Goal: Transaction & Acquisition: Purchase product/service

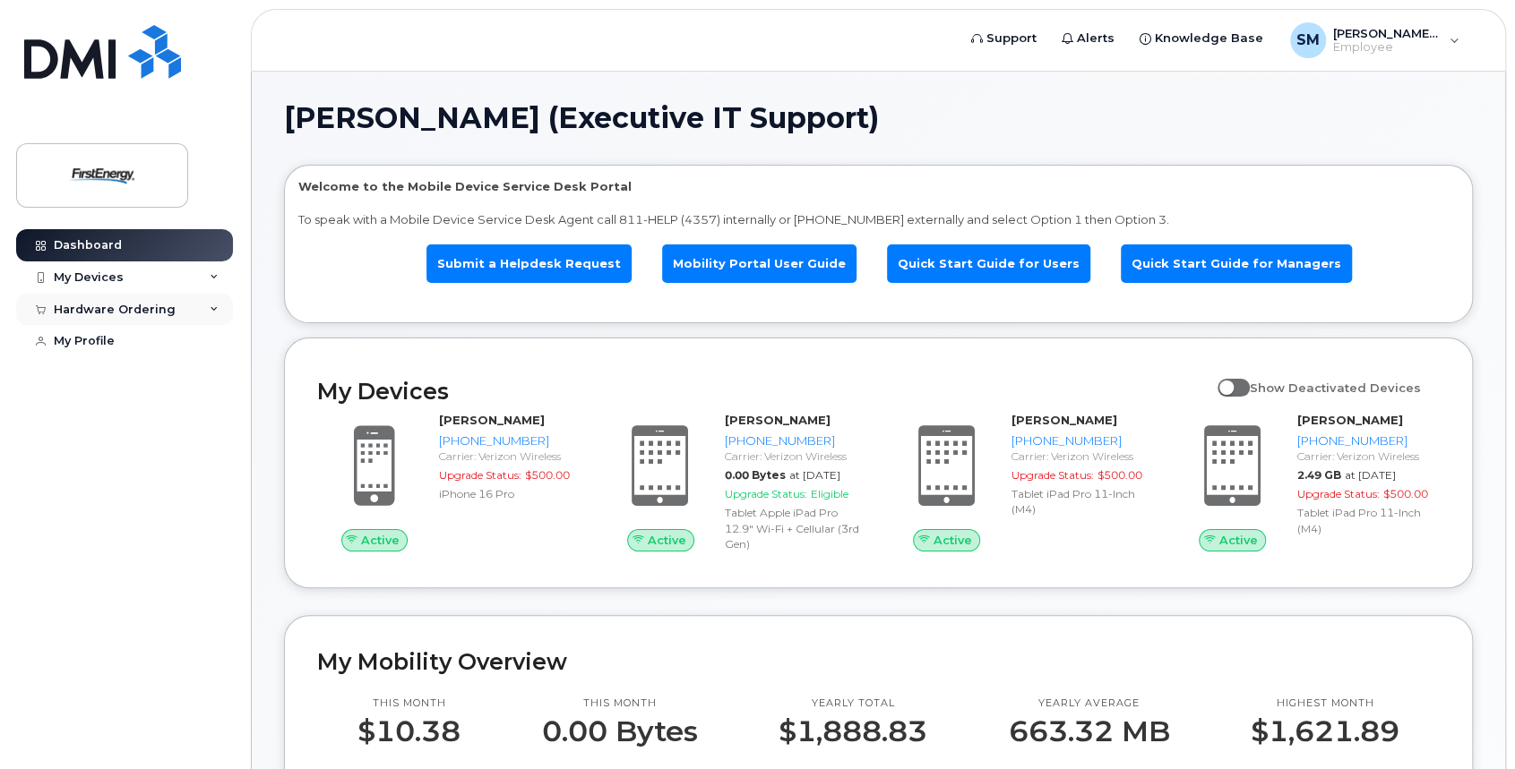
click at [152, 314] on div "Hardware Ordering" at bounding box center [115, 310] width 122 height 14
click at [114, 372] on div "New Order" at bounding box center [96, 376] width 68 height 16
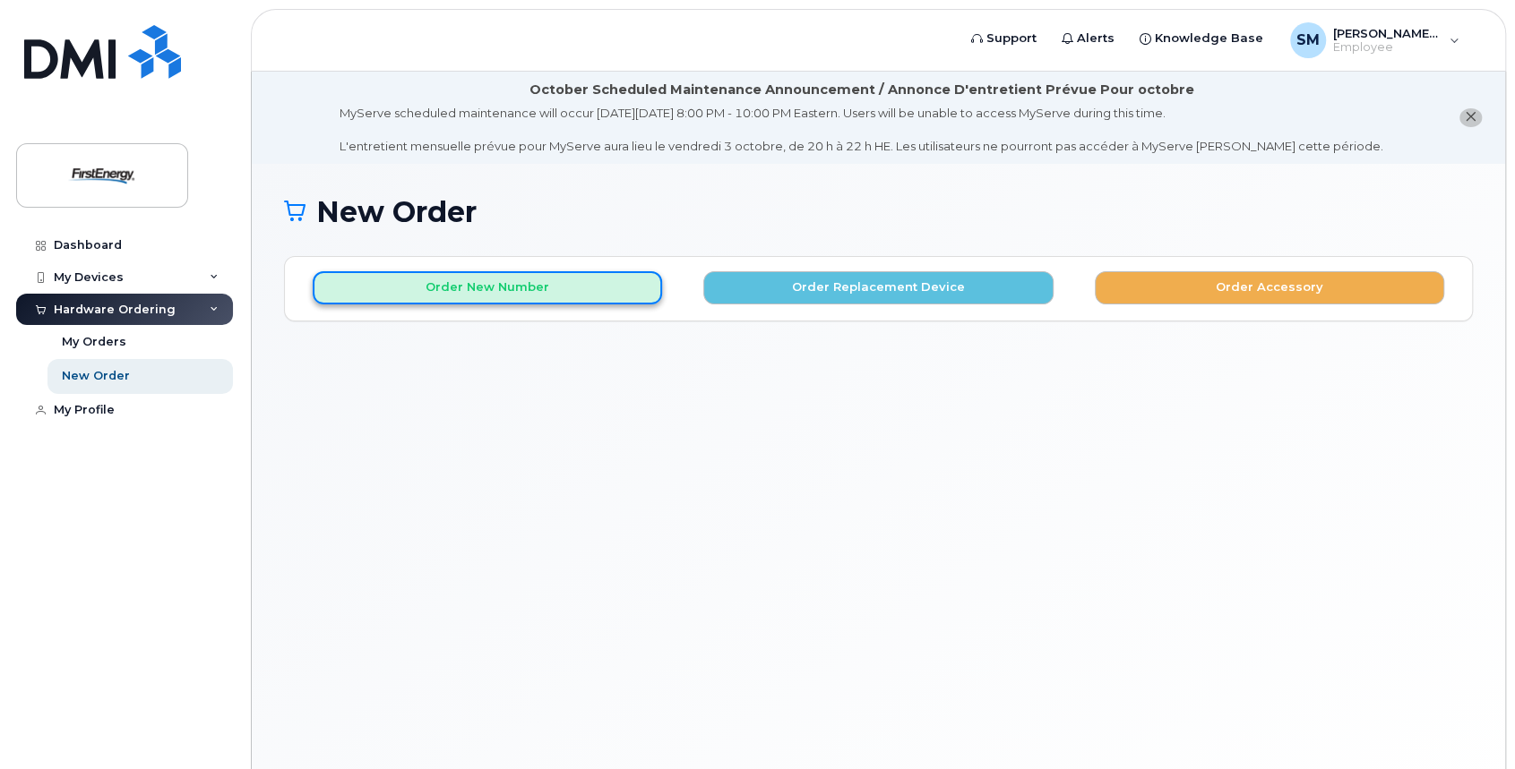
click at [530, 277] on button "Order New Number" at bounding box center [487, 287] width 349 height 33
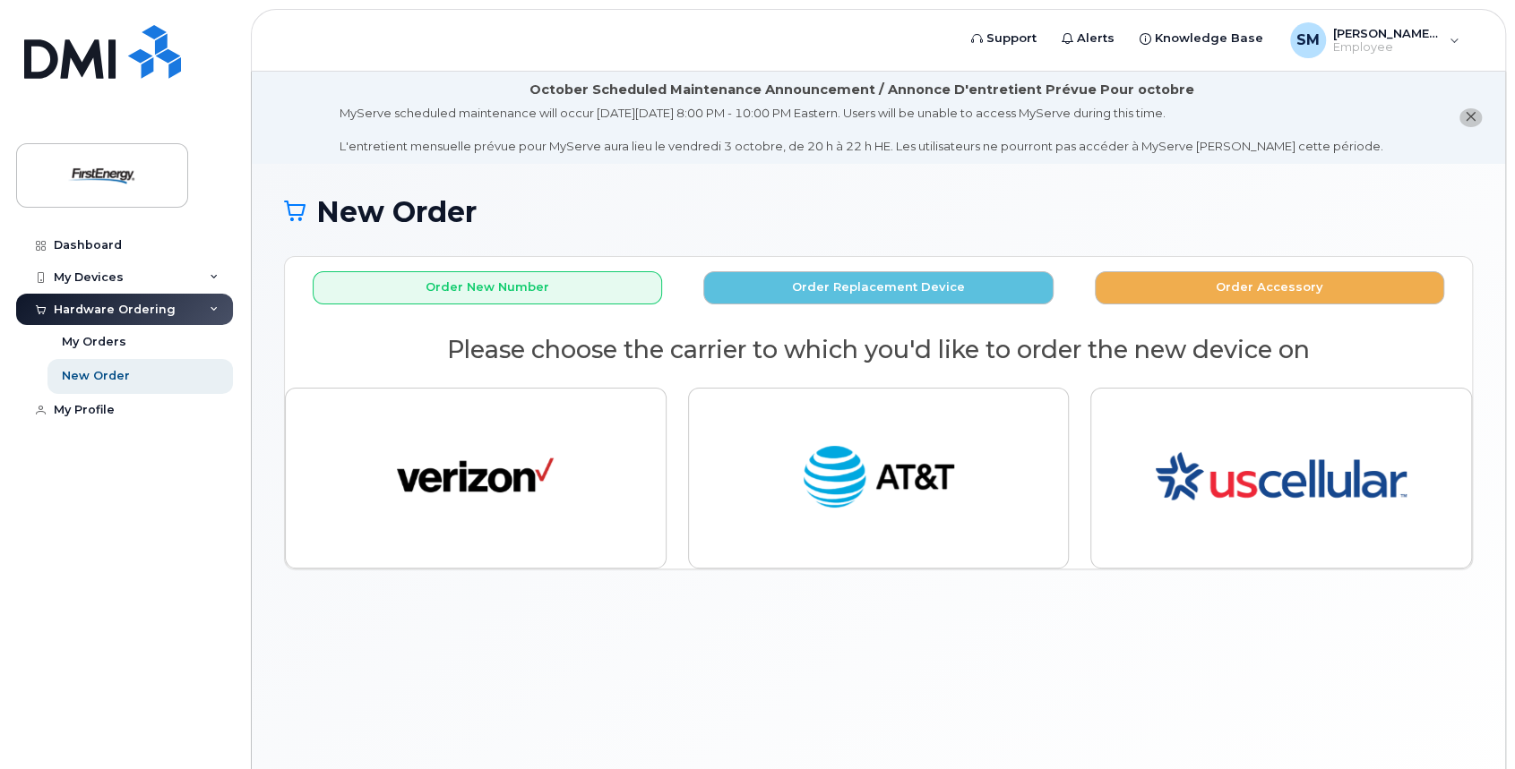
click at [1469, 111] on icon "close notification" at bounding box center [1471, 117] width 12 height 12
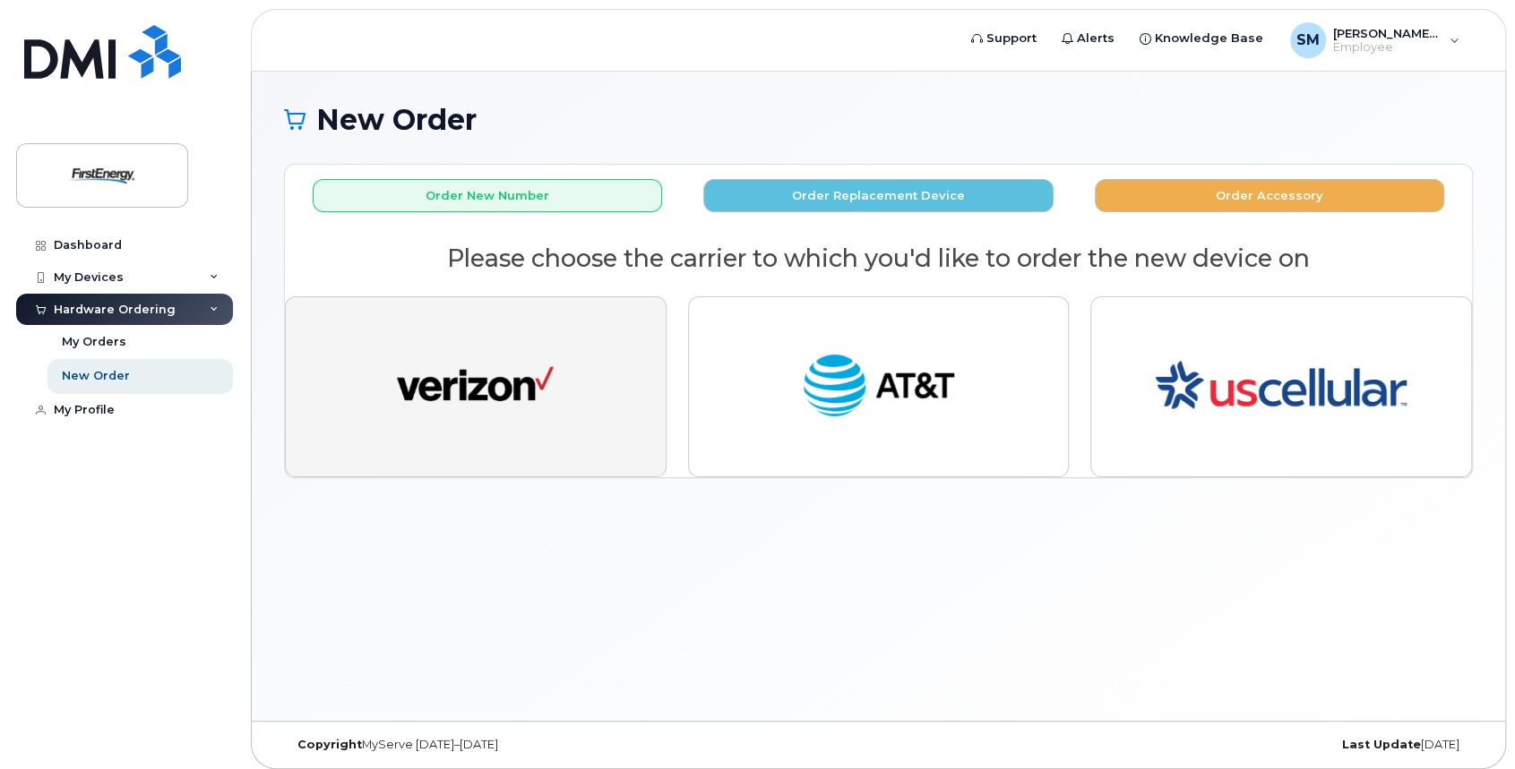
click at [522, 375] on img "button" at bounding box center [475, 387] width 157 height 81
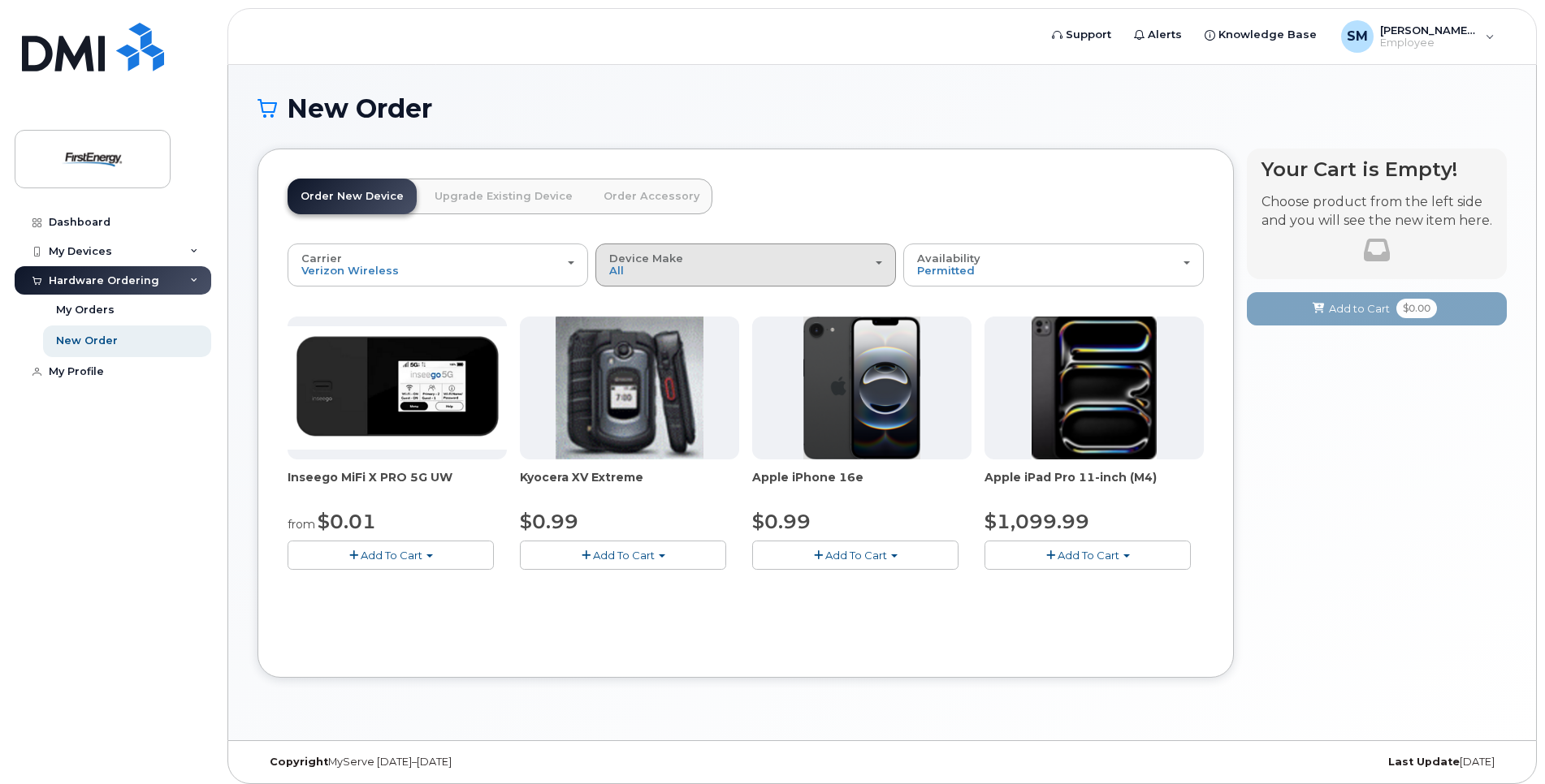
click at [726, 249] on button "Device Make All Cell Phone iPhone Modem Tablet" at bounding box center [745, 265] width 300 height 43
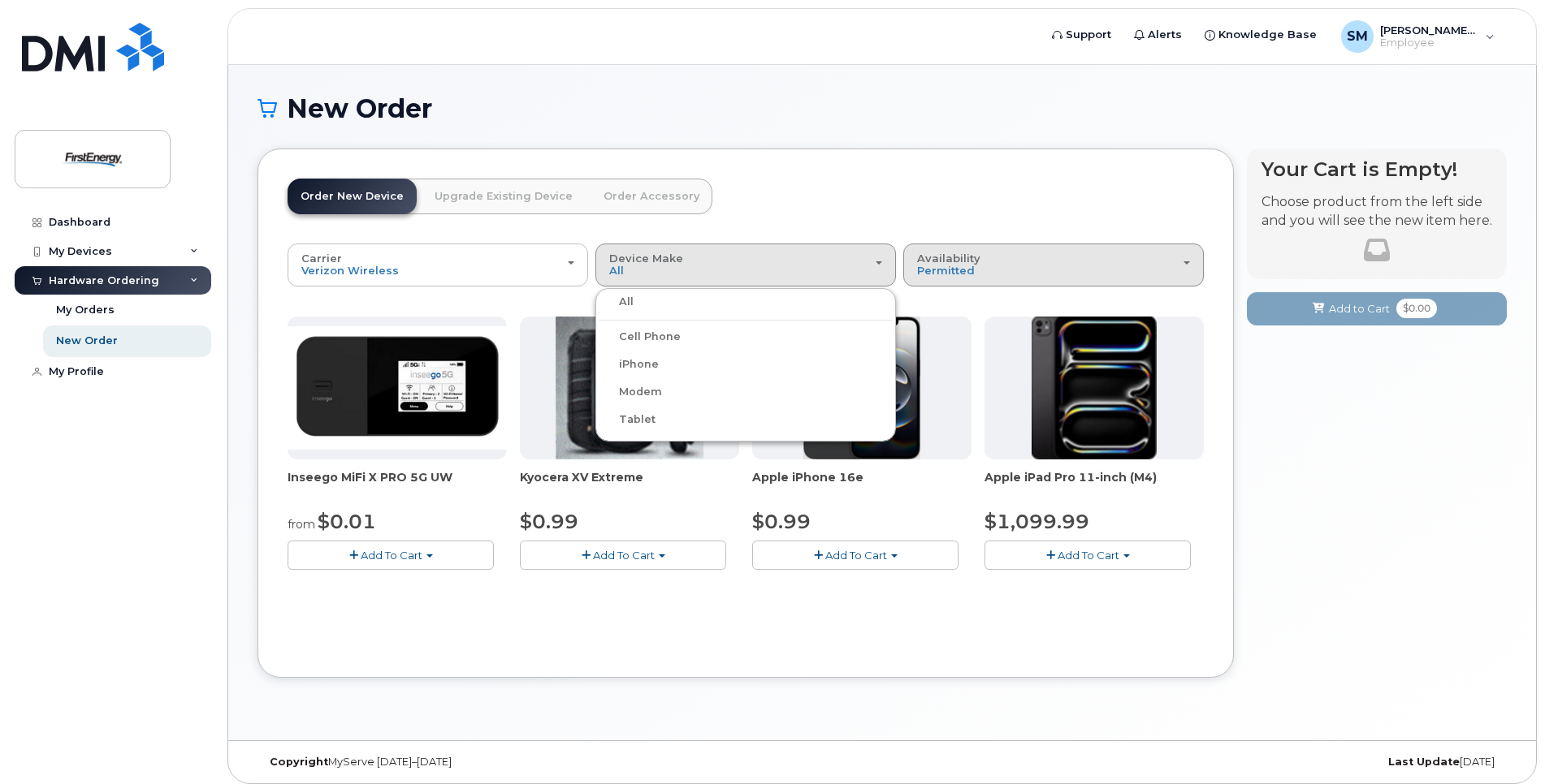
click at [969, 264] on span "Permitted" at bounding box center [946, 270] width 58 height 13
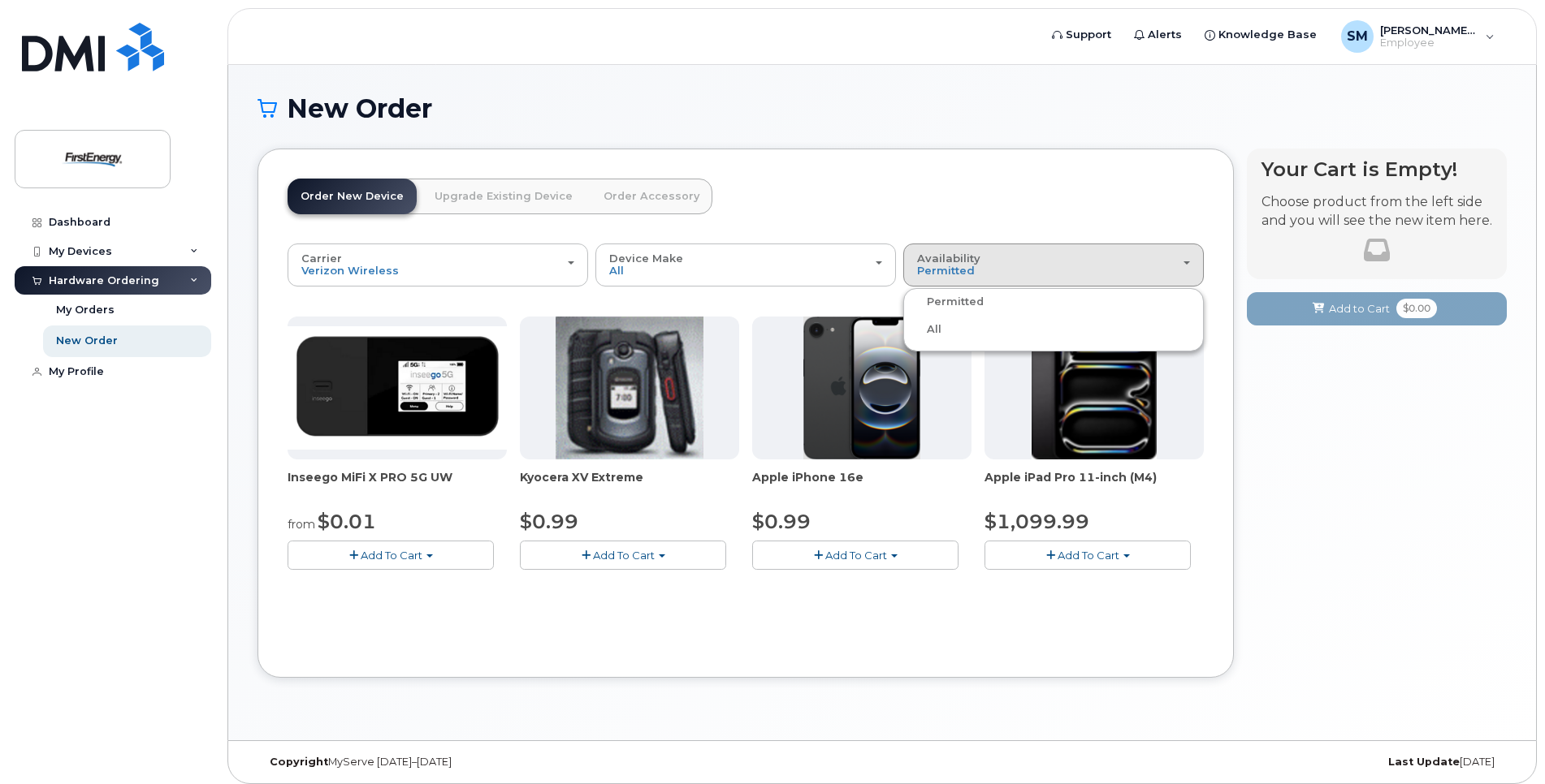
click at [945, 324] on div "All" at bounding box center [1054, 329] width 292 height 19
click at [983, 257] on div "Availability Permitted All" at bounding box center [1053, 266] width 273 height 25
click at [937, 322] on label "All" at bounding box center [925, 329] width 34 height 19
click at [0, 0] on input "All" at bounding box center [0, 0] width 0 height 0
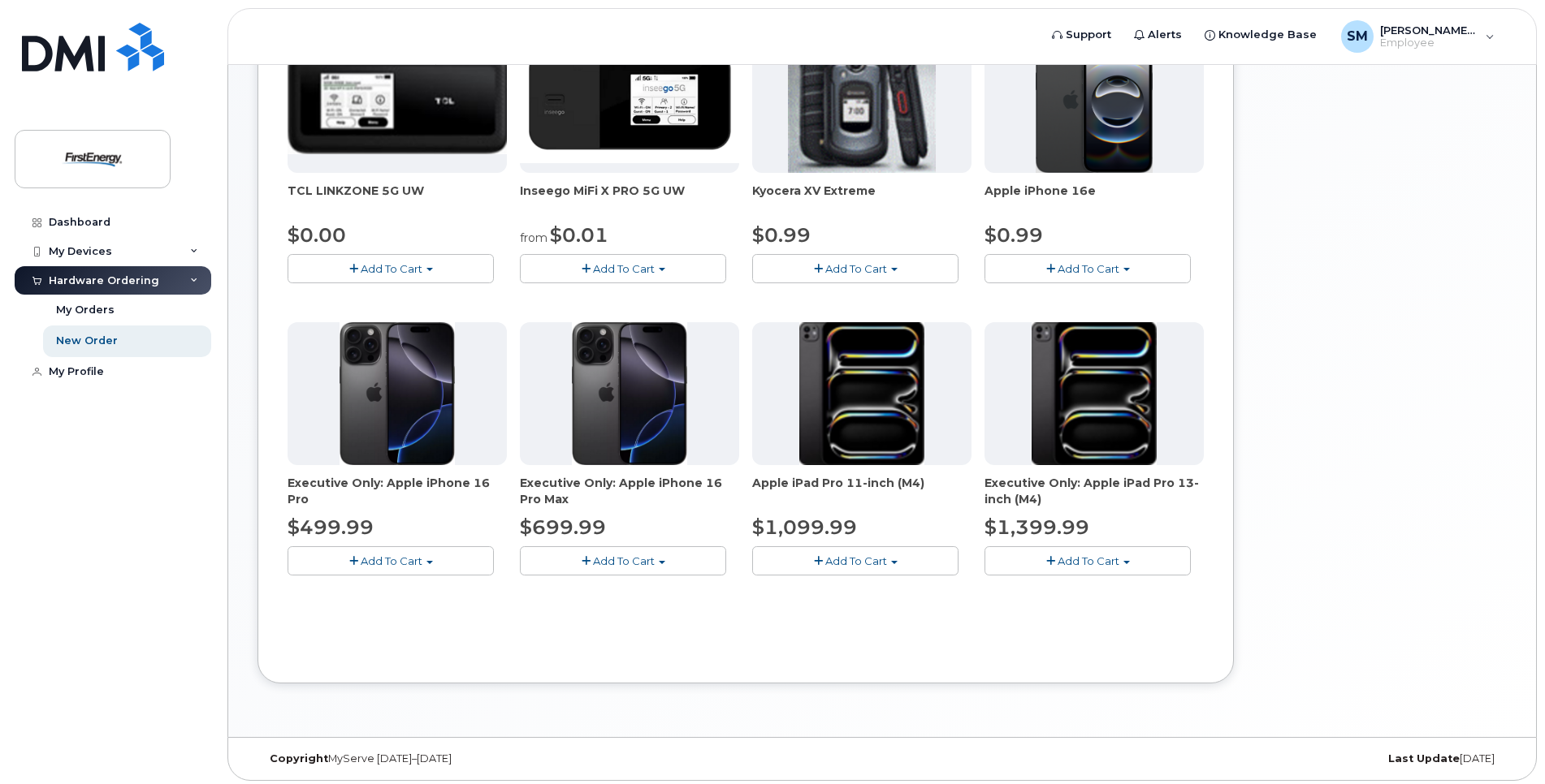
scroll to position [292, 0]
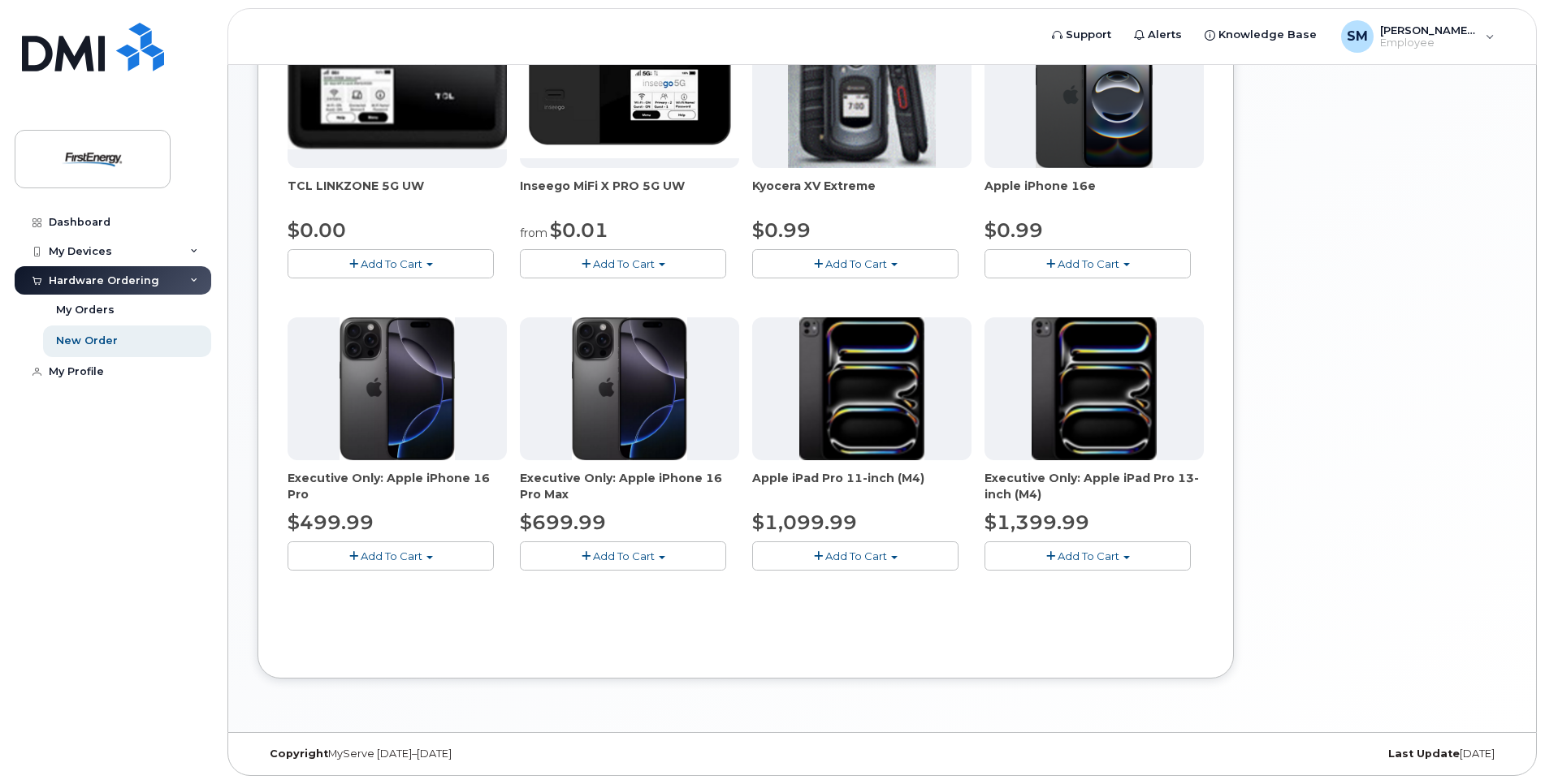
click at [432, 552] on button "Add To Cart" at bounding box center [391, 555] width 207 height 28
click at [405, 577] on link "$499.99 - 2 Year Activation" at bounding box center [380, 586] width 177 height 20
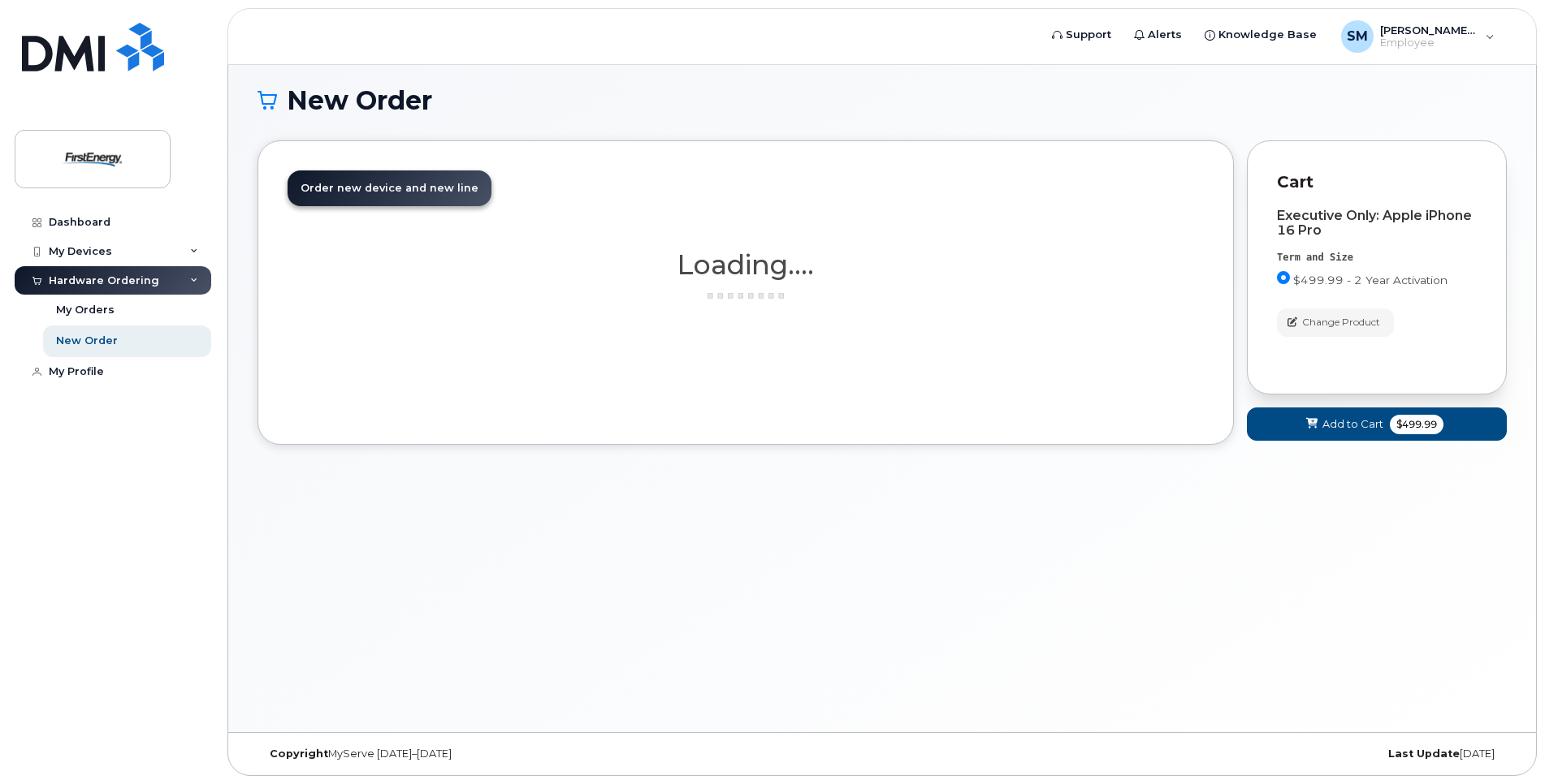
scroll to position [8, 0]
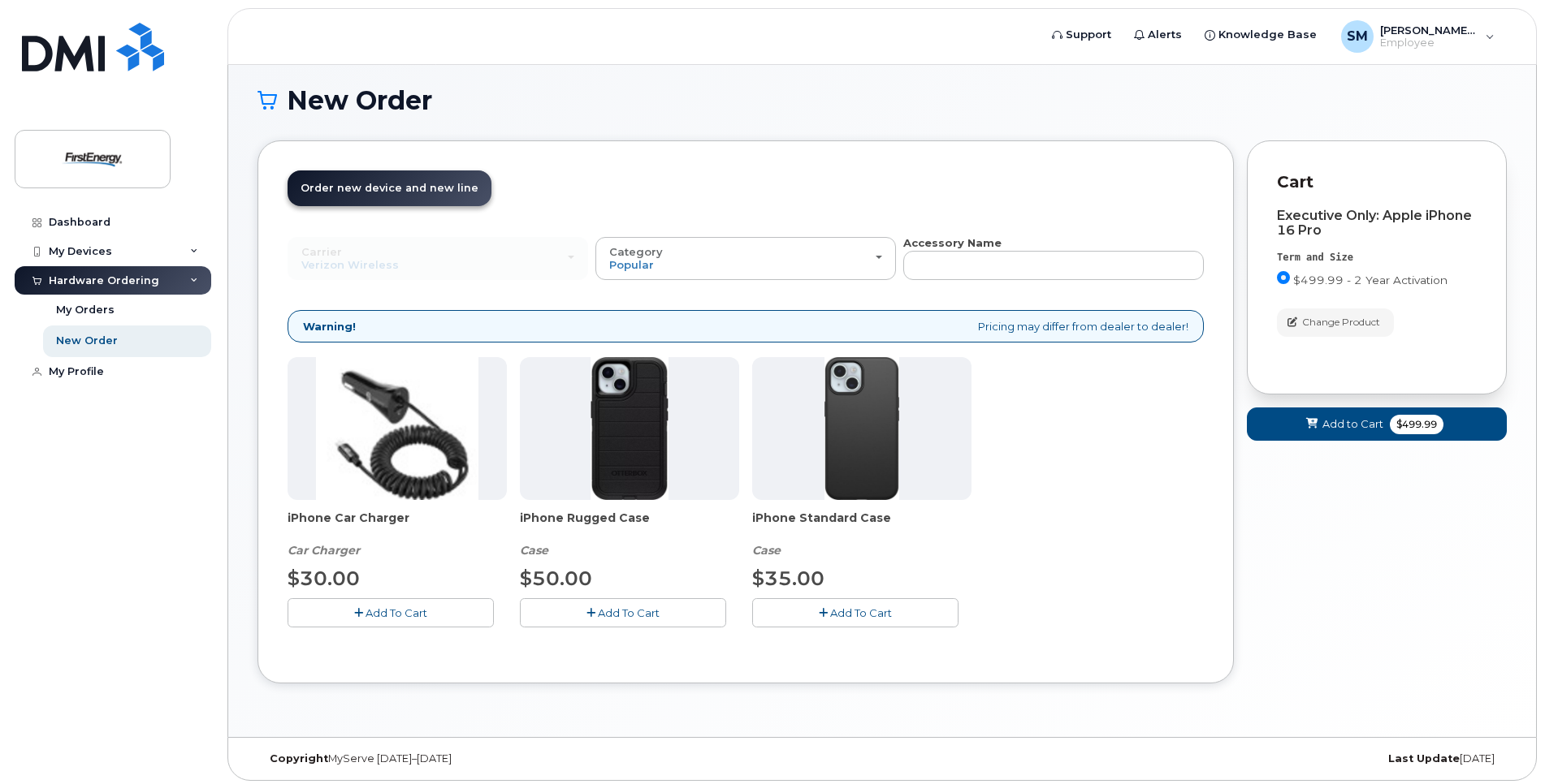
click at [856, 606] on span "Add To Cart" at bounding box center [860, 613] width 62 height 13
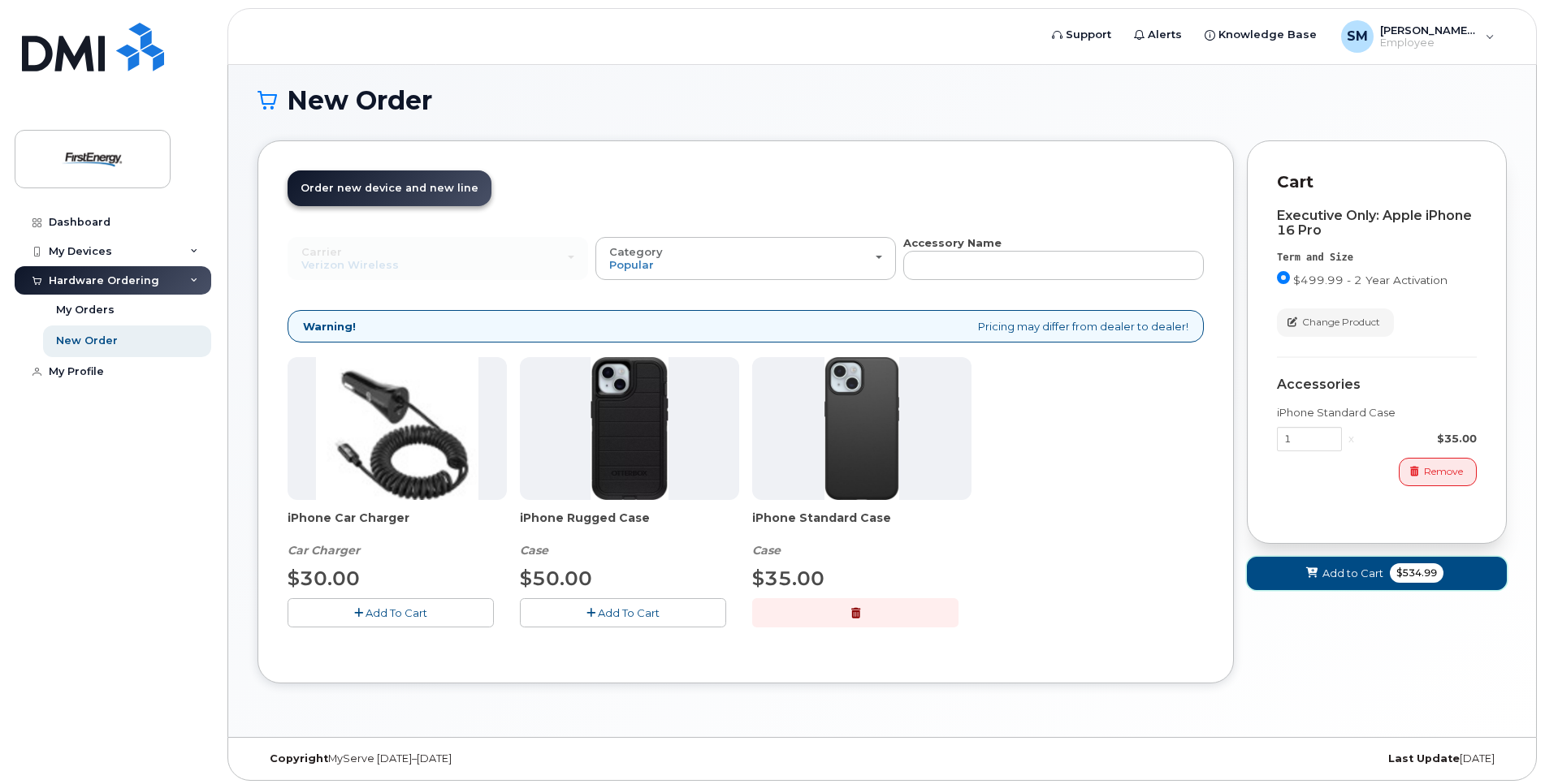
click at [1310, 571] on icon at bounding box center [1311, 574] width 12 height 11
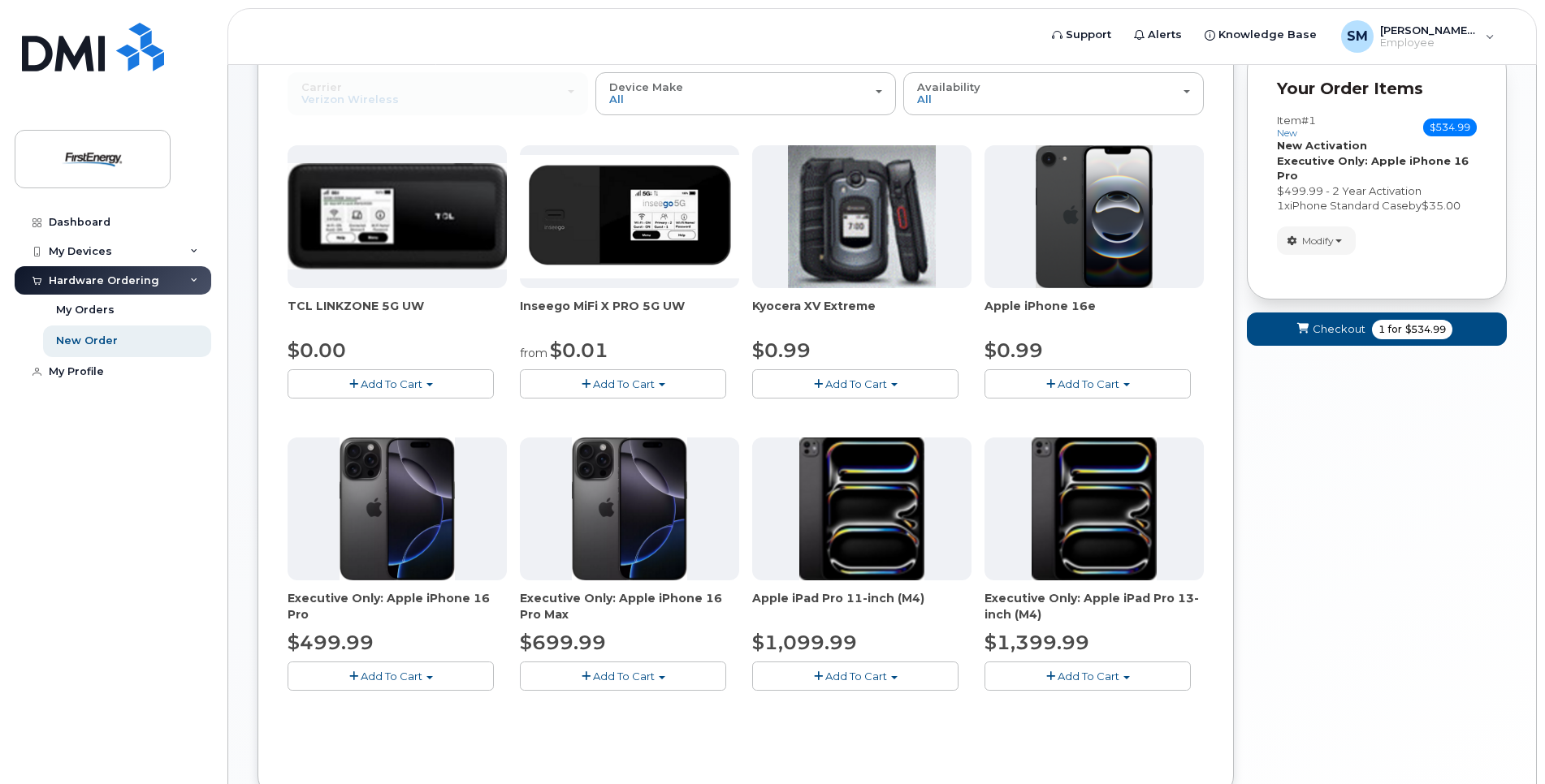
scroll to position [203, 0]
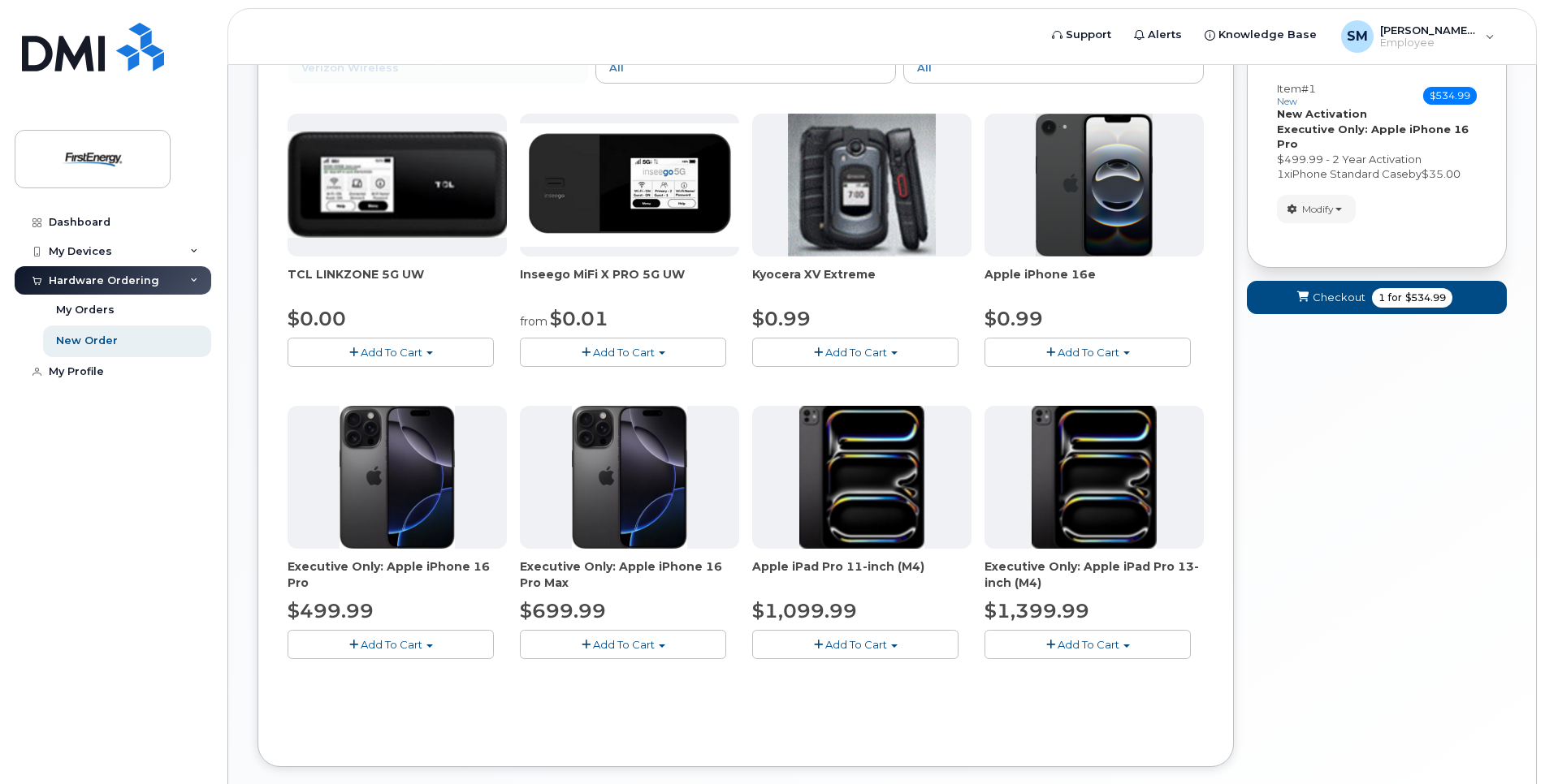
click at [861, 634] on button "Add To Cart" at bounding box center [855, 644] width 207 height 28
click at [853, 673] on link "$1099.99 - 2 Year Activation" at bounding box center [848, 675] width 184 height 20
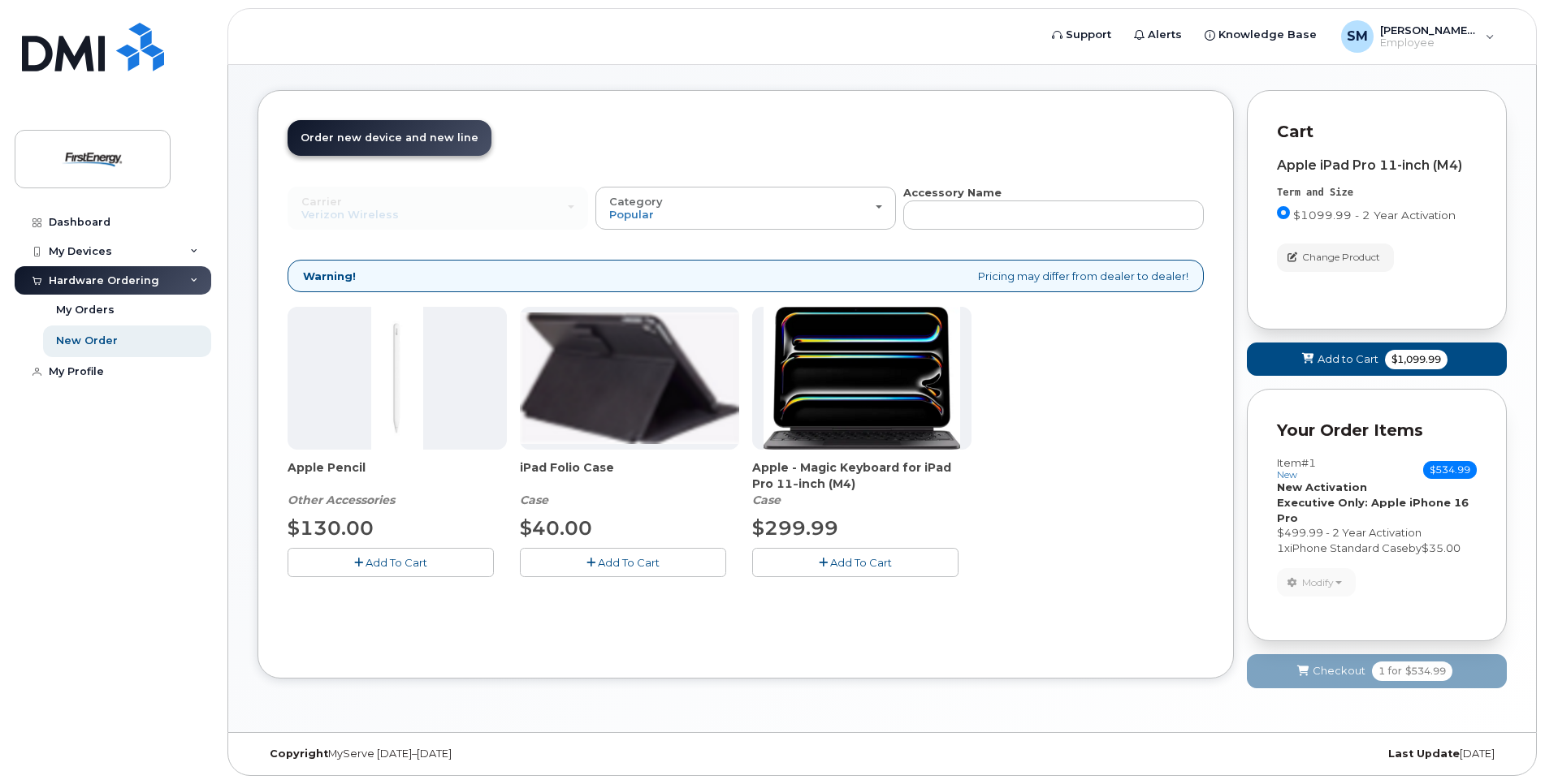
click at [846, 557] on span "Add To Cart" at bounding box center [860, 563] width 62 height 13
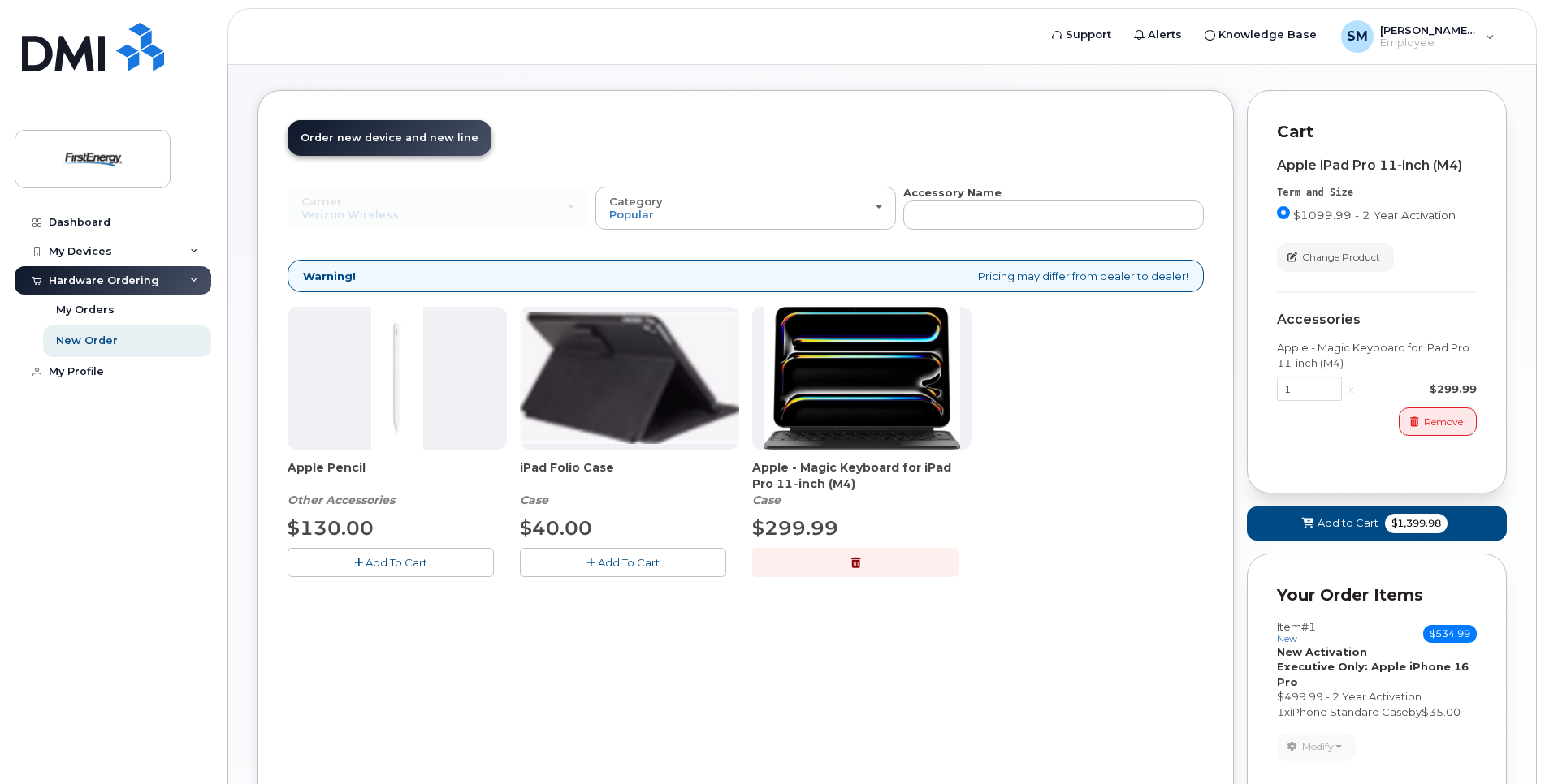
drag, startPoint x: 846, startPoint y: 557, endPoint x: 440, endPoint y: 629, distance: 412.3
click at [440, 629] on div "Order New Device Upgrade Existing Device Order Accessory Order new device and n…" at bounding box center [745, 466] width 977 height 752
click at [369, 552] on button "Add To Cart" at bounding box center [391, 562] width 207 height 28
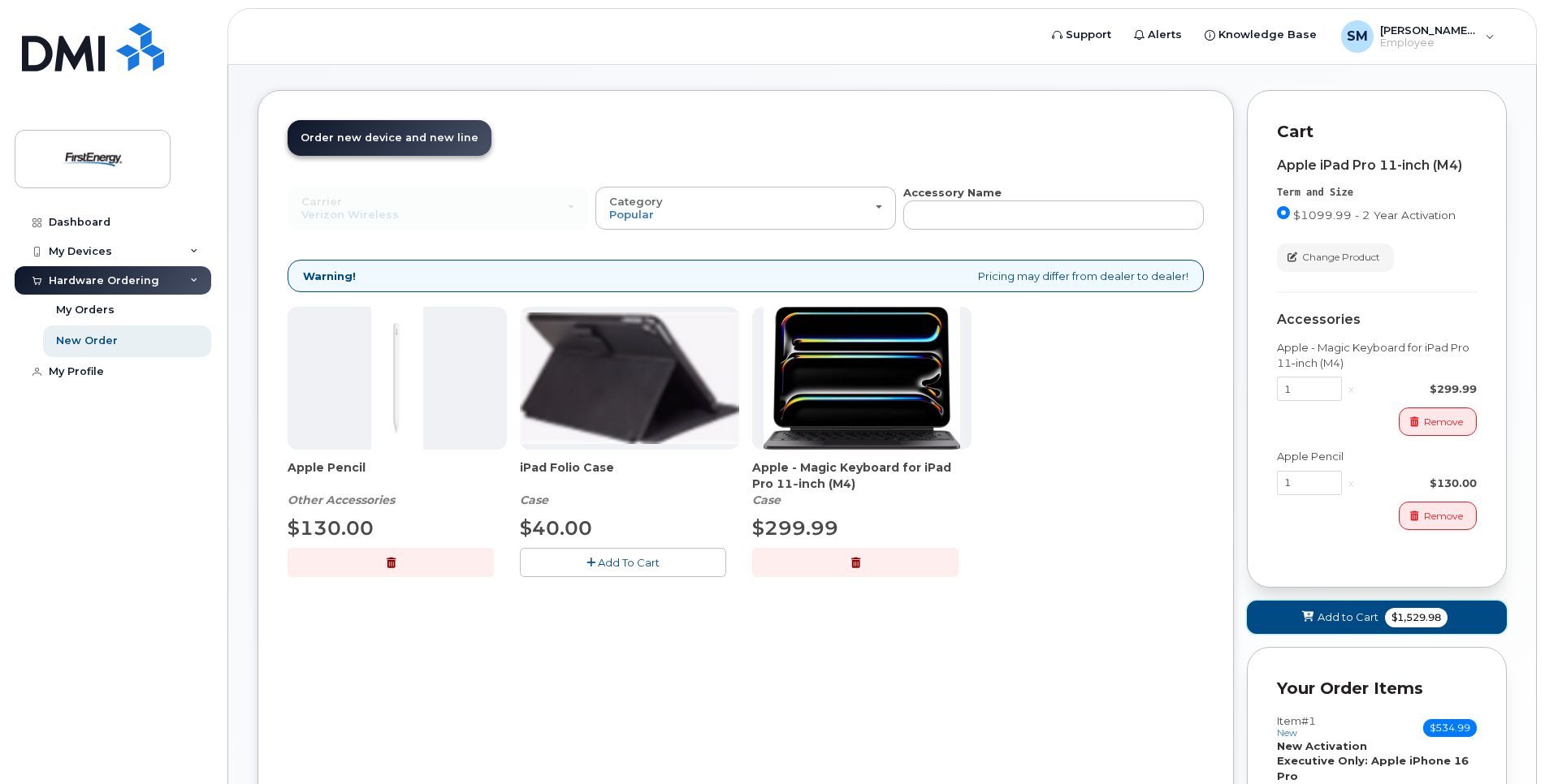
click at [1349, 611] on span "Add to Cart" at bounding box center [1347, 617] width 61 height 15
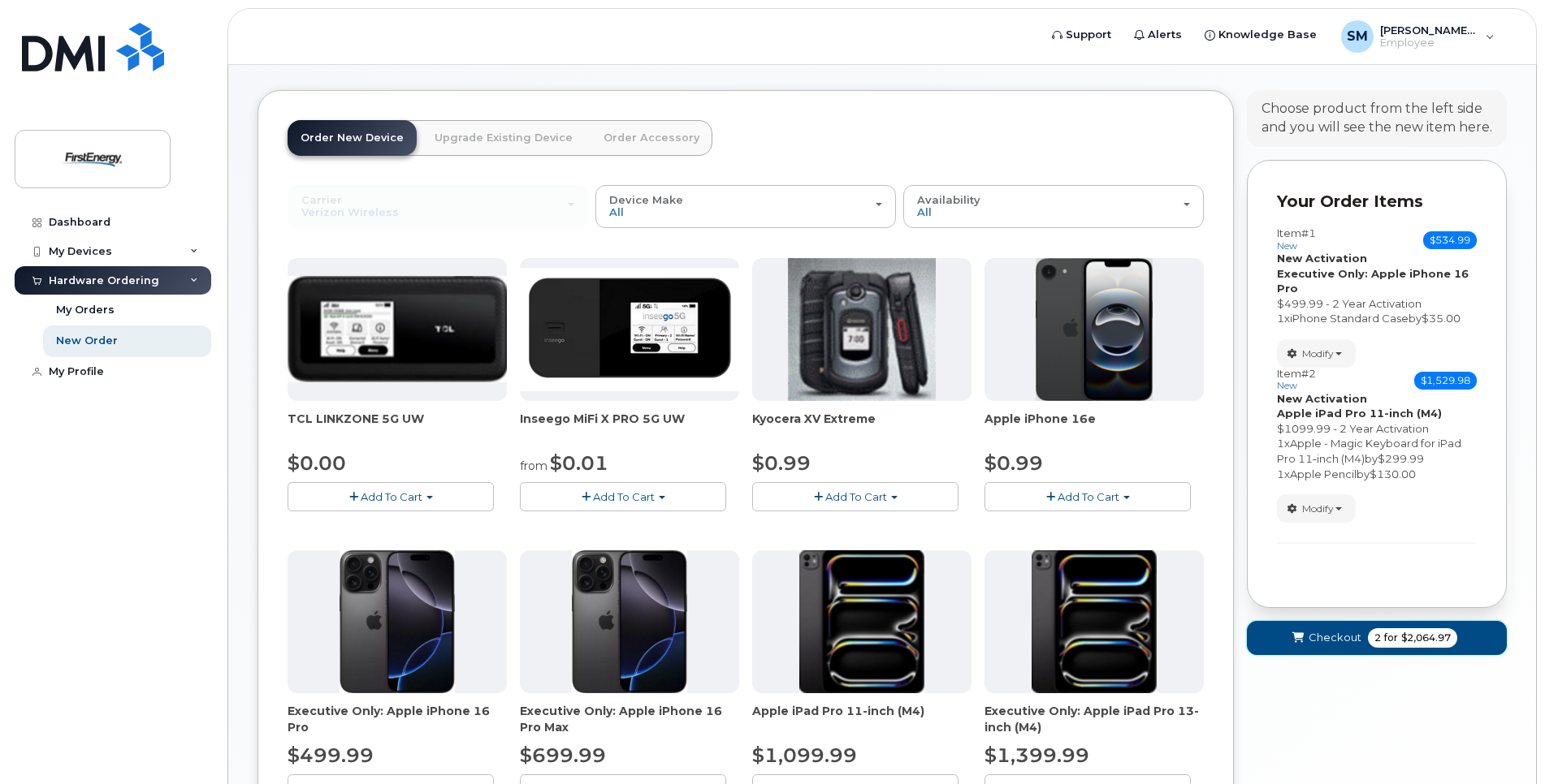
click at [1373, 633] on span "for" at bounding box center [1391, 638] width 20 height 15
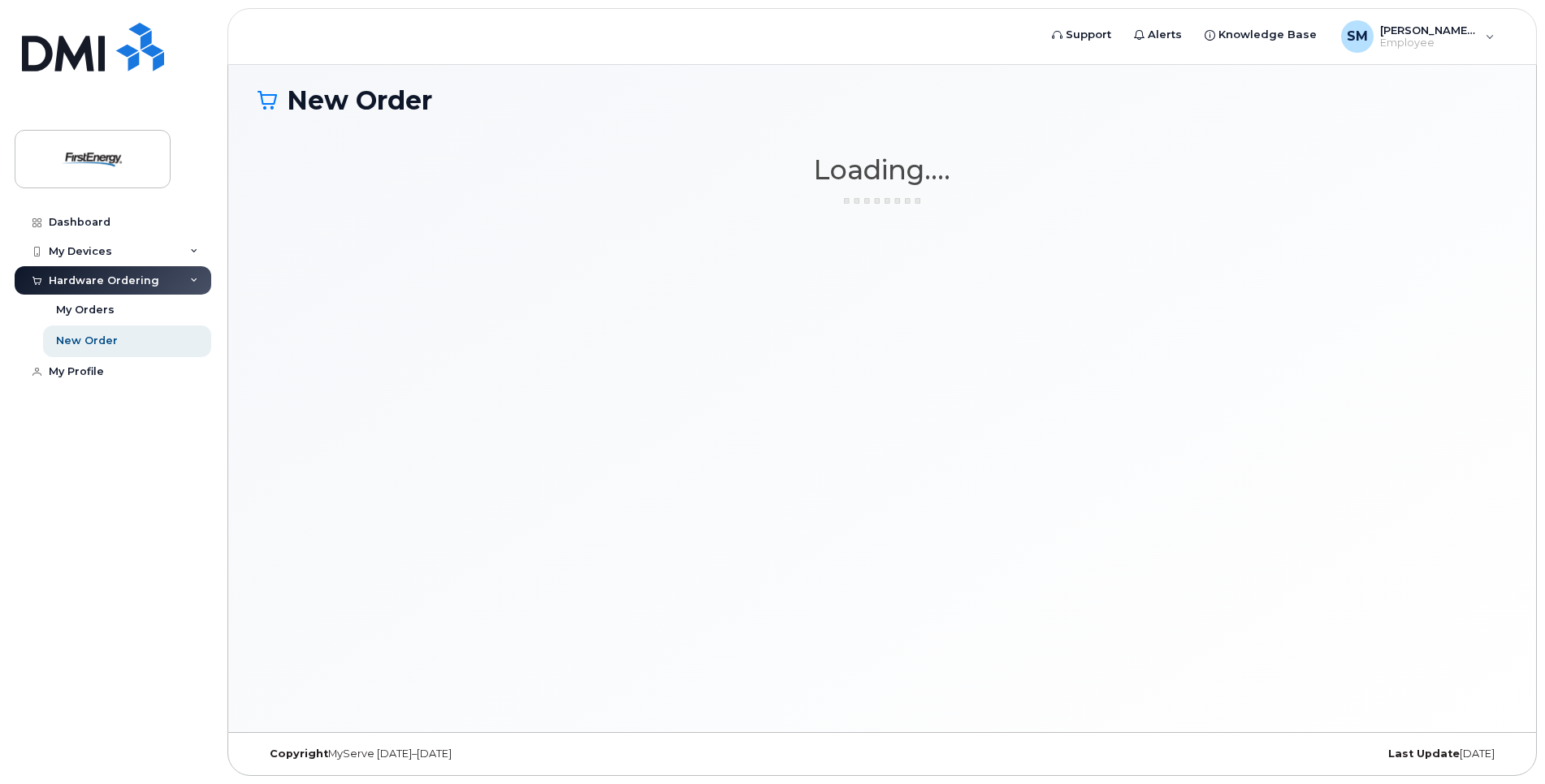
scroll to position [8, 0]
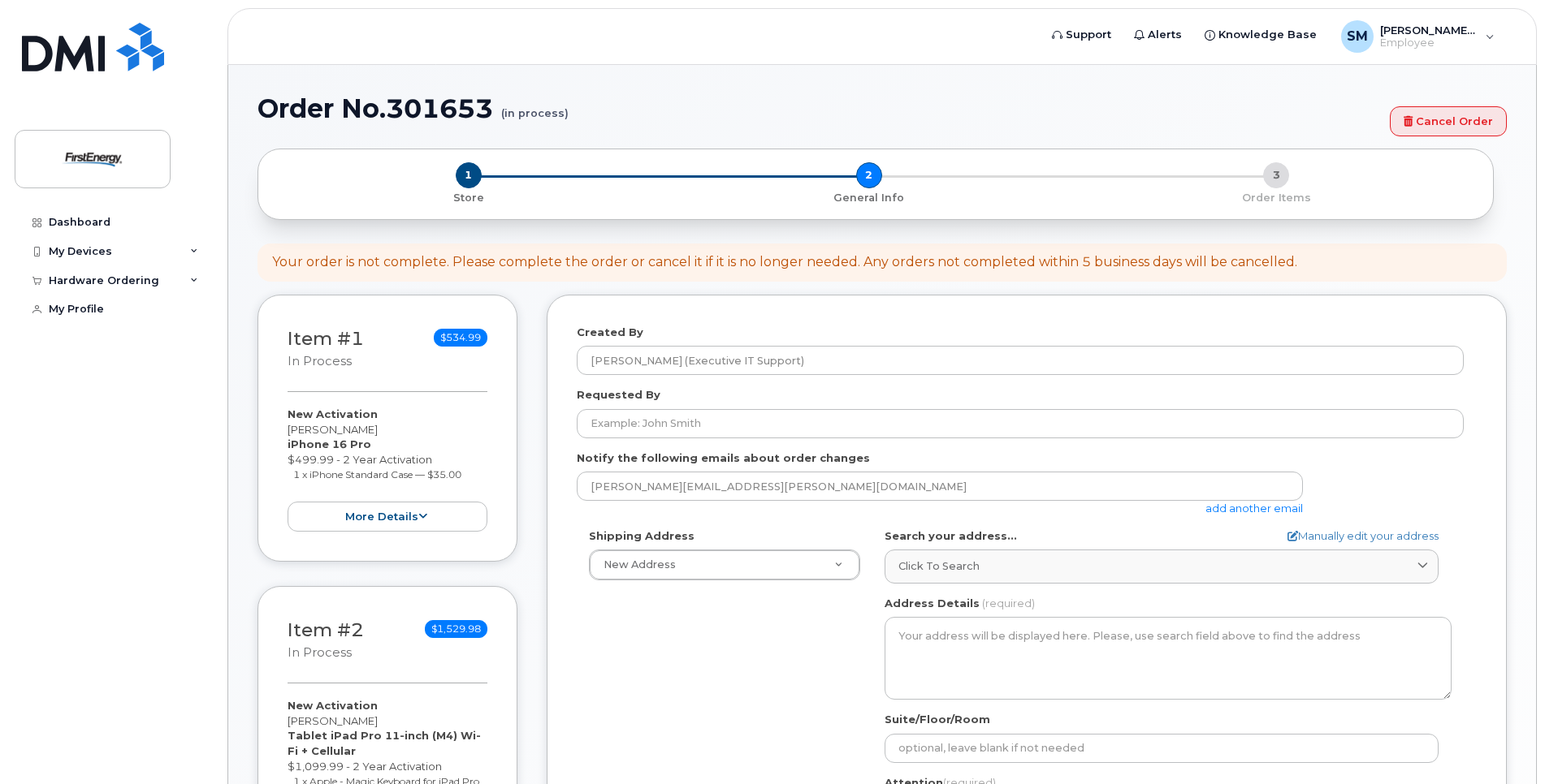
select select
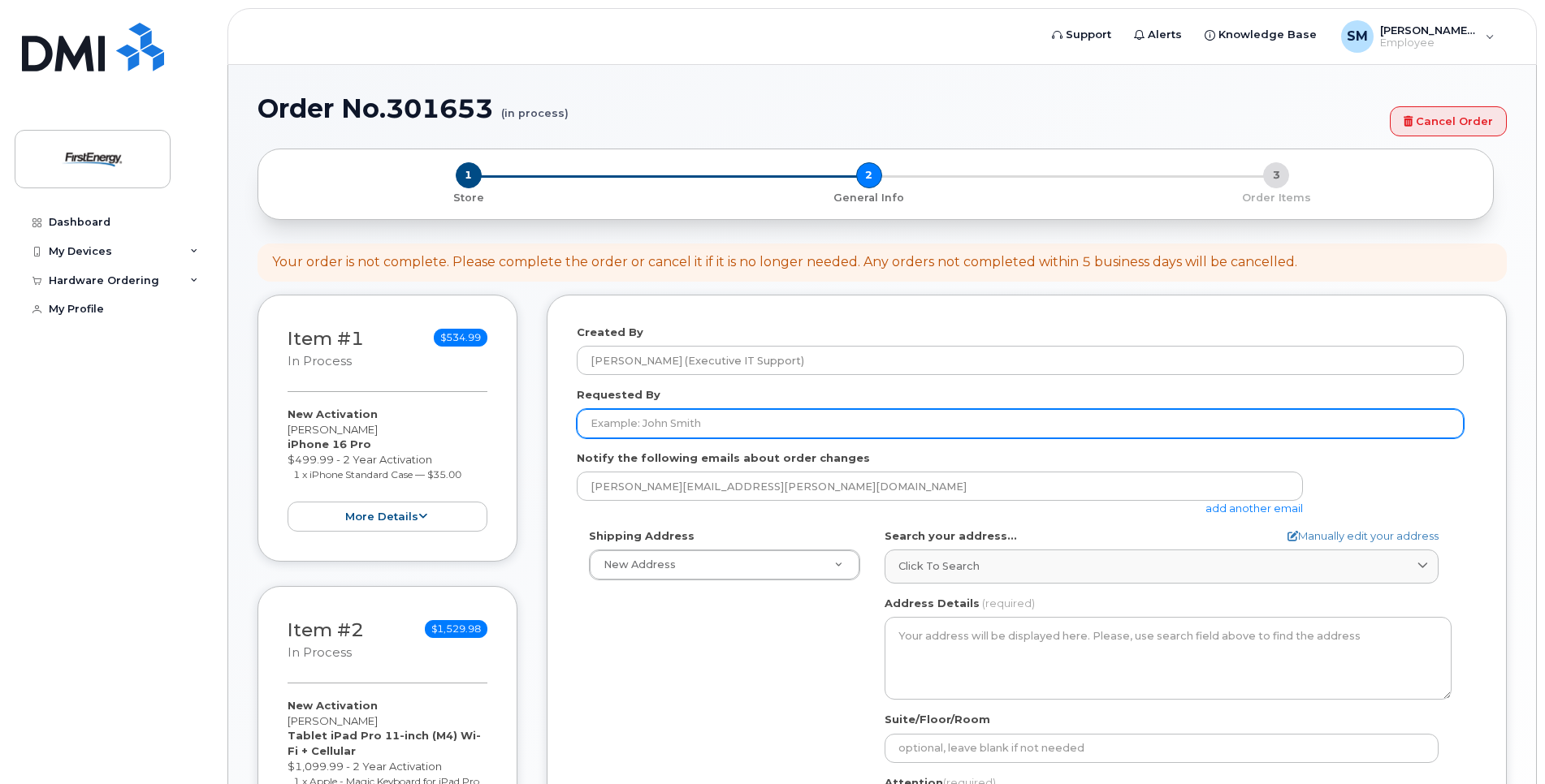
click at [688, 417] on input "Requested By" at bounding box center [1020, 423] width 887 height 29
paste input "1022893"
drag, startPoint x: 703, startPoint y: 432, endPoint x: 512, endPoint y: 423, distance: 191.2
click at [512, 423] on div "Item #1 in process $534.99 New Activation Mack Stephens iPhone 16 Pro $499.99 -…" at bounding box center [882, 646] width 1249 height 703
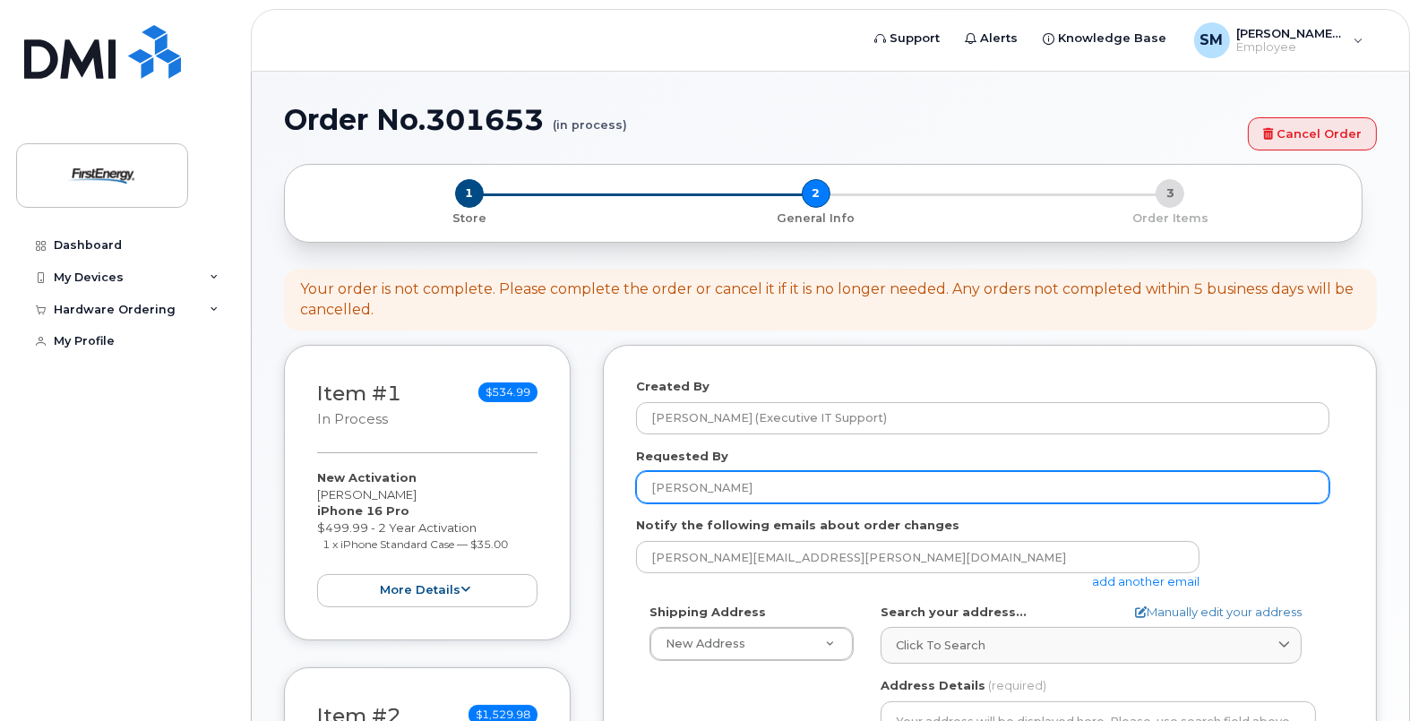
type input "Brian Brackney"
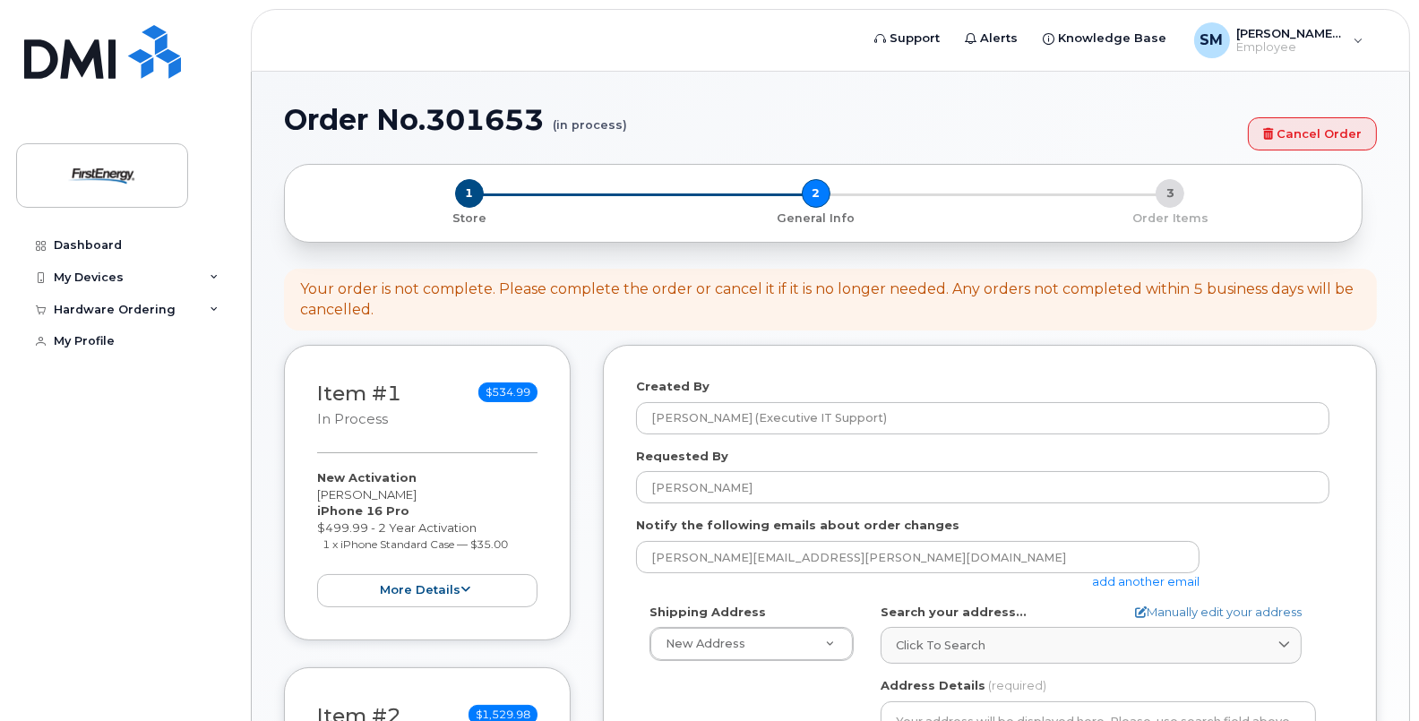
click at [1133, 574] on link "add another email" at bounding box center [1145, 581] width 107 height 14
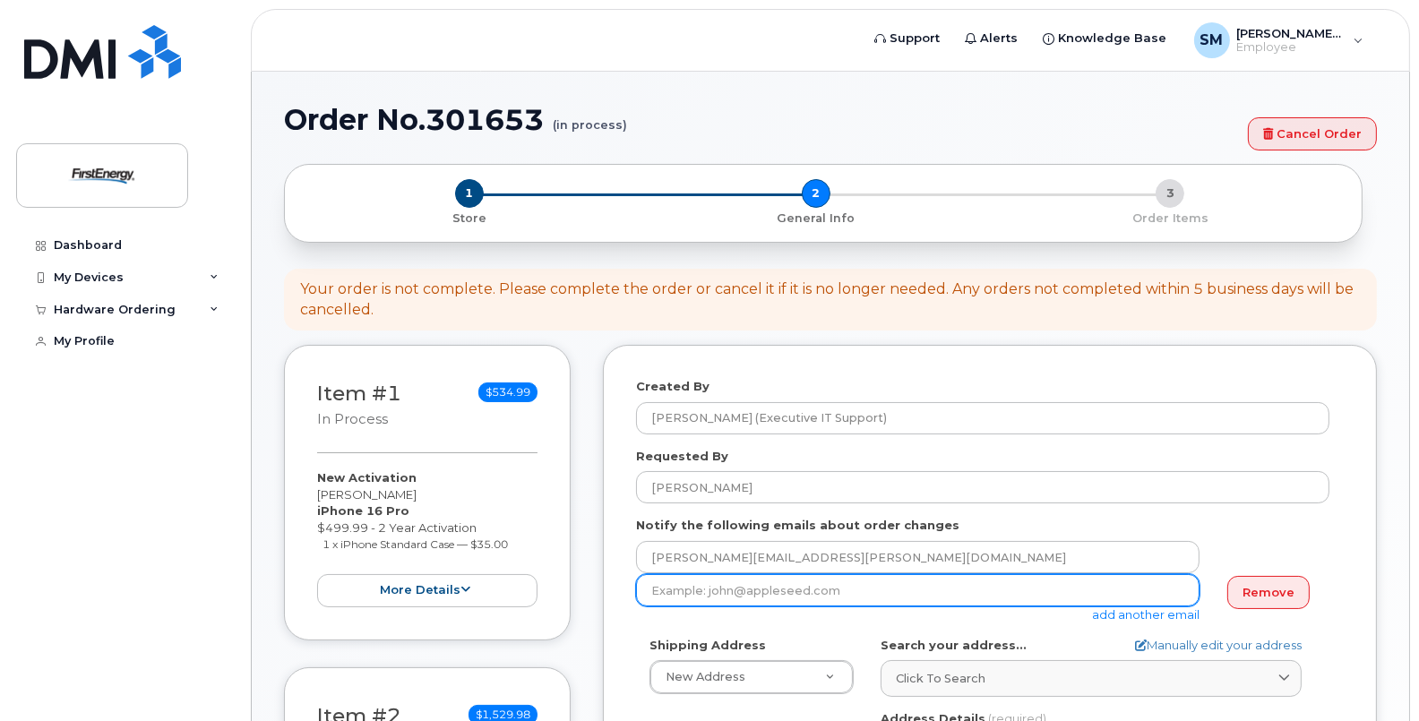
click at [896, 590] on input "email" at bounding box center [917, 590] width 563 height 32
paste input "mpeel@firstenergycorp.com"
type input "mpeel@firstenergycorp.com"
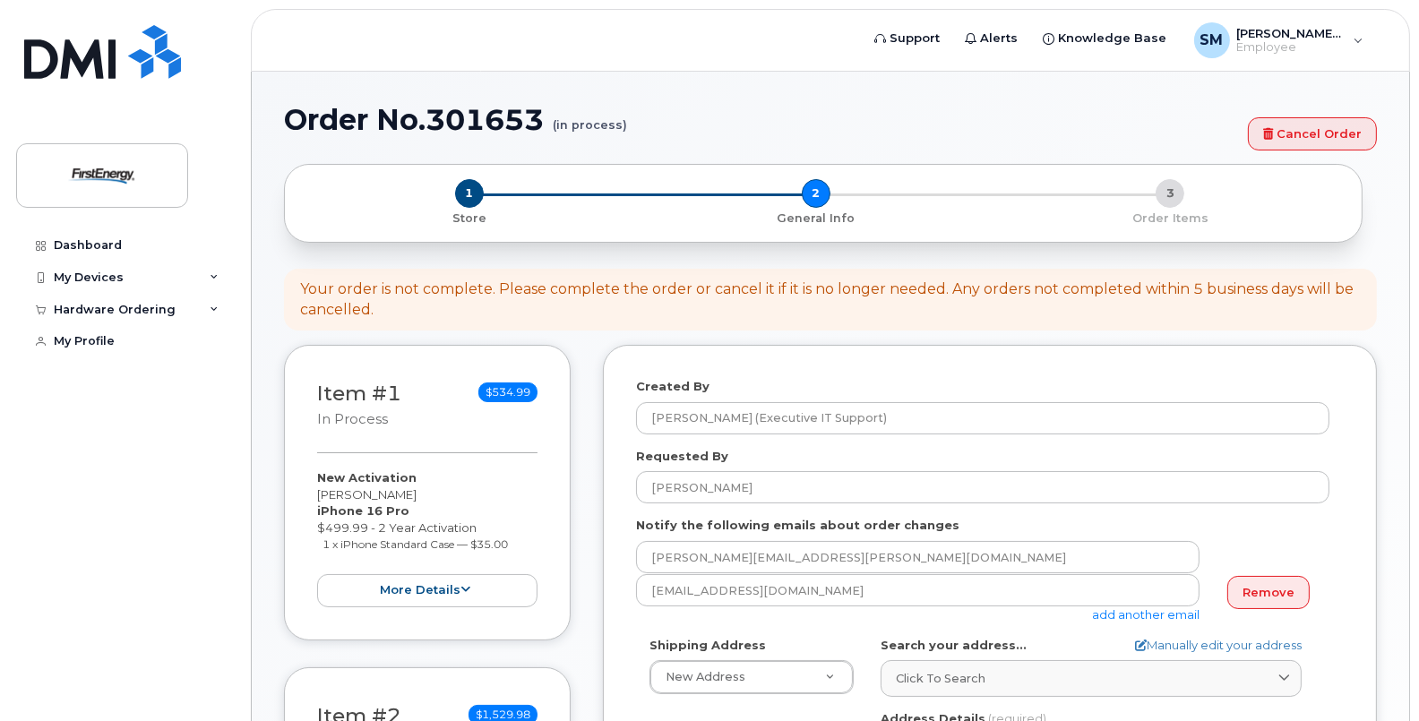
click at [1115, 607] on link "add another email" at bounding box center [1145, 614] width 107 height 14
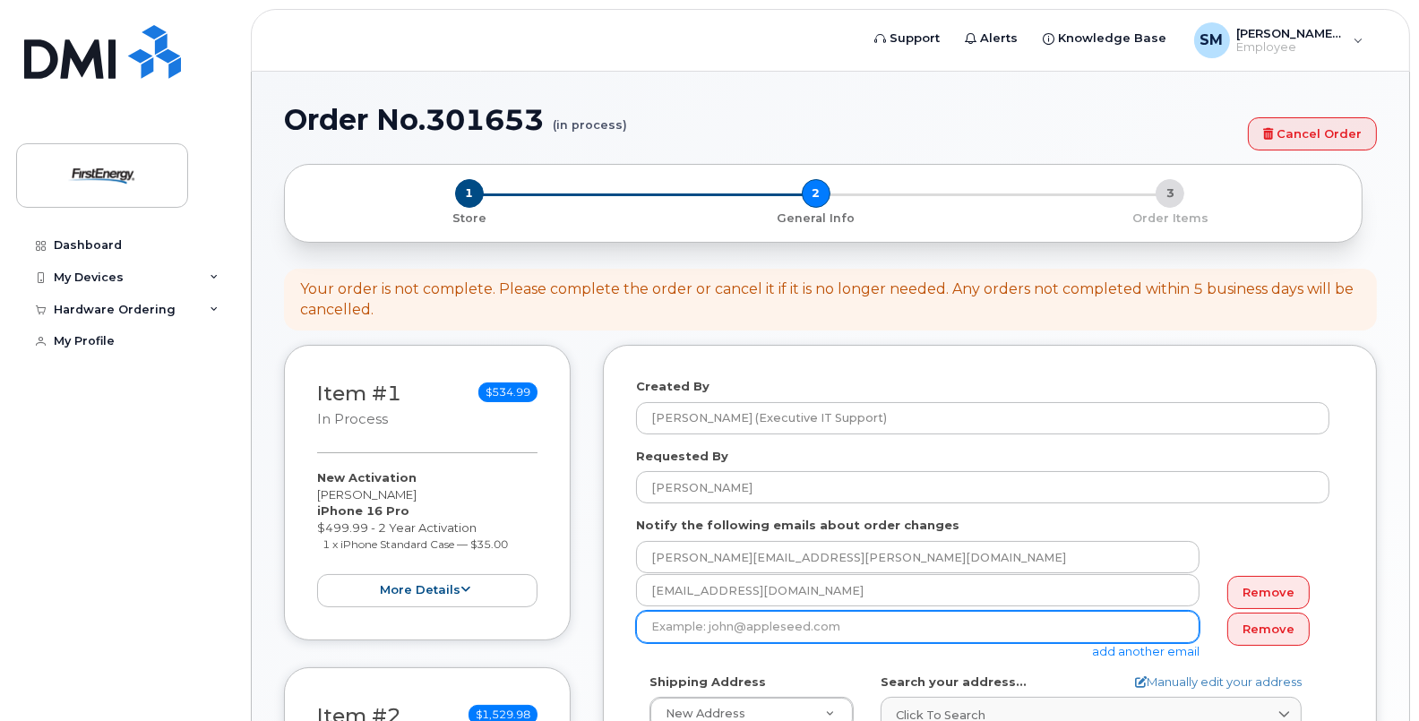
click at [784, 621] on input "email" at bounding box center [917, 627] width 563 height 32
paste input "bbrackney@firstenergycorp.com"
type input "bbrackney@firstenergycorp.com"
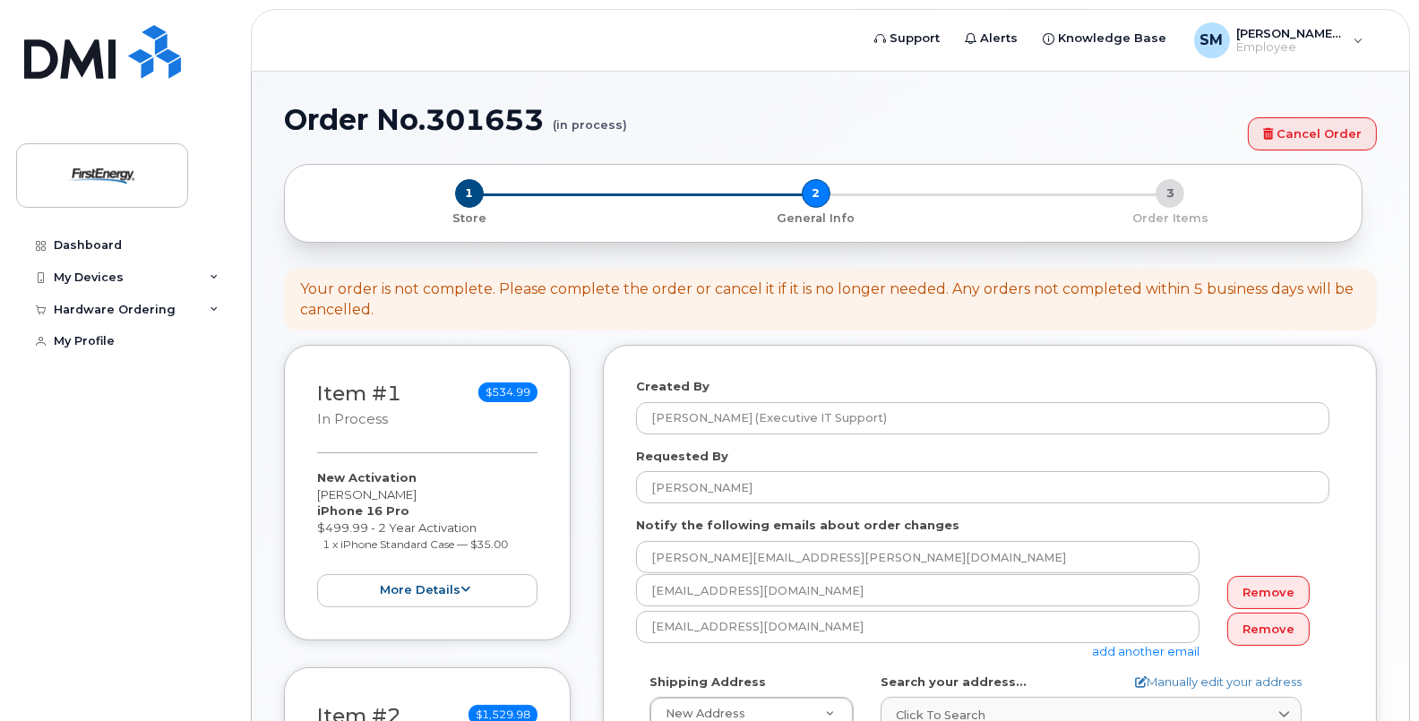
click at [1360, 209] on div "1 Store 2 General Info 3 Order Items" at bounding box center [823, 203] width 1078 height 78
click at [981, 702] on link "Click to search" at bounding box center [1091, 715] width 421 height 37
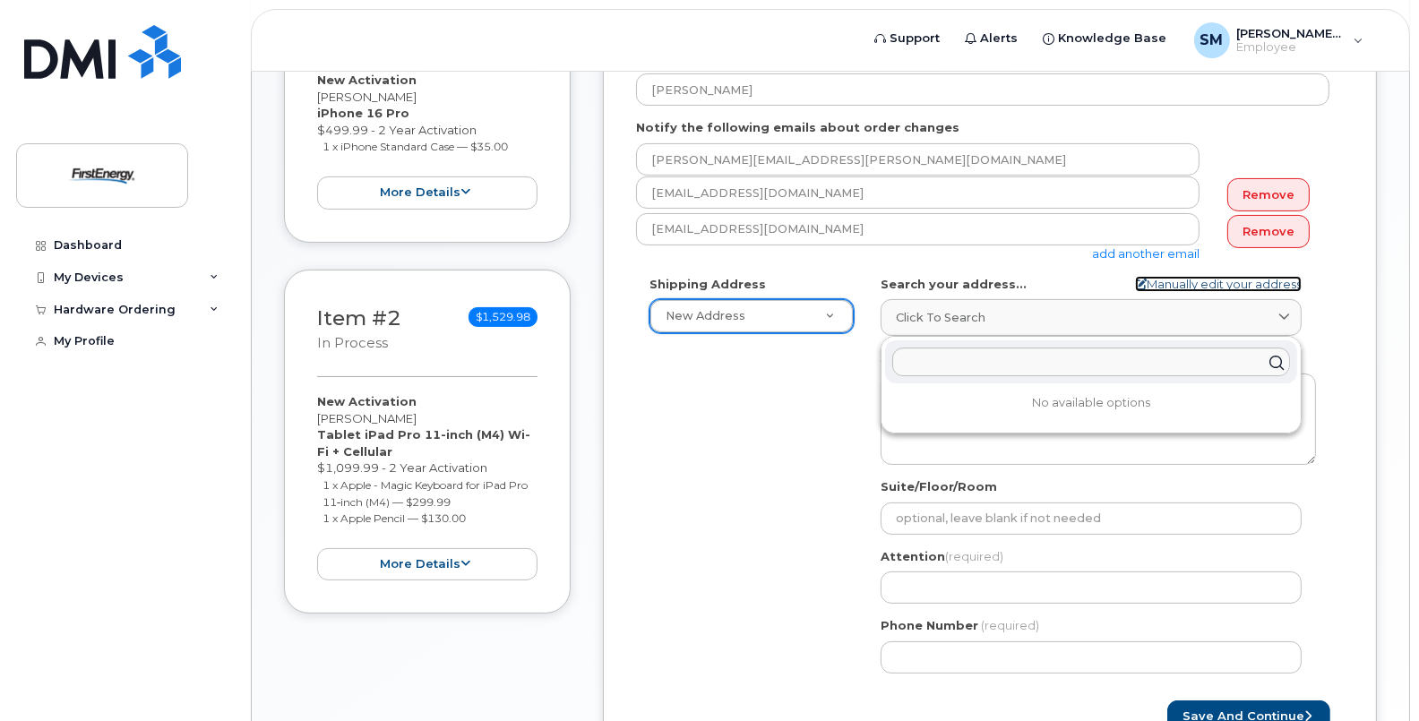
click at [1153, 282] on link "Manually edit your address" at bounding box center [1218, 284] width 167 height 17
select select
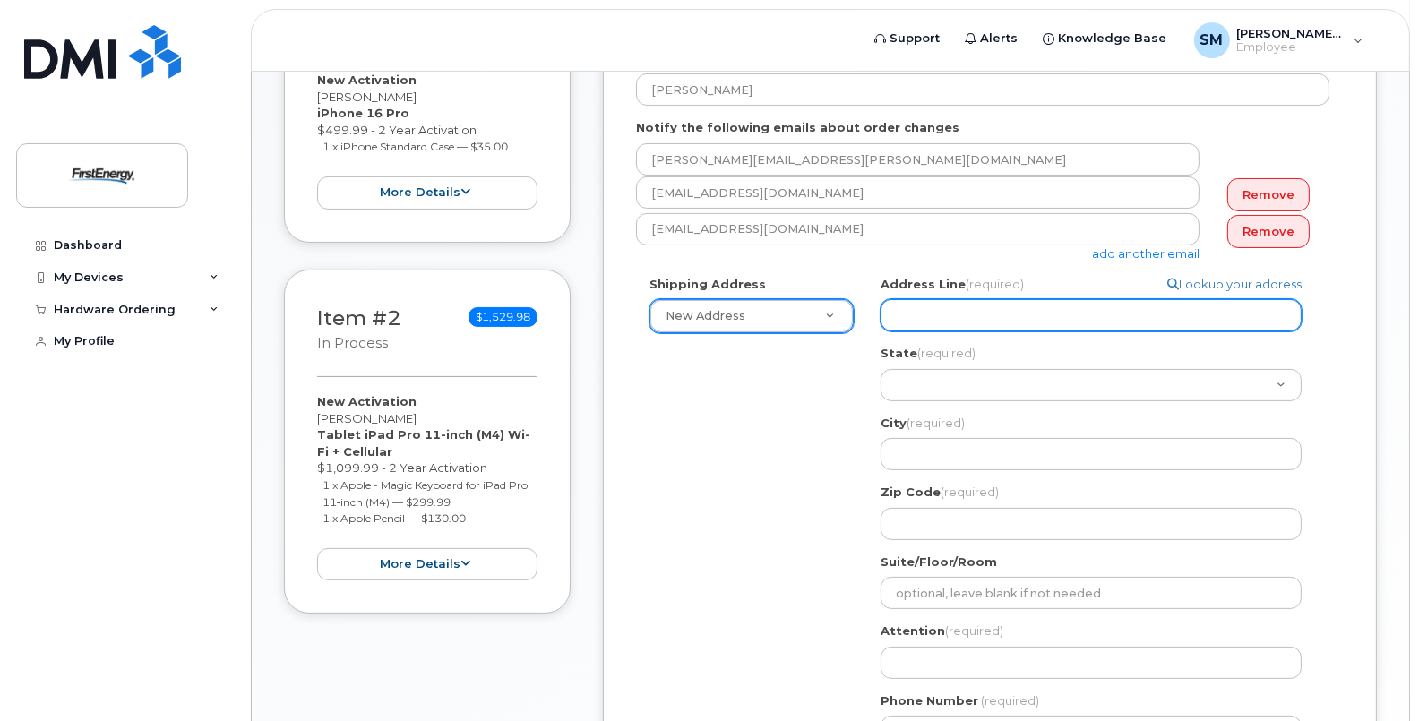
click at [985, 311] on input "Address Line (required)" at bounding box center [1091, 315] width 421 height 32
select select
type input "3"
select select
type input "34"
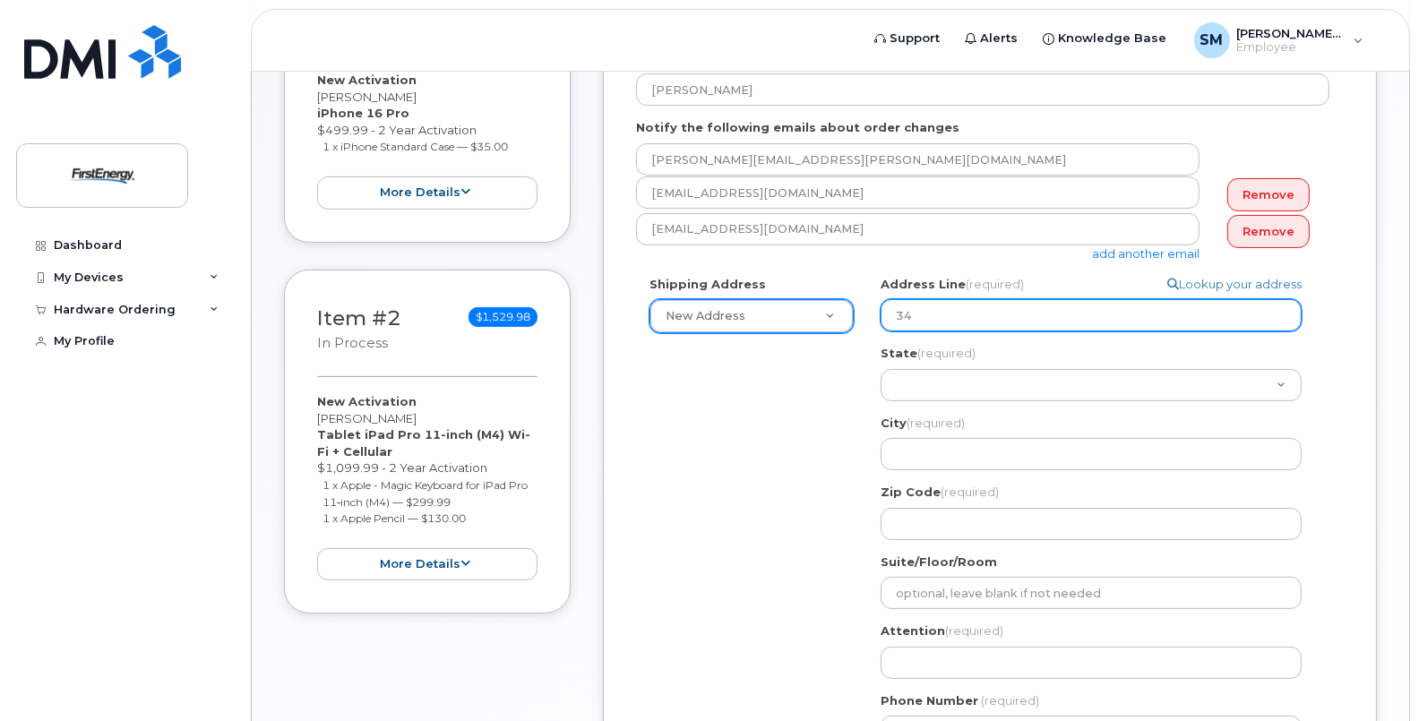
select select
type input "341"
select select
type input "341 W"
select select
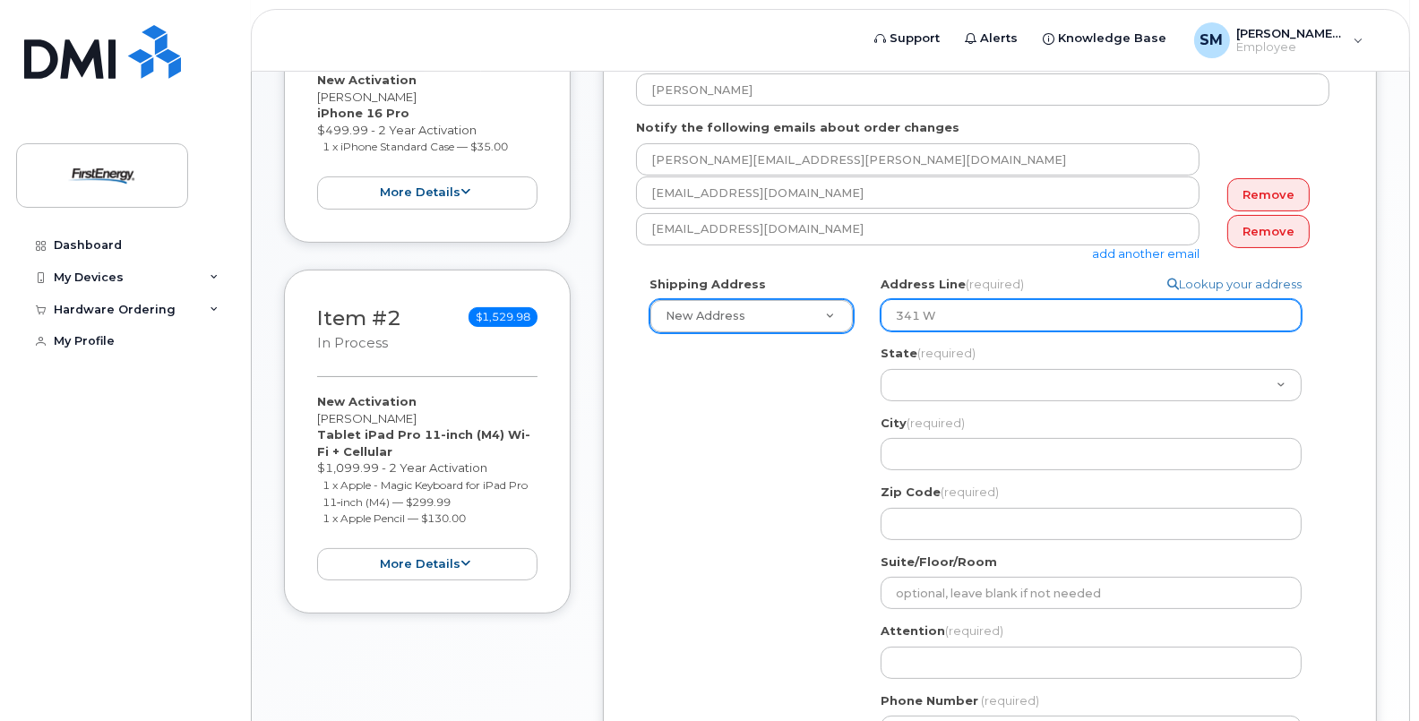
type input "341 Wh"
select select
type input "341 Whi"
select select
type input "341 Whit"
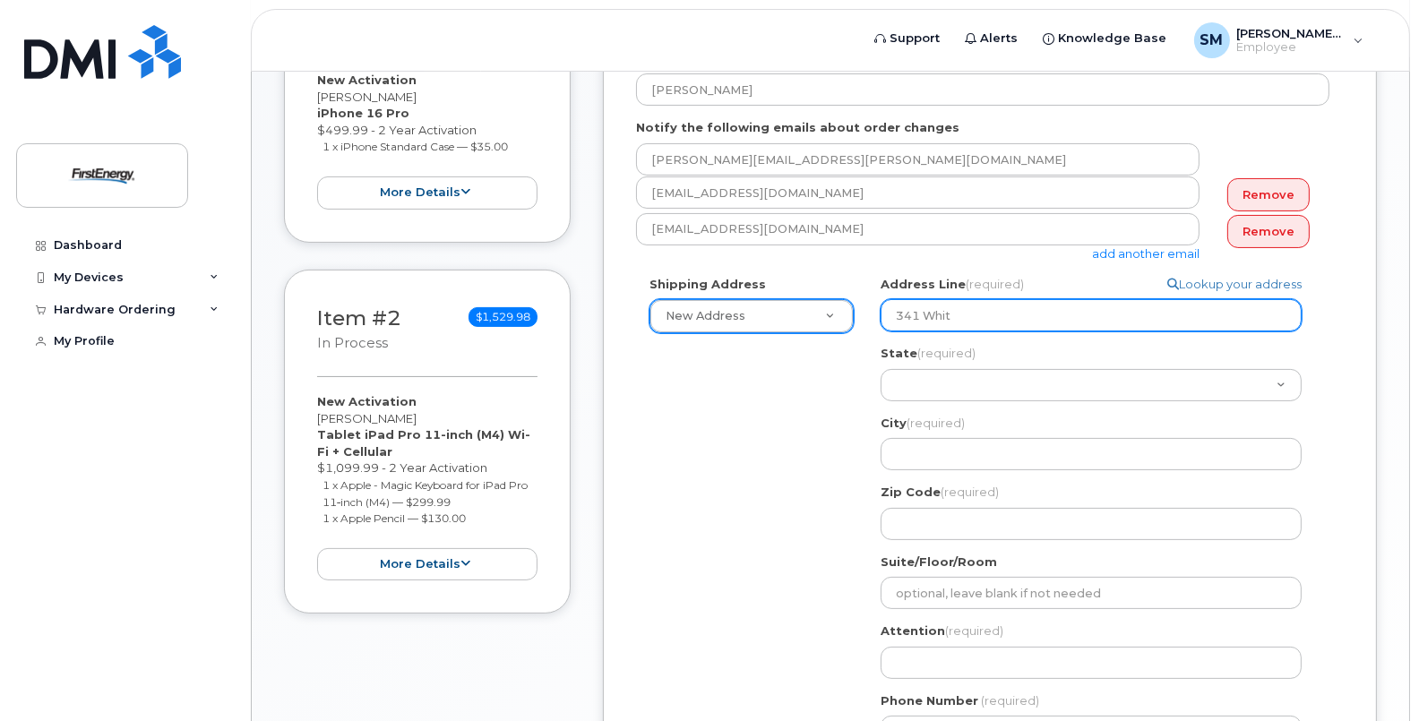
select select
type input "341 White"
select select
type input "341 White P"
select select
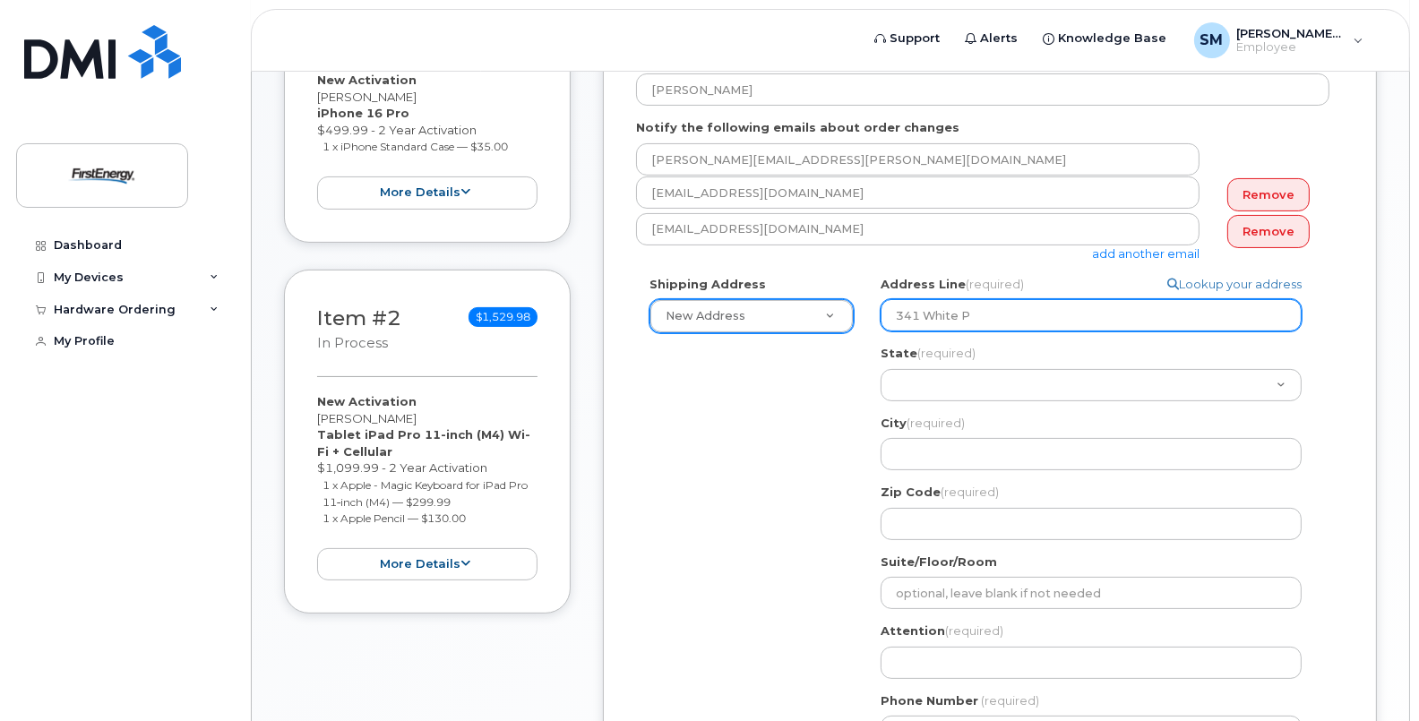
type input "341 White Po"
select select
type input "341 White Pon"
select select
type input "341 White Pond"
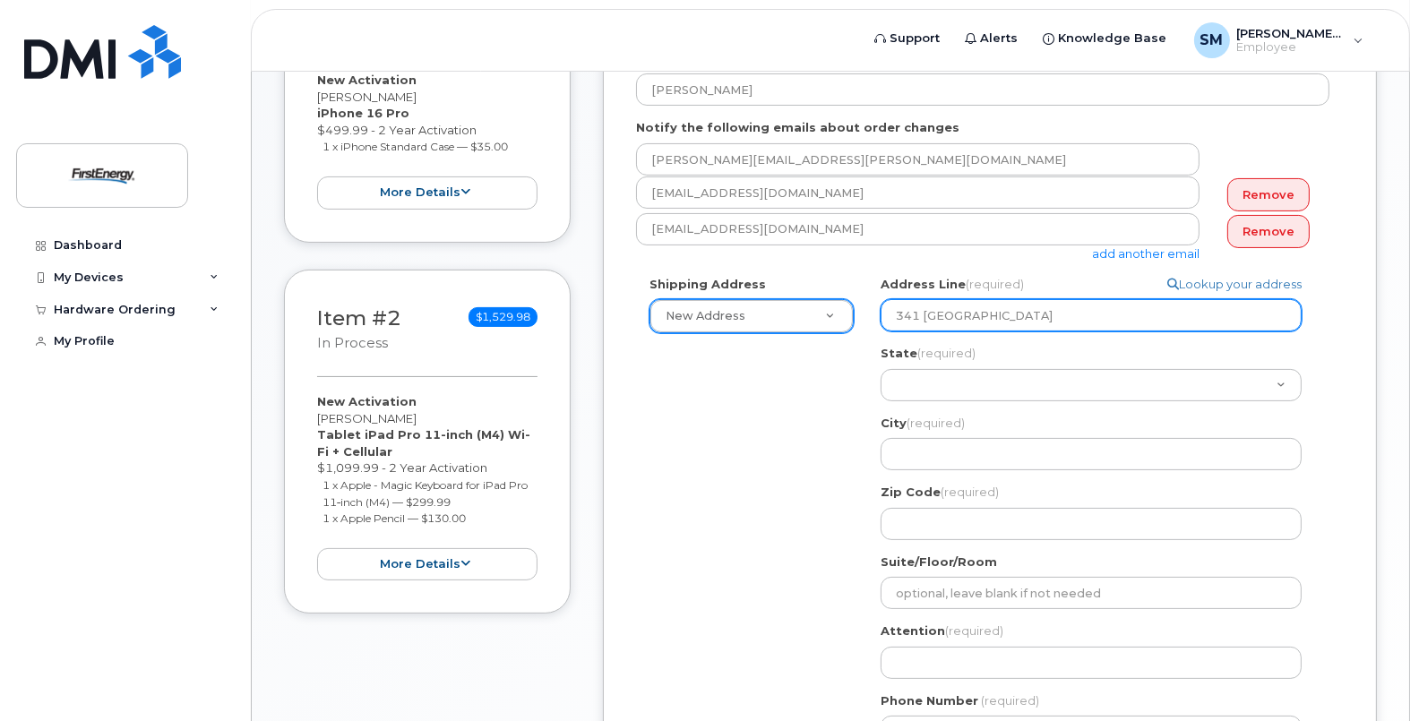
select select
type input "341 White Pond D"
select select
type input "341 White Pond Dr"
select select
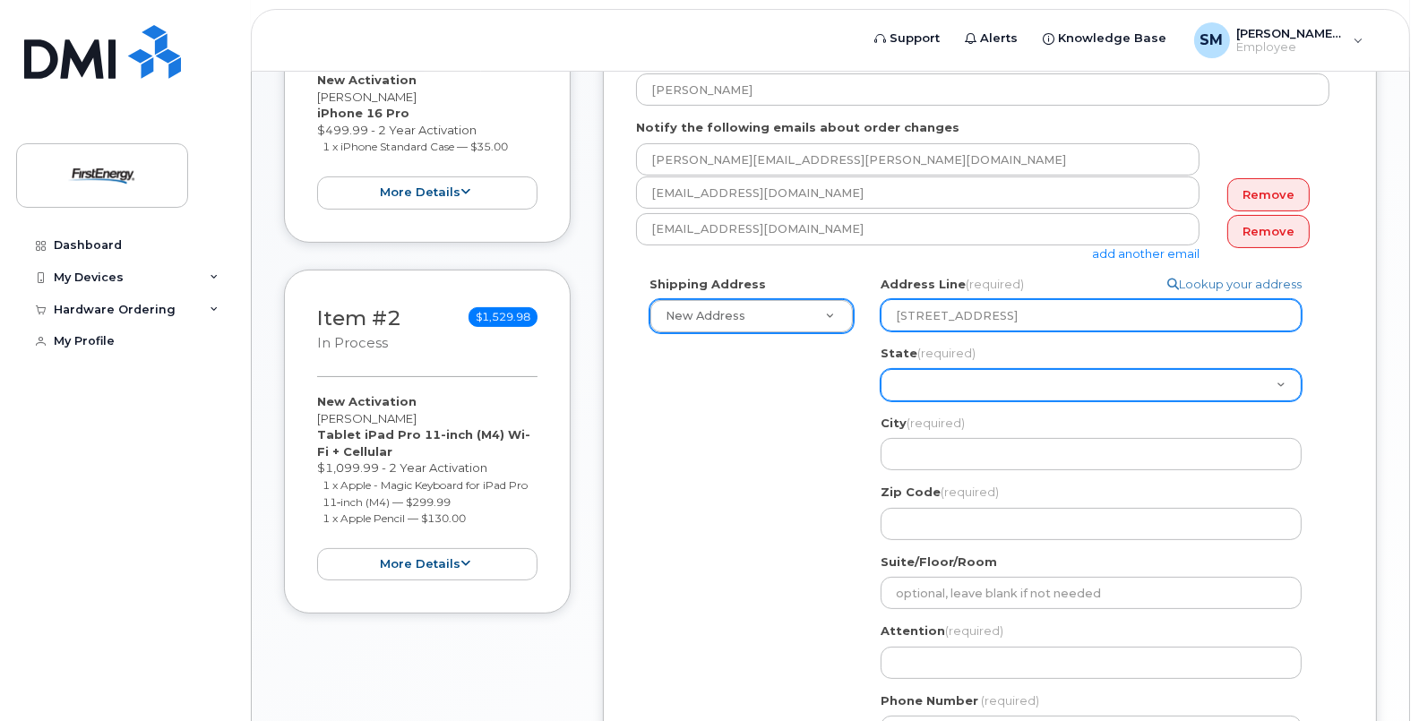
type input "341 White Pond Dr."
click at [989, 378] on select "Alabama Alaska American Samoa Arizona Arkansas California Colorado Connecticut …" at bounding box center [1091, 385] width 421 height 32
select select "OH"
click at [881, 369] on select "Alabama Alaska American Samoa Arizona Arkansas California Colorado Connecticut …" at bounding box center [1091, 385] width 421 height 32
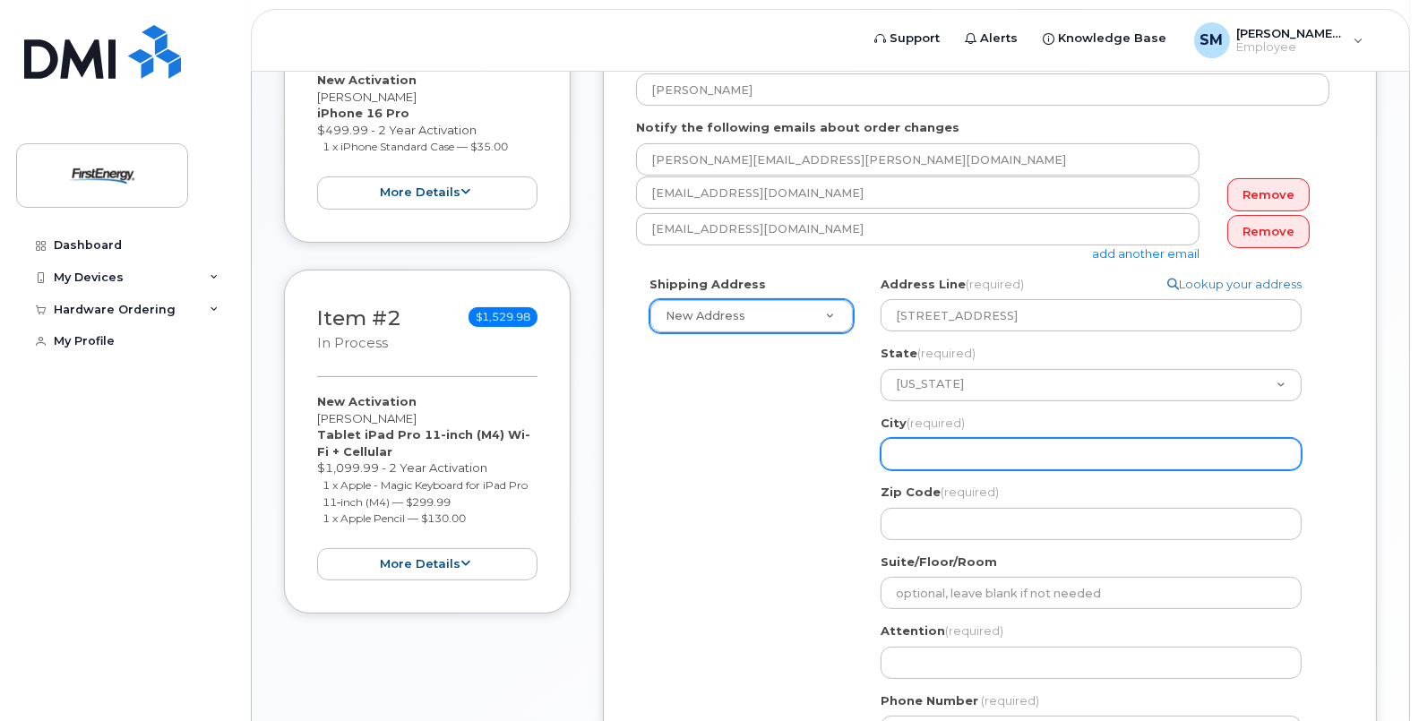
click at [1027, 446] on input "City (required)" at bounding box center [1091, 454] width 421 height 32
select select
type input "A"
select select
type input "Ak"
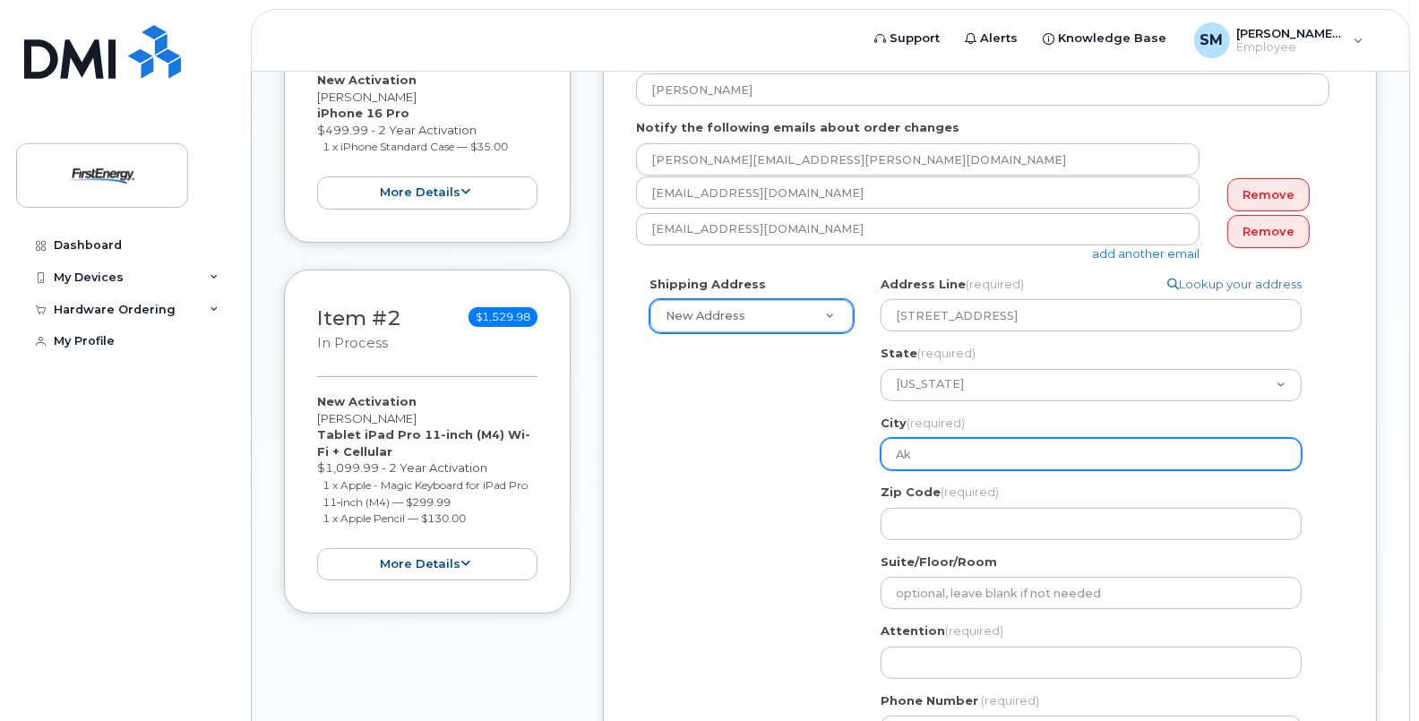
select select
type input "Akr"
select select
type input "Akro"
select select
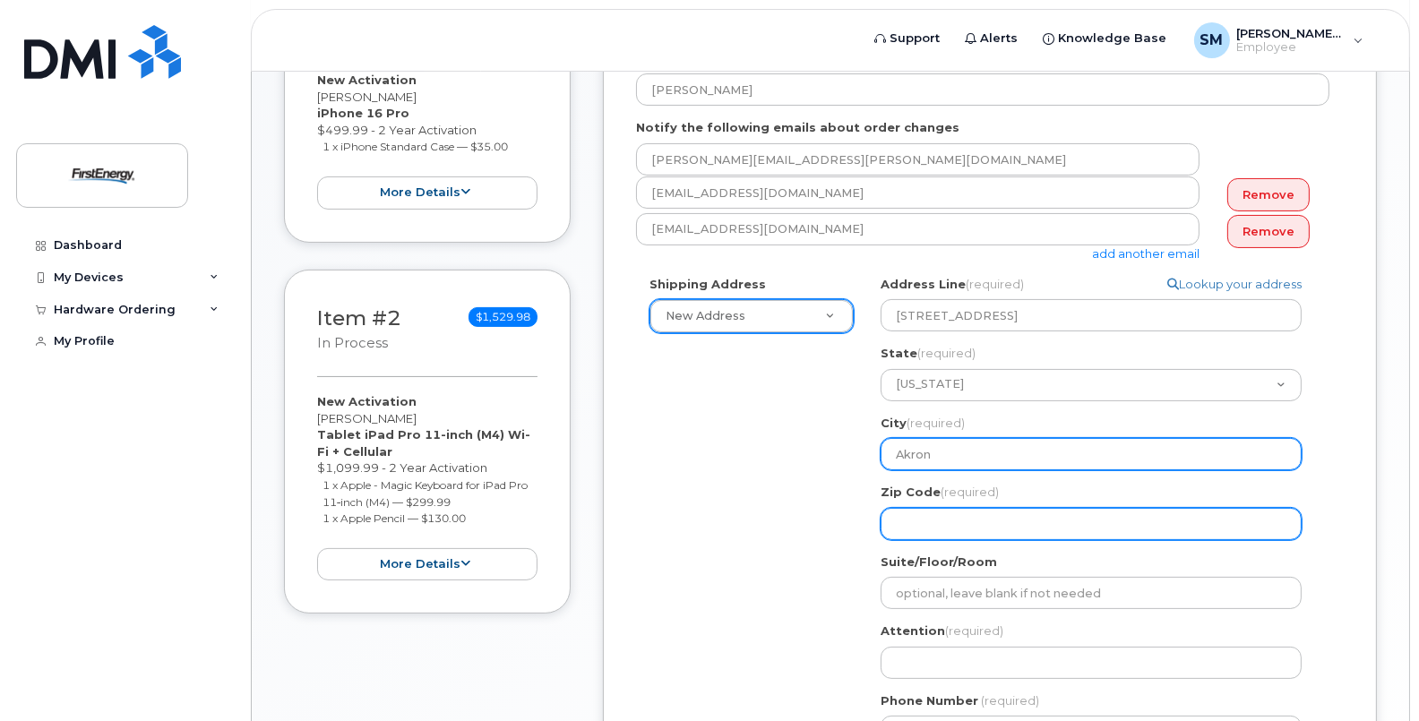
type input "Akron"
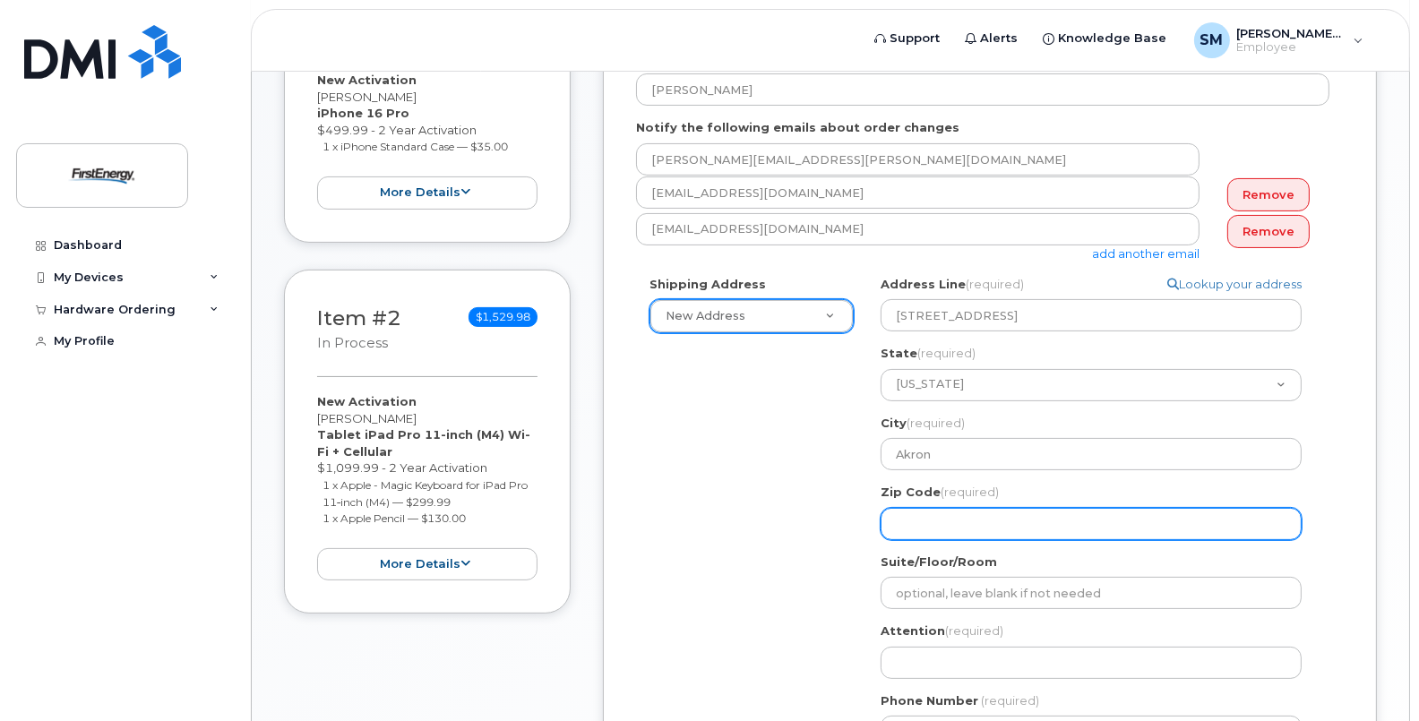
click at [981, 511] on input "Zip Code (required)" at bounding box center [1091, 524] width 421 height 32
select select
type input "4"
select select
type input "44"
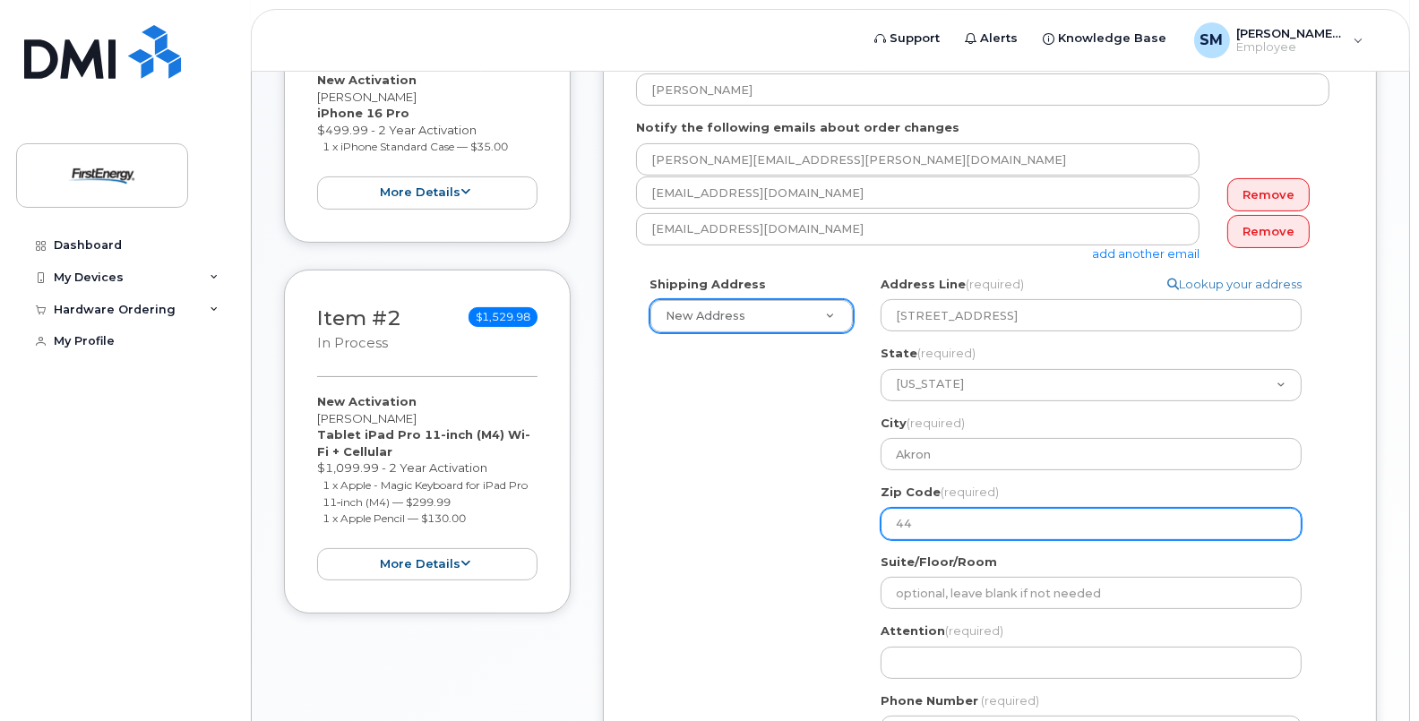
select select
type input "443"
select select
type input "4432"
select select
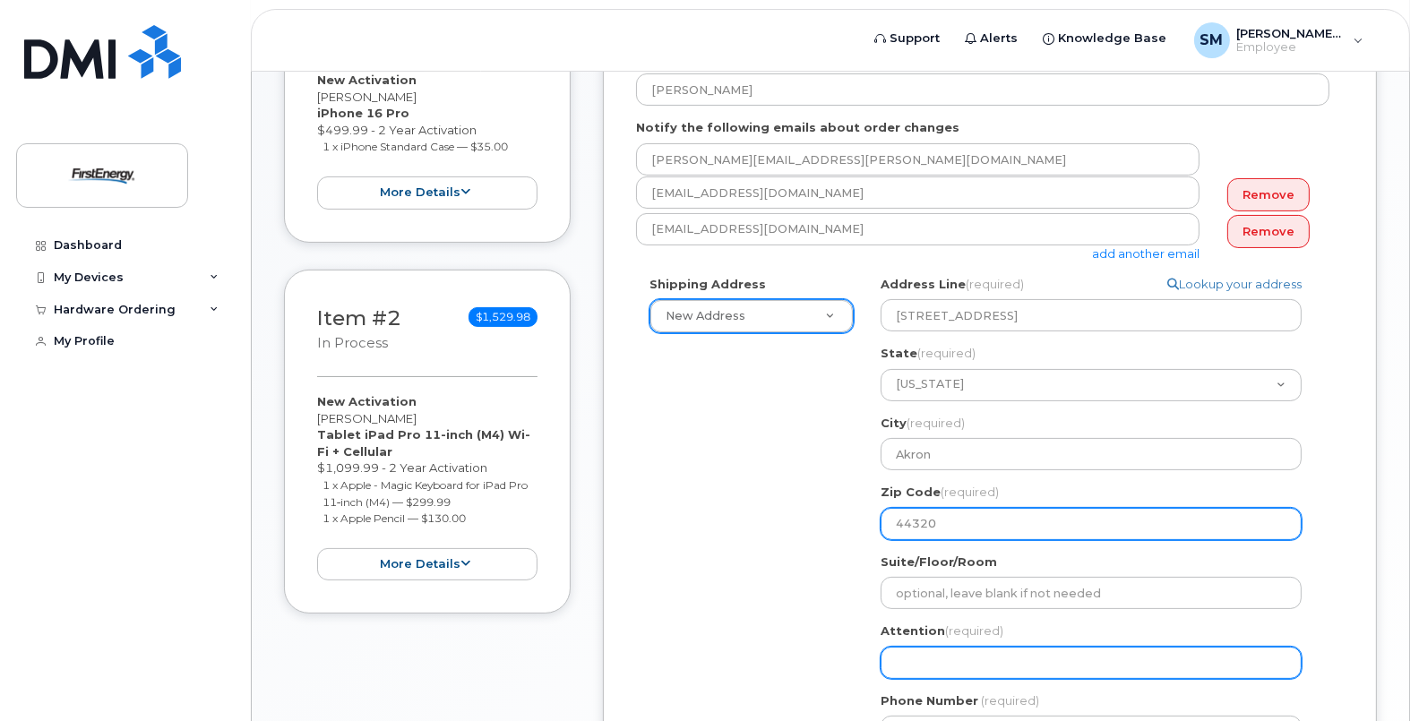
type input "44320"
click at [1013, 657] on input "Attention (required)" at bounding box center [1091, 663] width 421 height 32
select select
type input "M"
select select
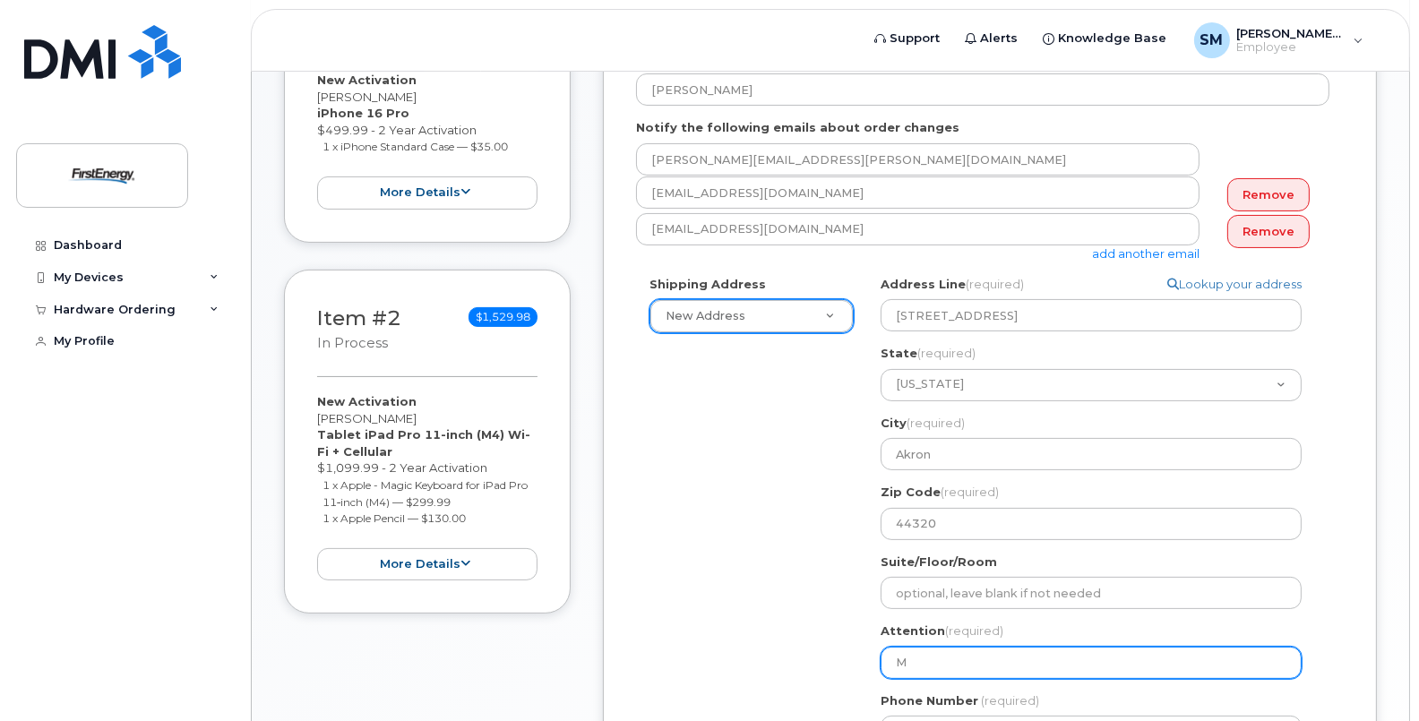
type input "Ma"
select select
type input "Mac"
select select
type input "Mack"
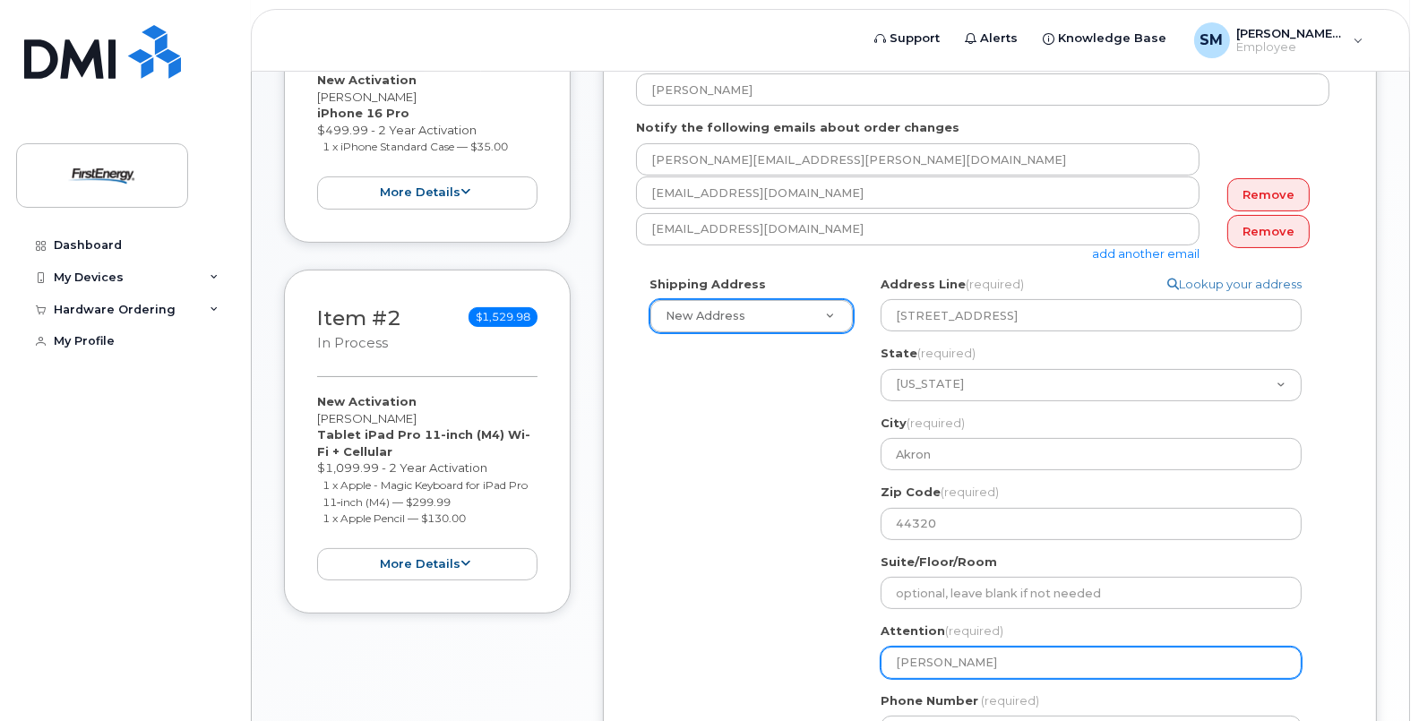
select select
type input "Mack S"
select select
type input "Mack St"
select select
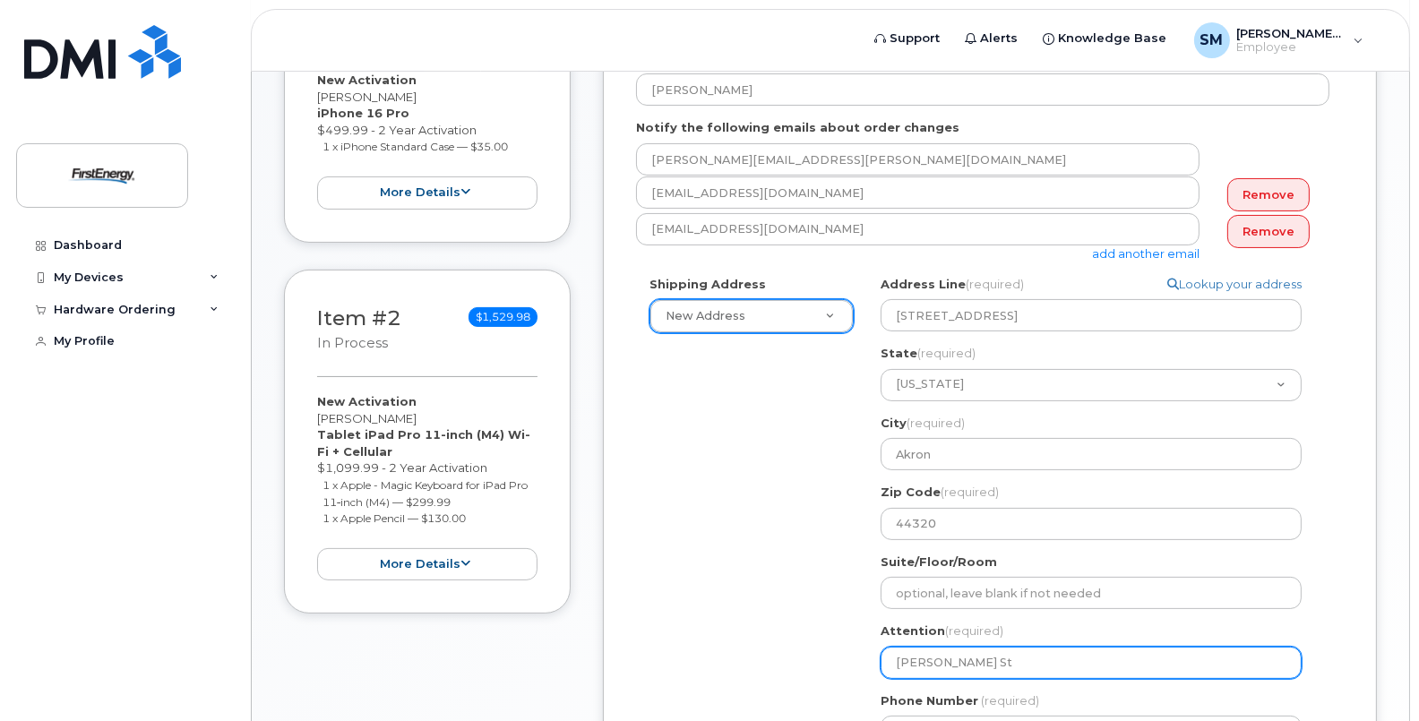
type input "Mack Ste"
select select
type input "Mack Step"
select select
type input "Mack Steph"
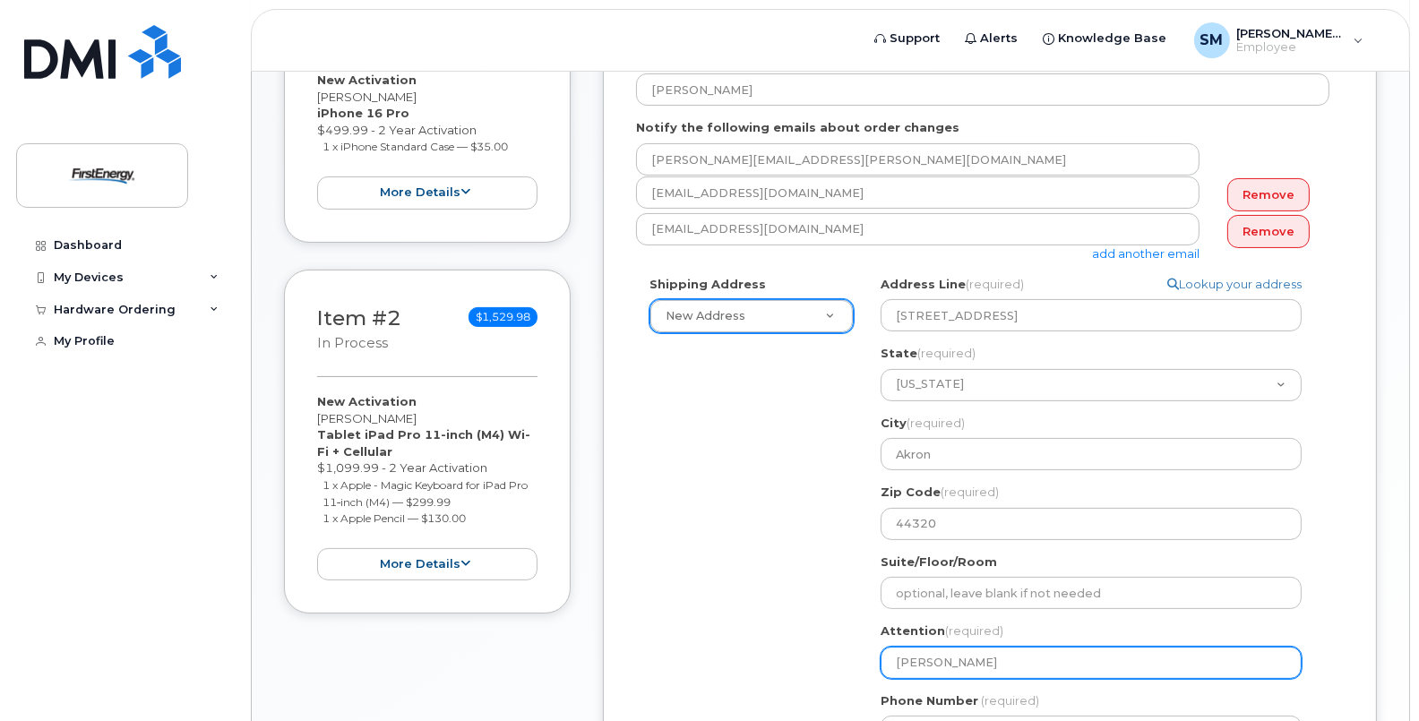
select select
type input "Mack Stephe"
select select
type input "Mack Stephen"
select select
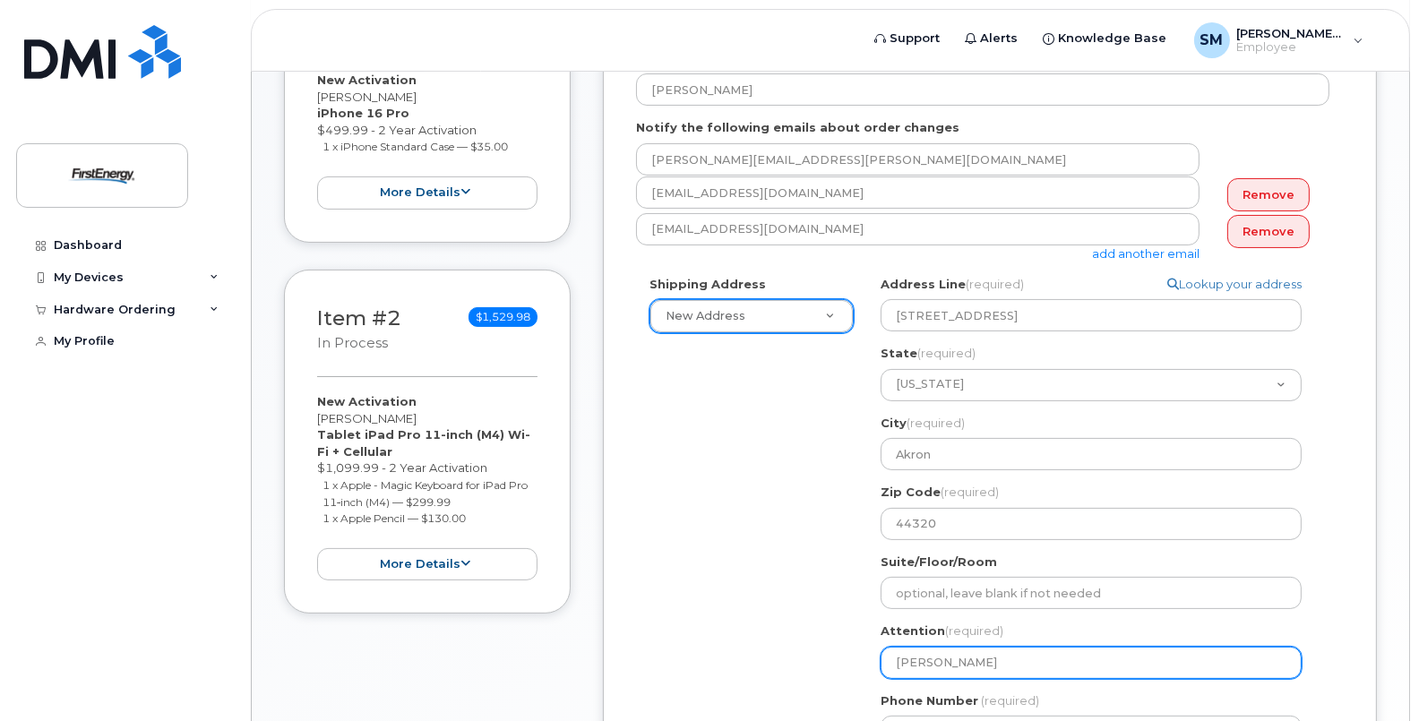
type input "Mack Stephens"
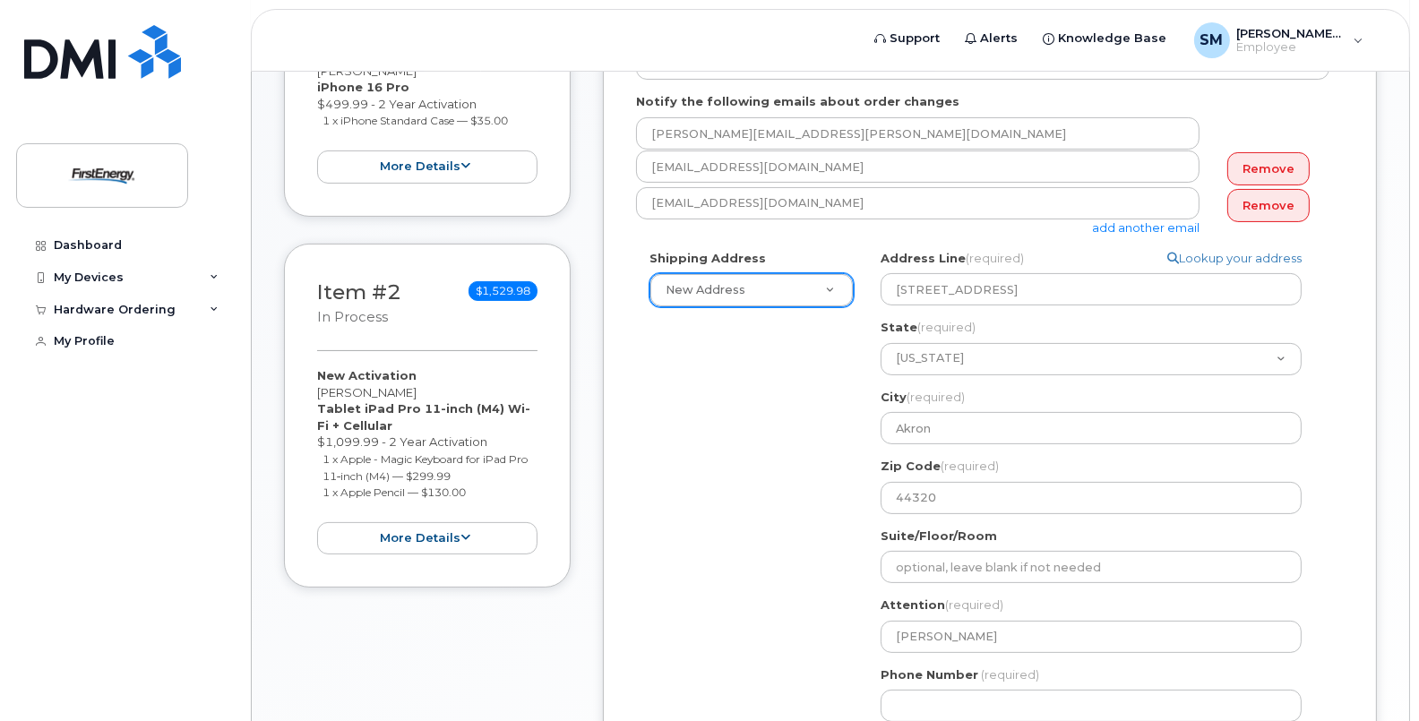
scroll to position [631, 0]
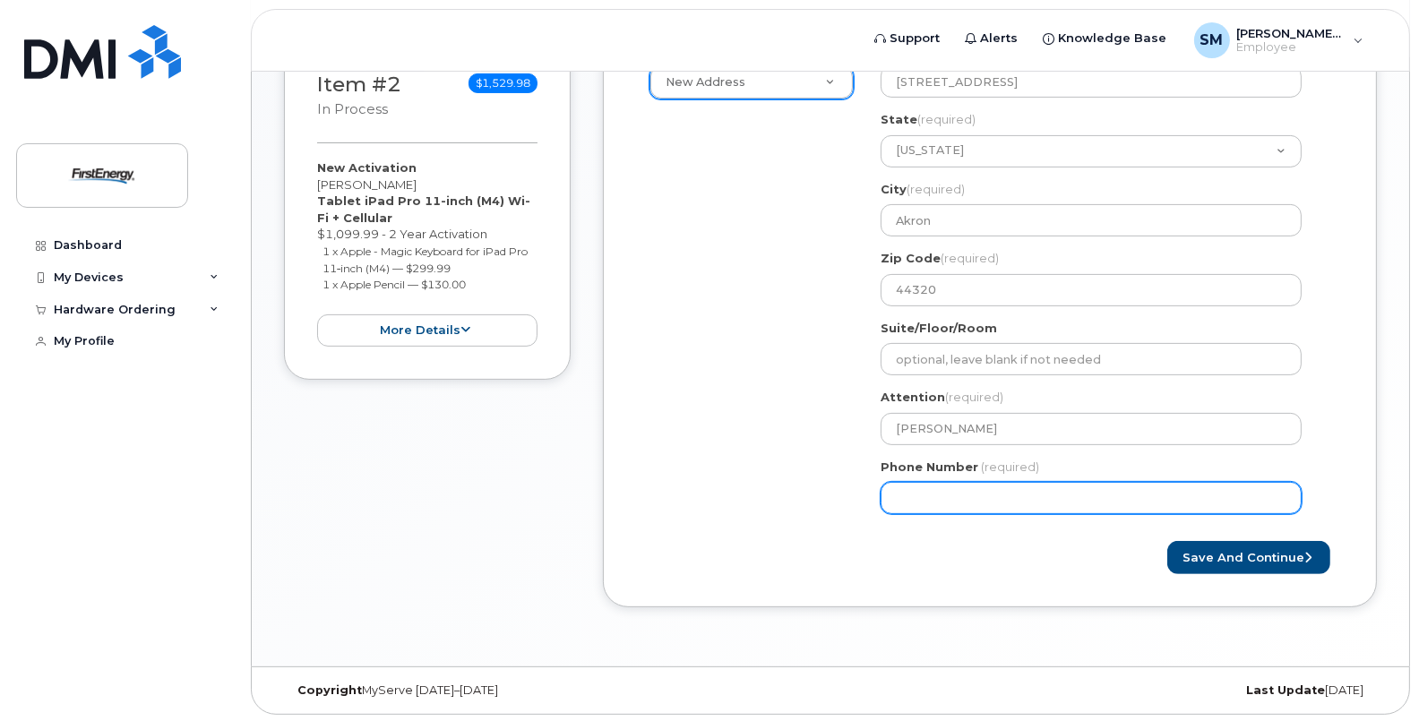
click at [1025, 502] on input "Phone Number" at bounding box center [1091, 498] width 421 height 32
type input "330384253"
select select
type input "3303842537"
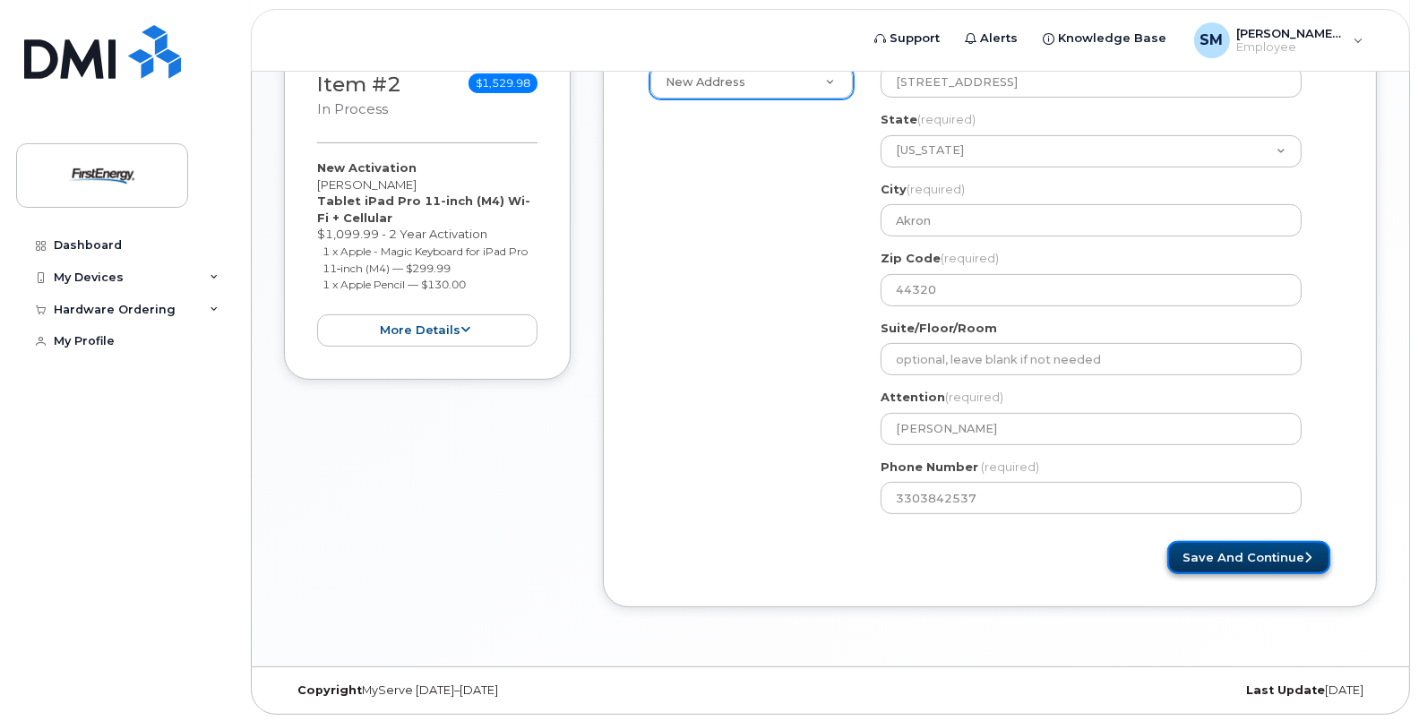
click at [1227, 552] on button "Save and Continue" at bounding box center [1248, 557] width 163 height 33
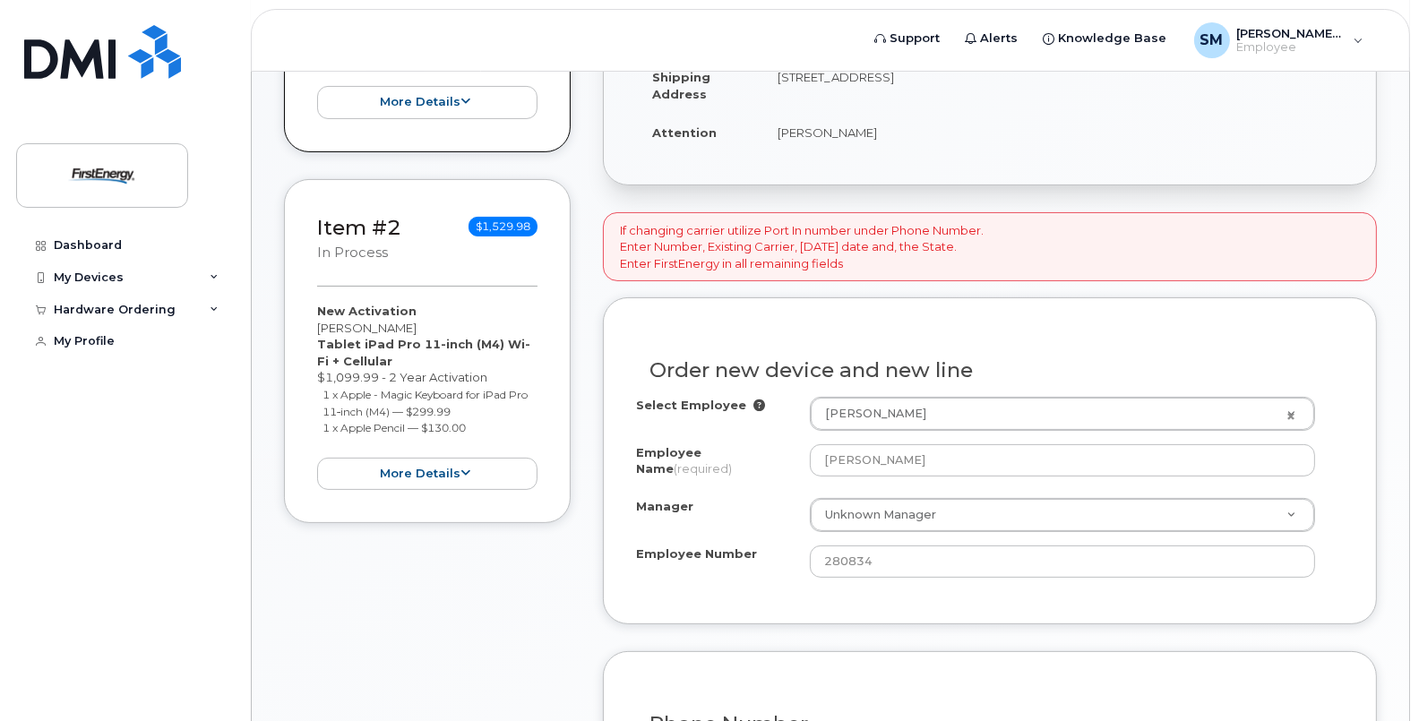
scroll to position [493, 0]
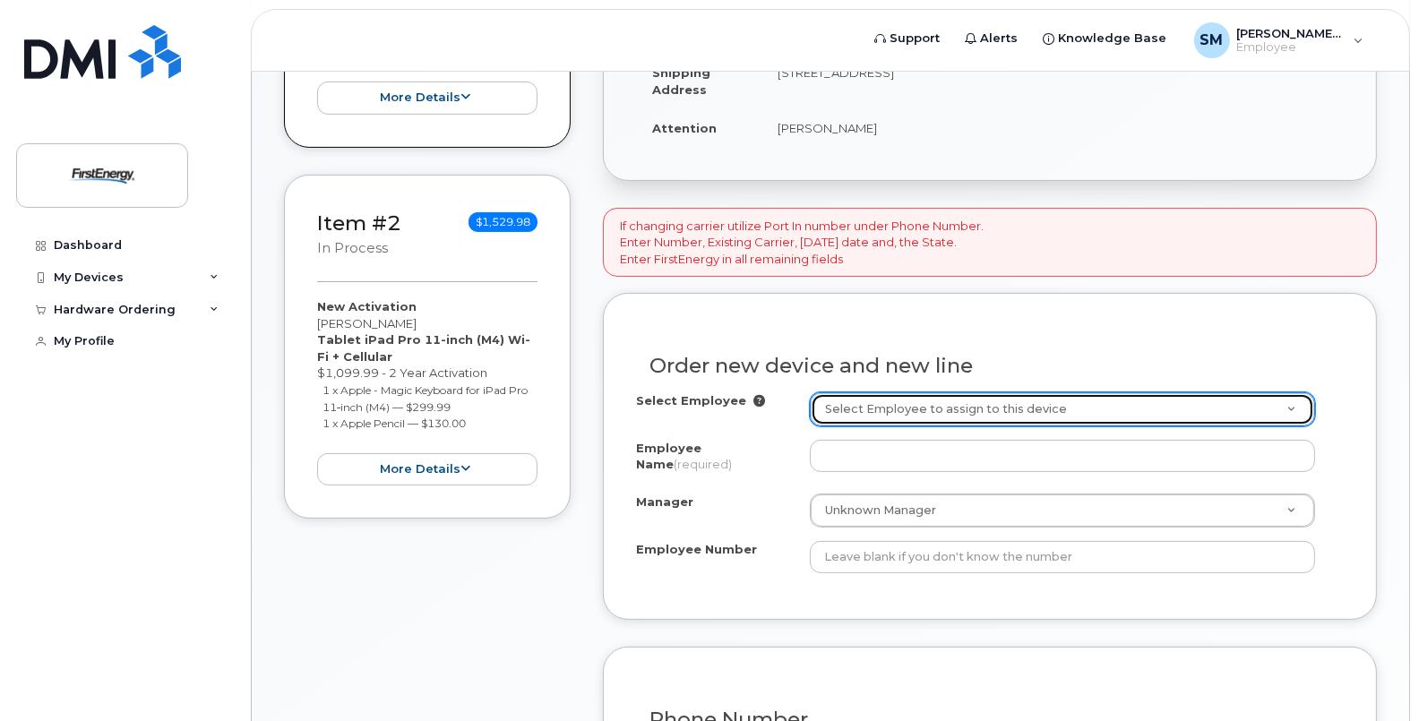
click at [1293, 406] on link "Select Employee to assign to this device" at bounding box center [1063, 409] width 504 height 32
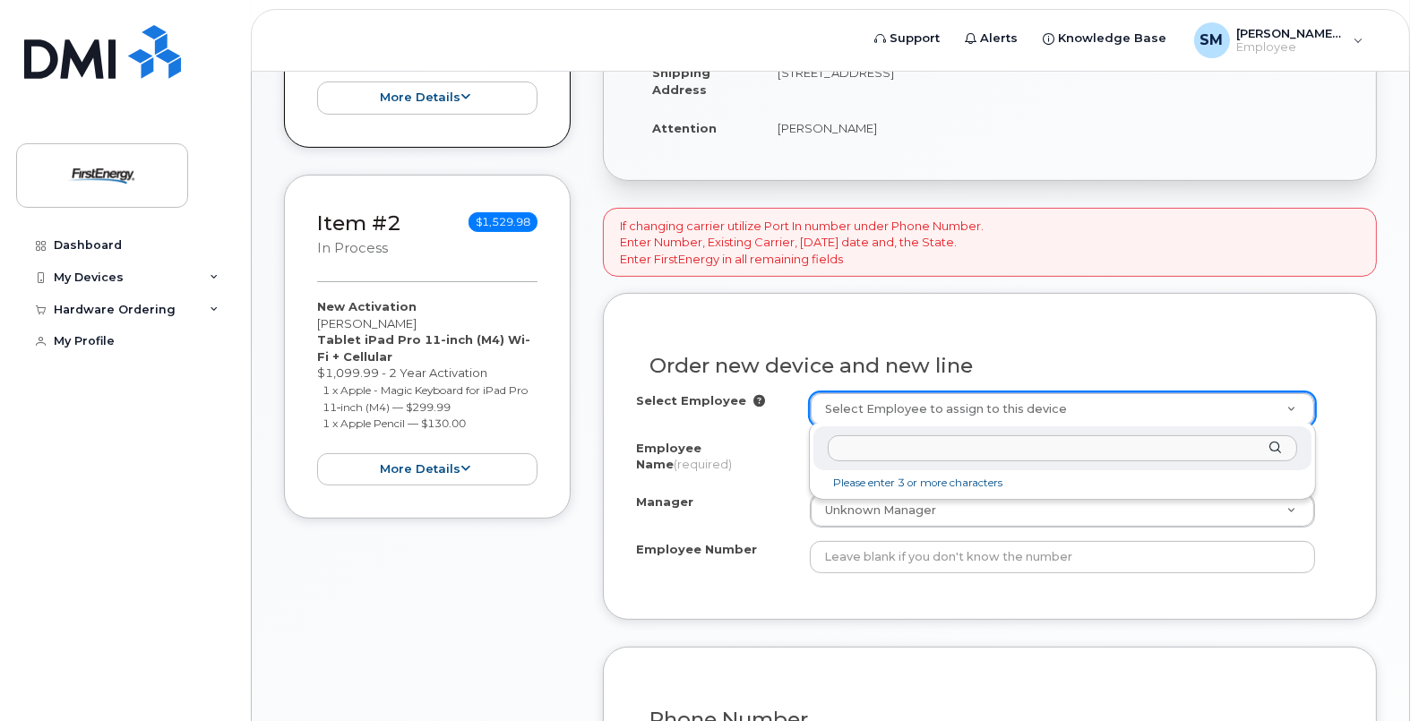
paste input "1022893"
click at [882, 460] on input "1022893" at bounding box center [1062, 448] width 468 height 26
type input "1022893"
click at [1044, 433] on div "1022893" at bounding box center [1061, 448] width 497 height 44
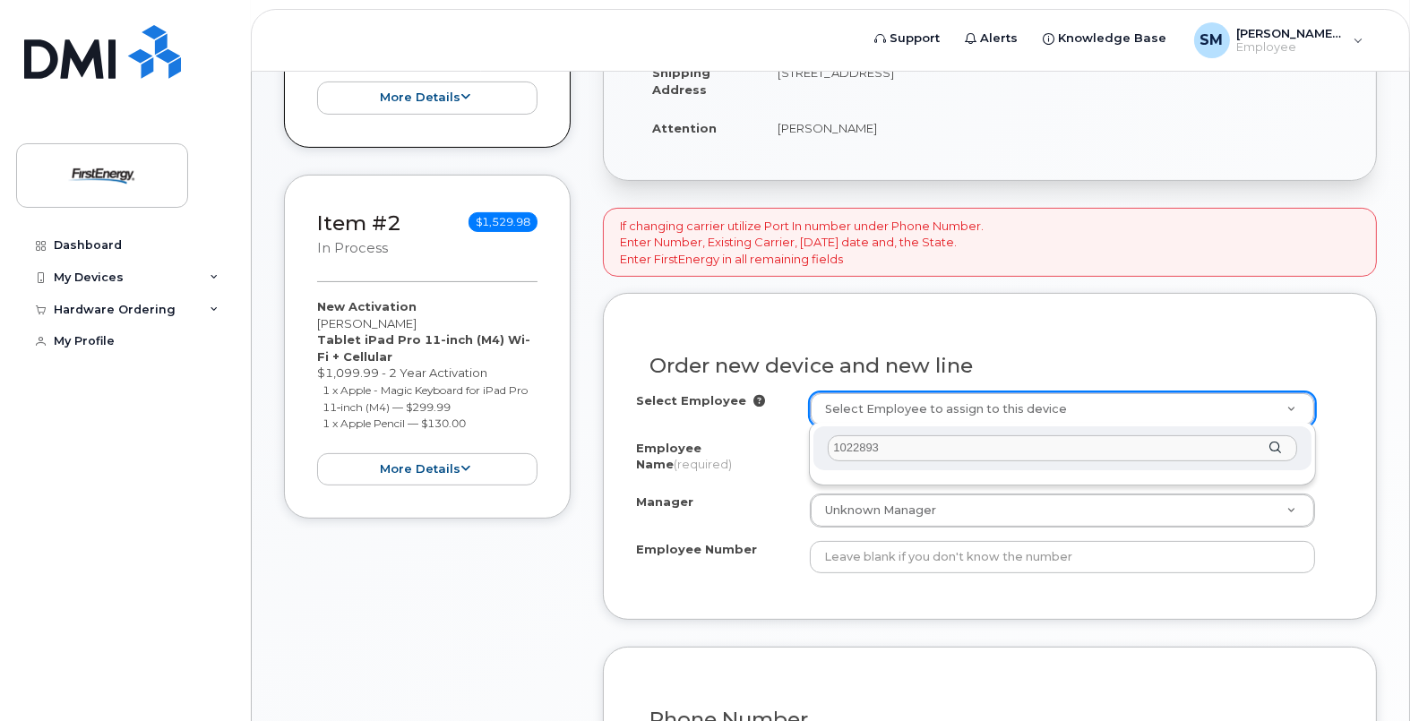
click at [1044, 433] on div "1022893" at bounding box center [1061, 448] width 497 height 44
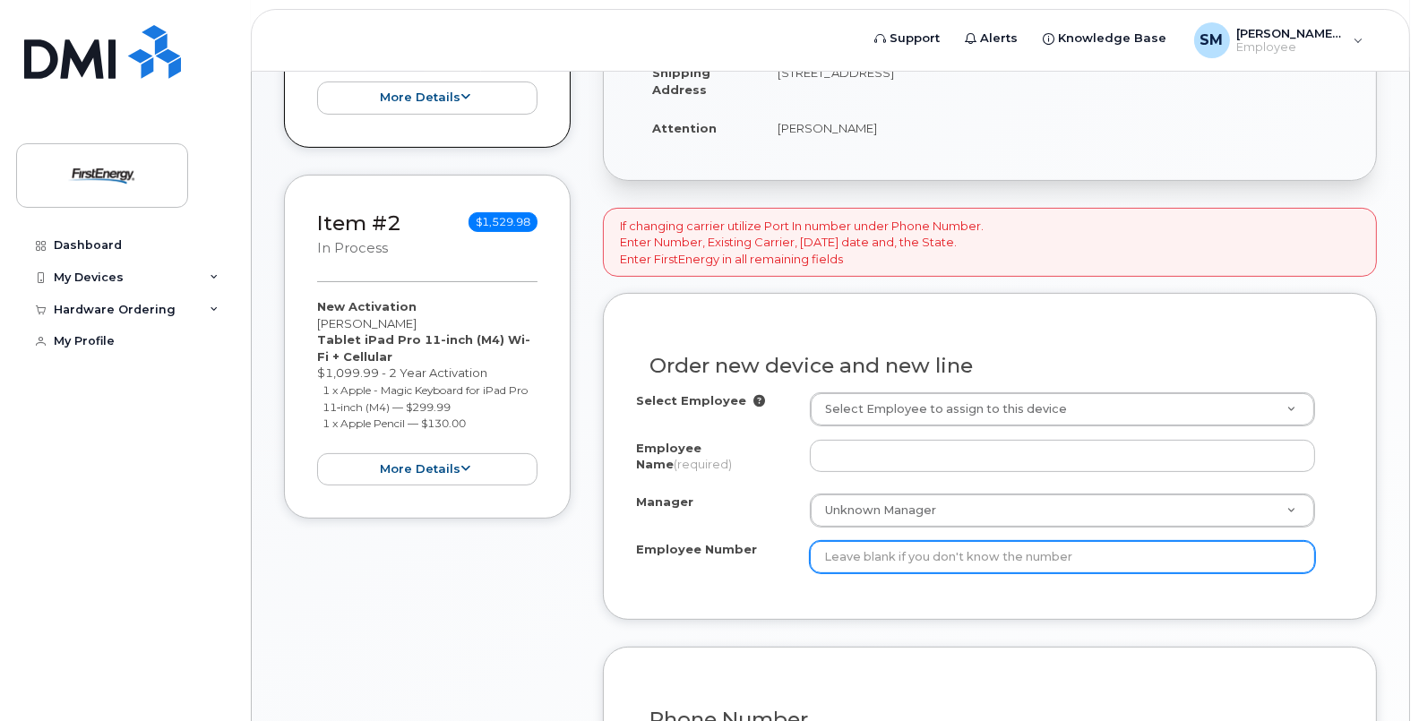
click at [1130, 551] on input "Employee Number" at bounding box center [1063, 557] width 506 height 32
paste input "1022893"
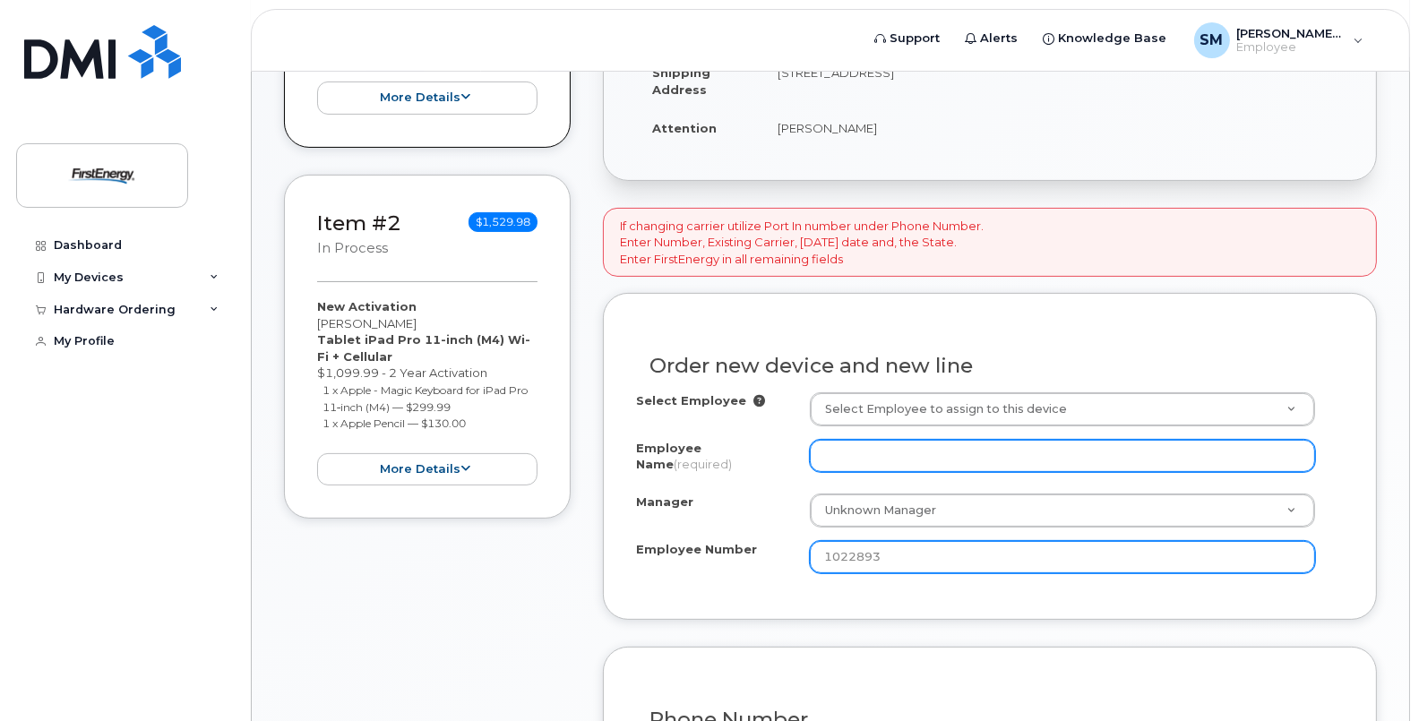
type input "1022893"
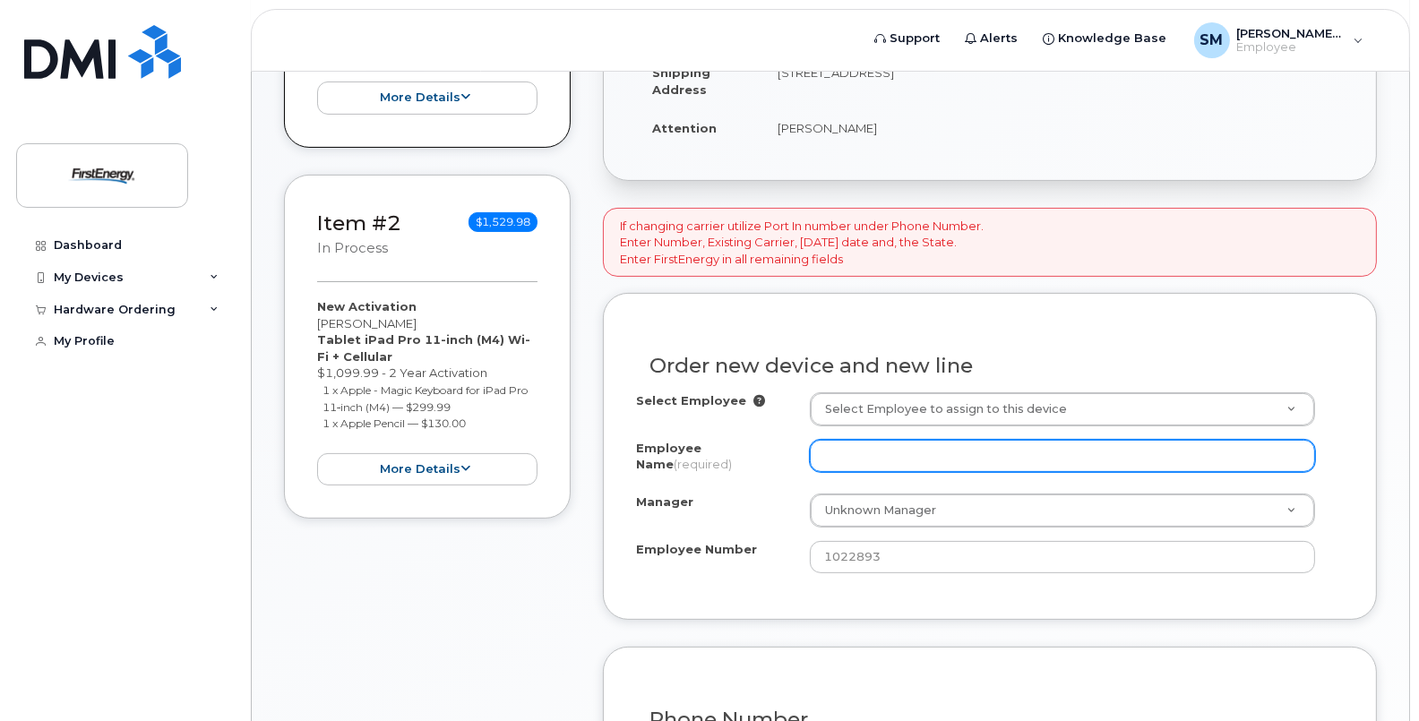
click at [954, 460] on input "Employee Name (required)" at bounding box center [1063, 456] width 506 height 32
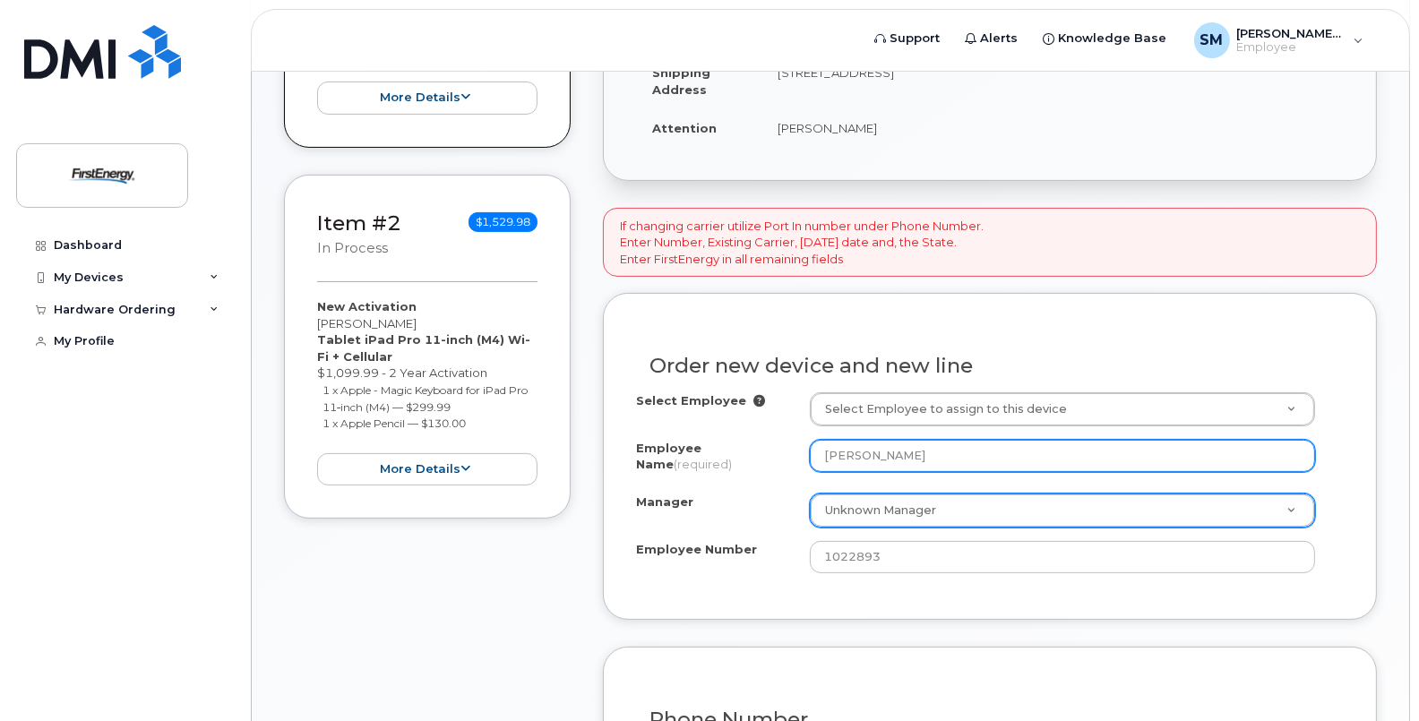
type input "Brian Brackney"
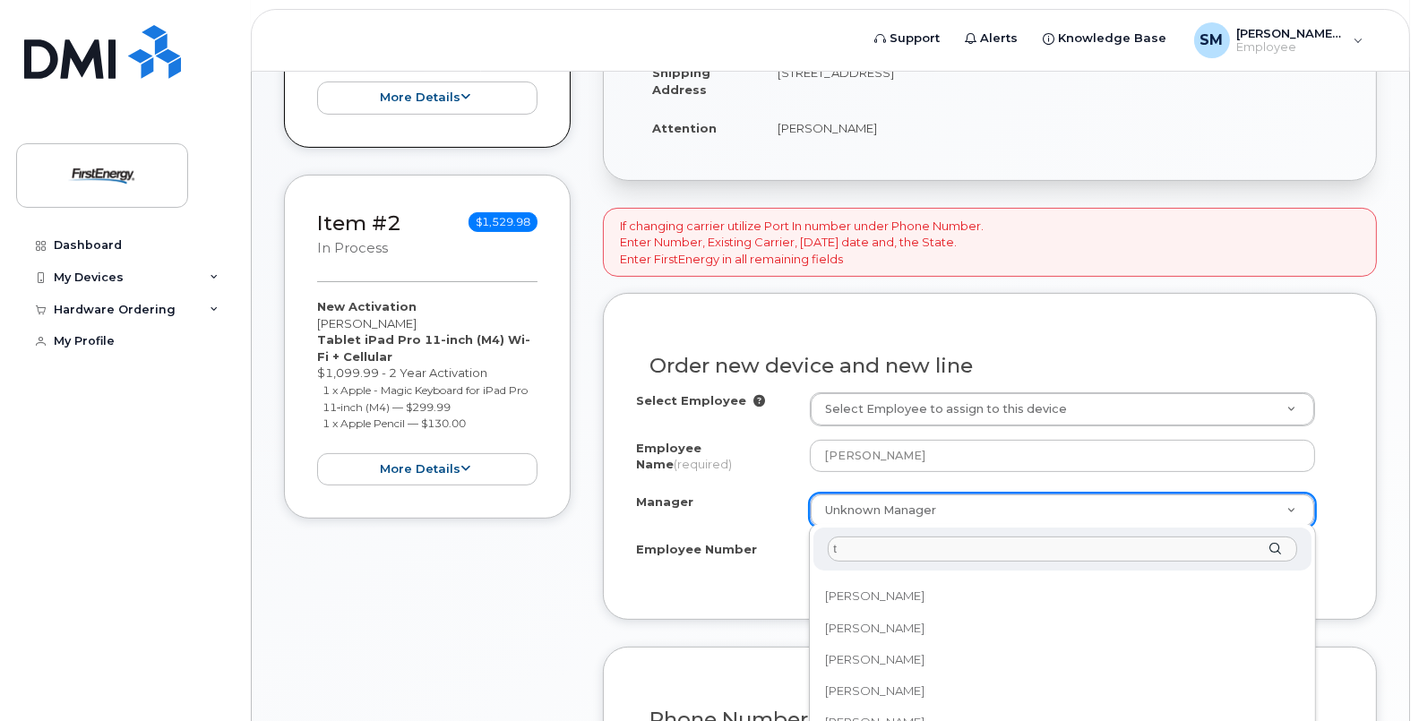
scroll to position [0, 0]
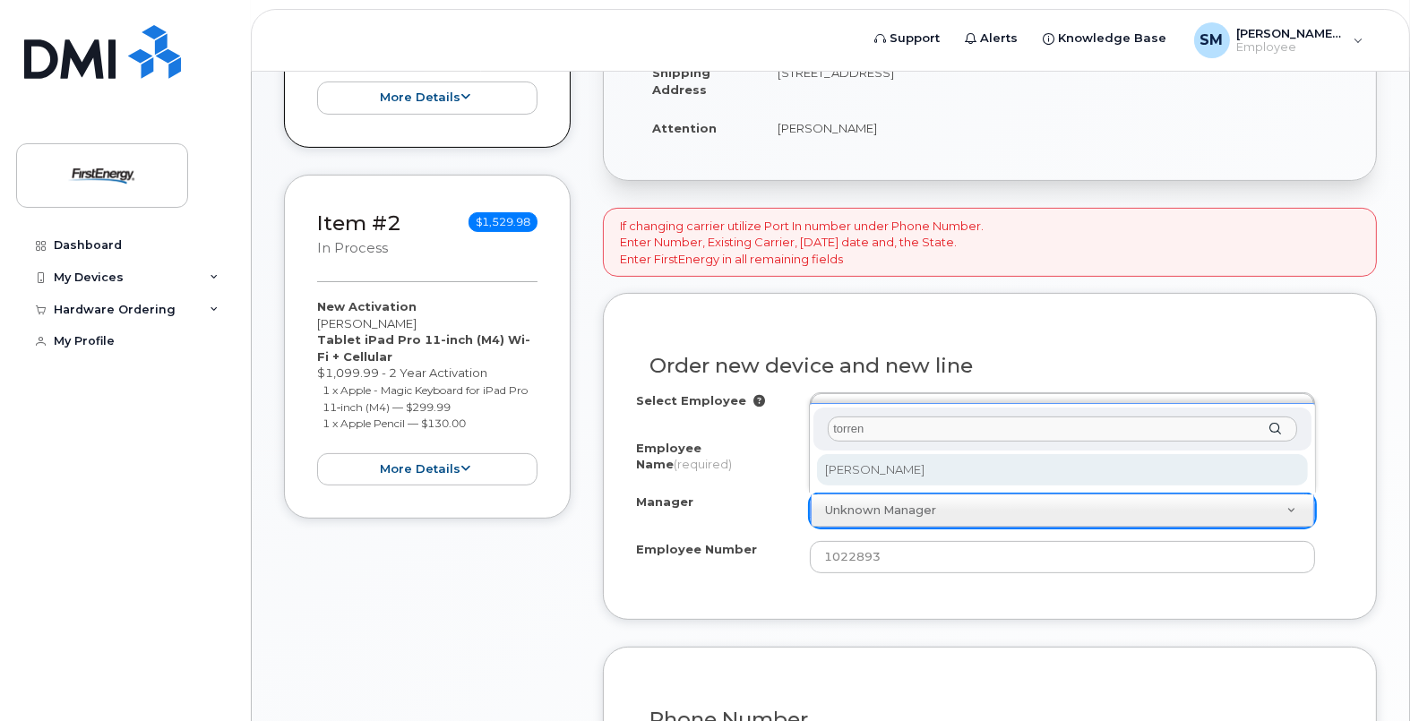
type input "torren"
select select "2102122"
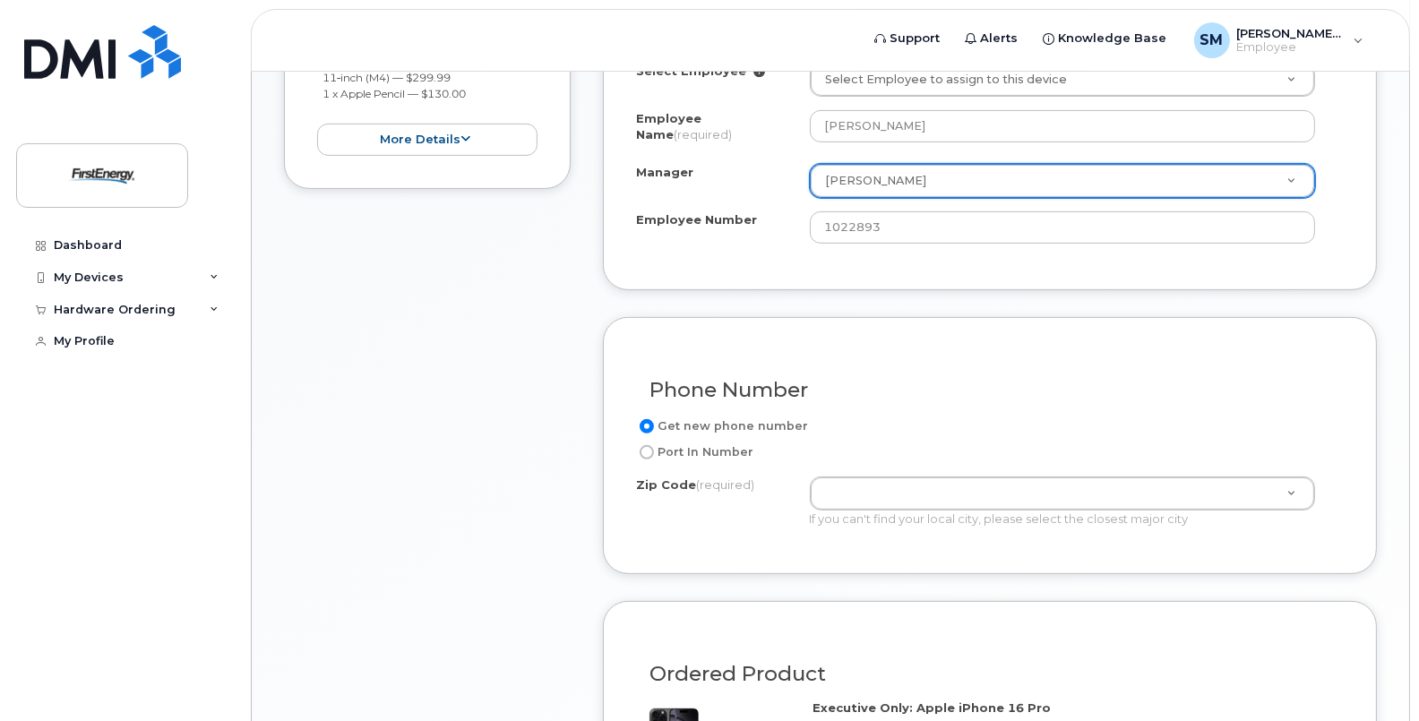
scroll to position [819, 0]
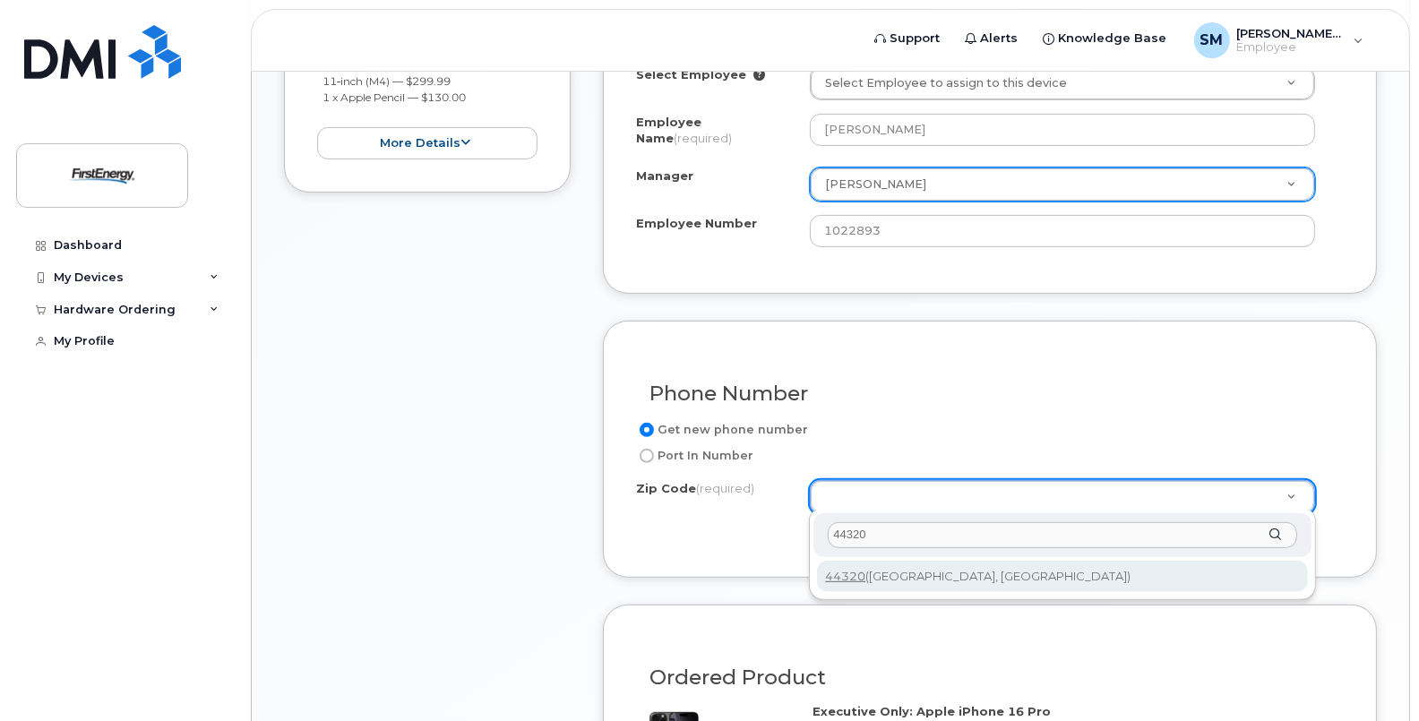
type input "44320"
type input "44320 (Akron, OH)"
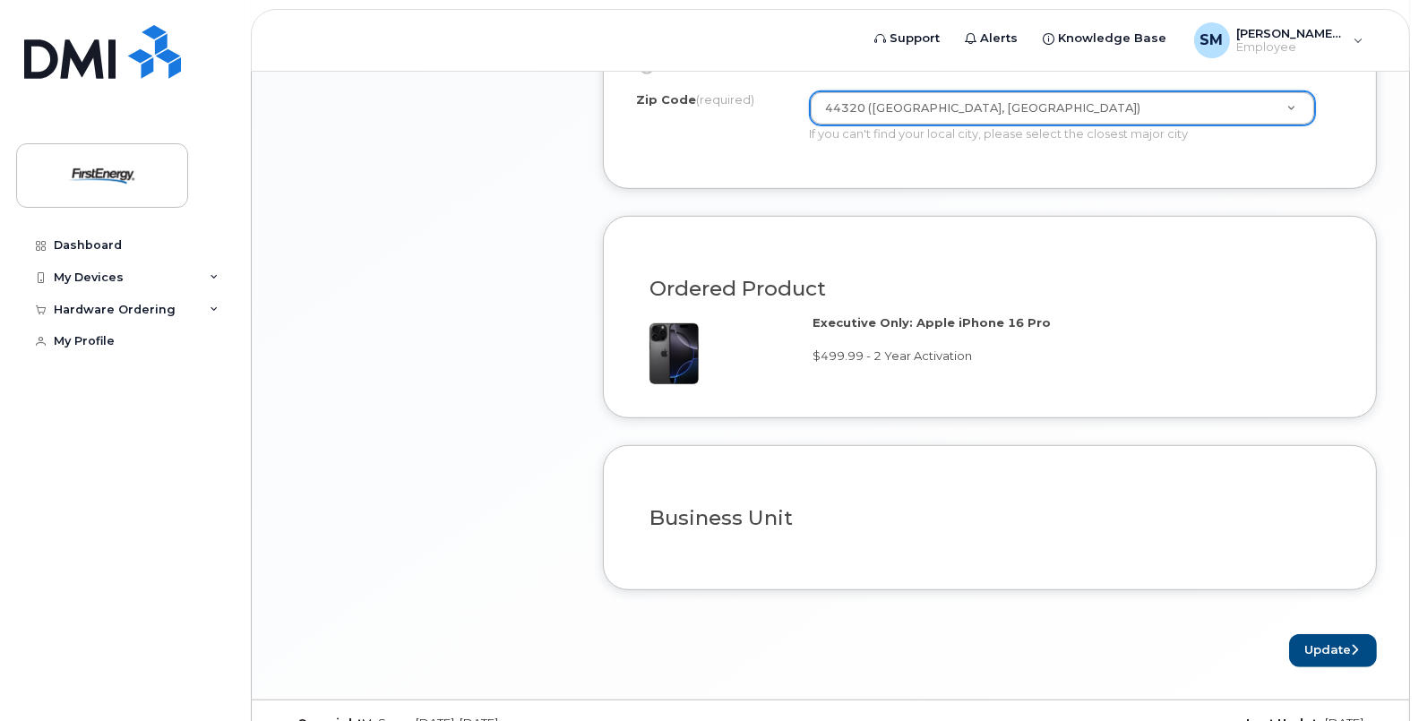
scroll to position [1204, 0]
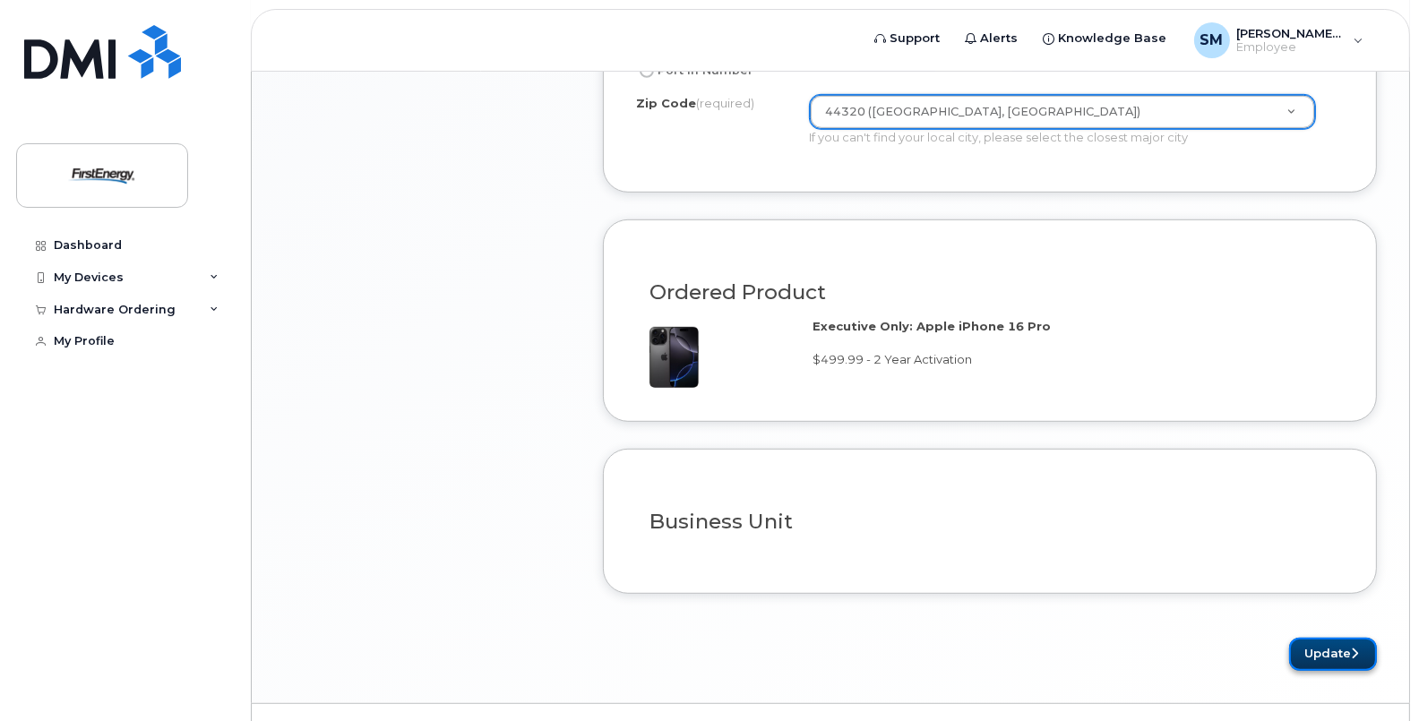
click at [1306, 640] on button "Update" at bounding box center [1333, 654] width 88 height 33
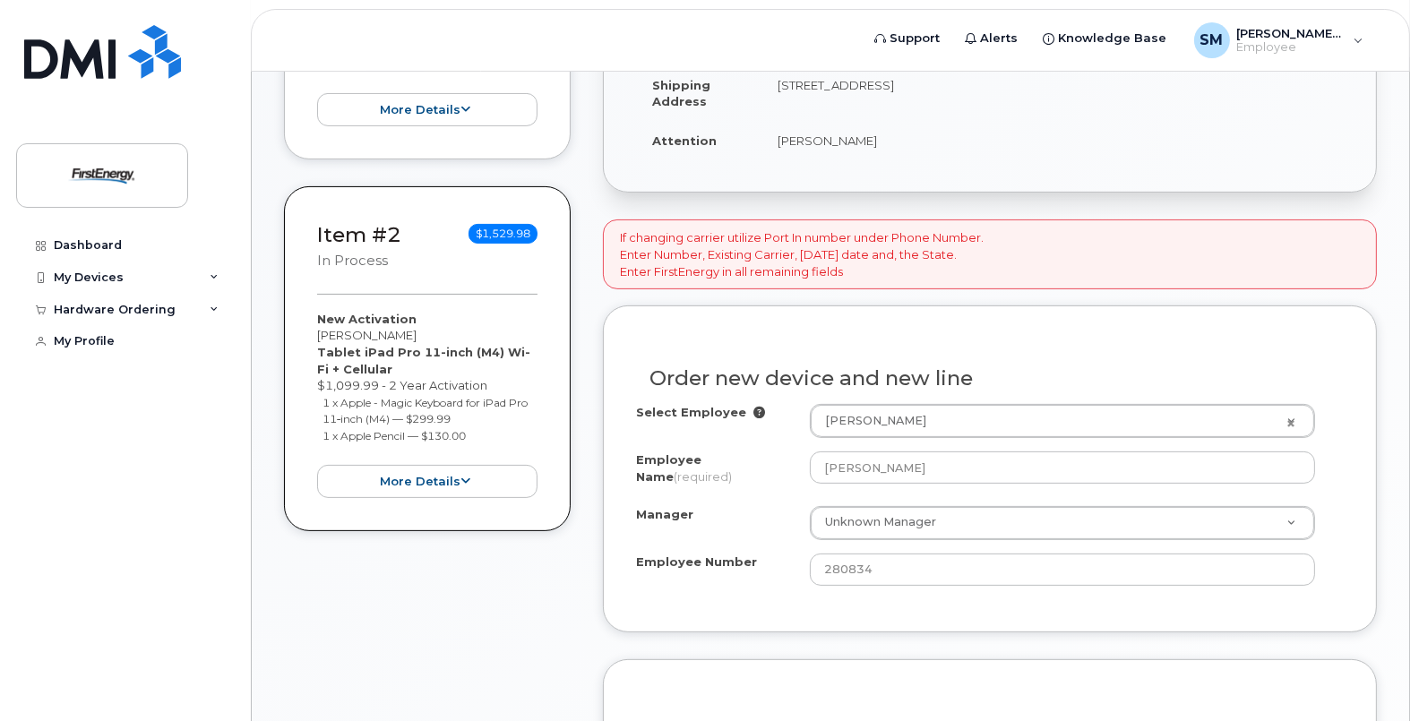
scroll to position [554, 0]
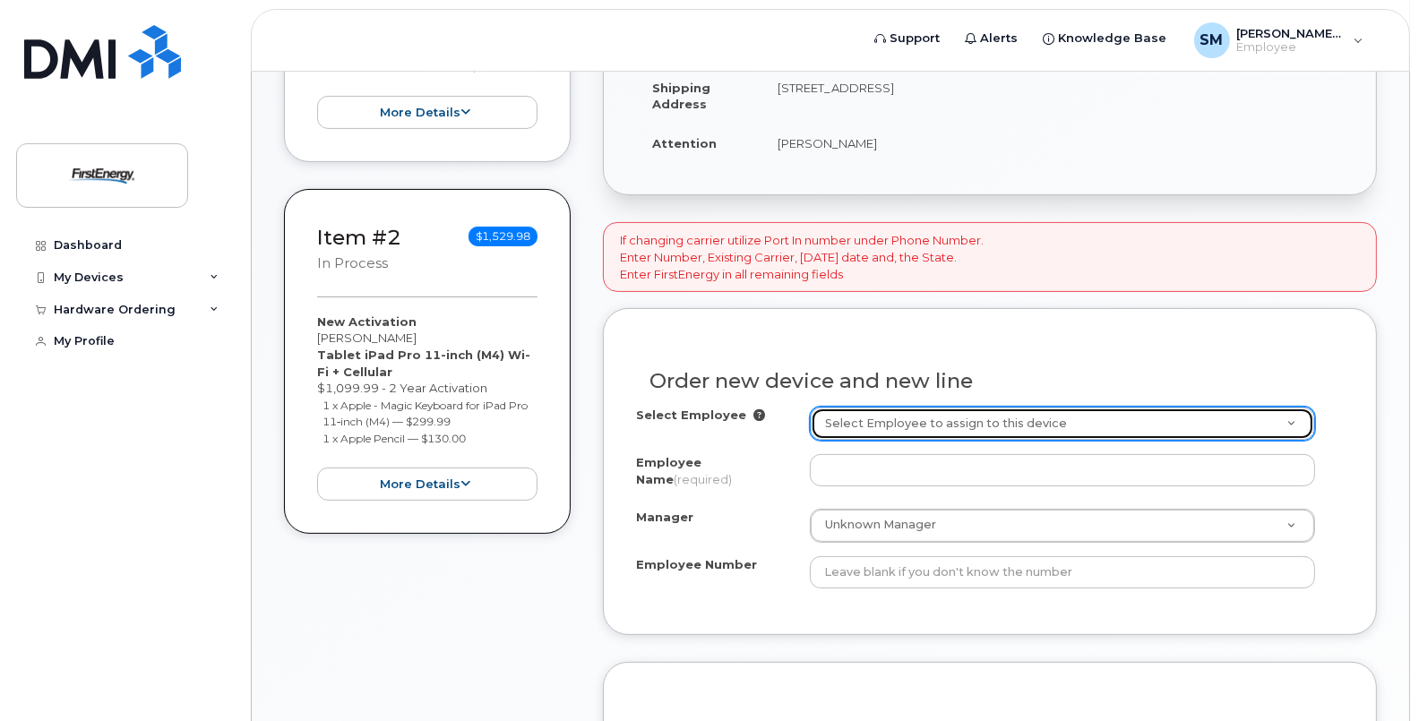
click at [1289, 422] on link "Select Employee to assign to this device" at bounding box center [1063, 424] width 504 height 32
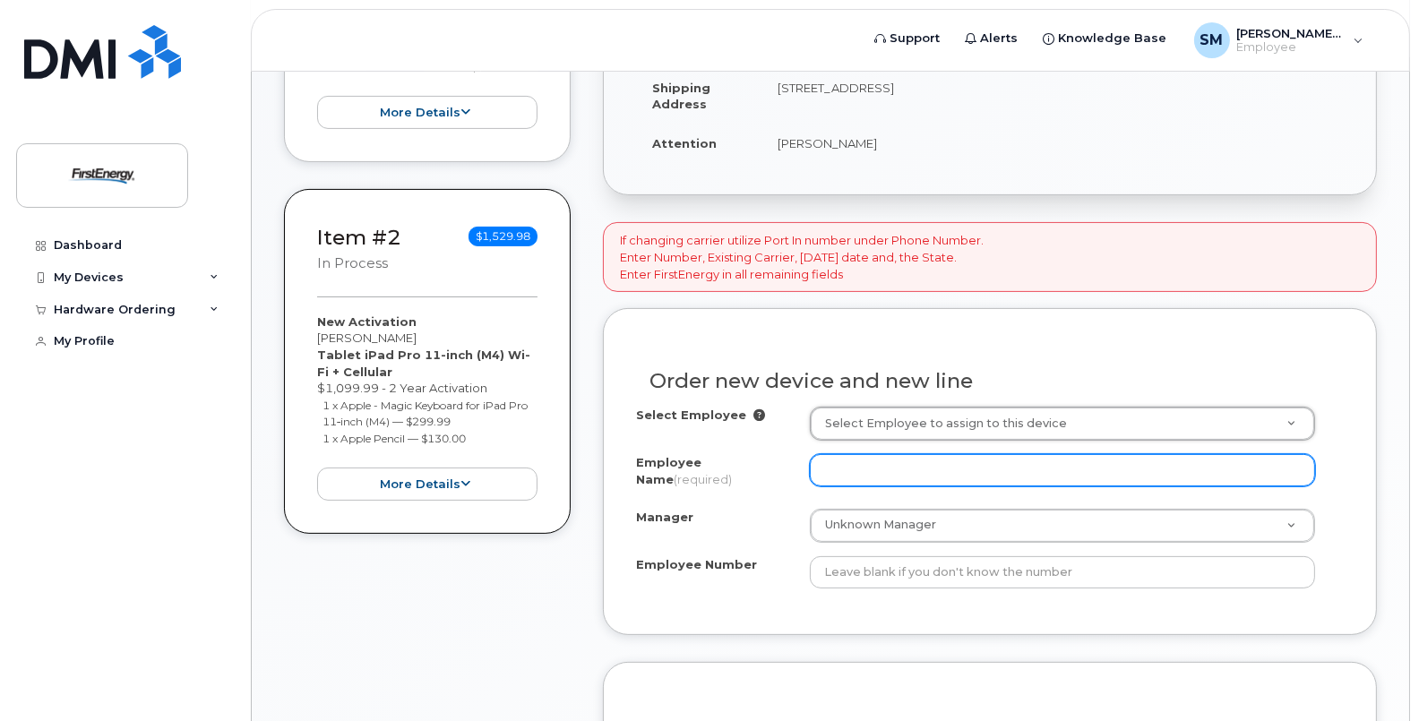
click at [1029, 466] on input "Employee Name (required)" at bounding box center [1063, 470] width 506 height 32
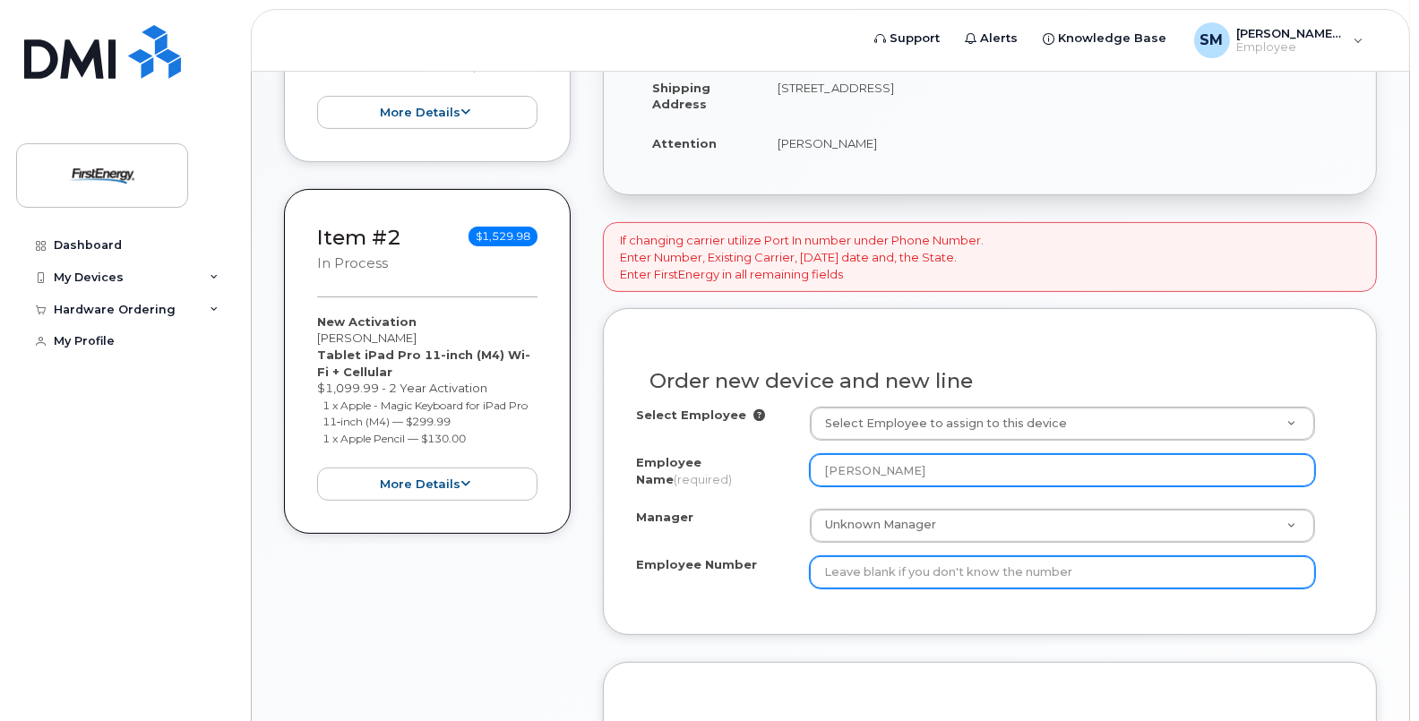
type input "[PERSON_NAME]"
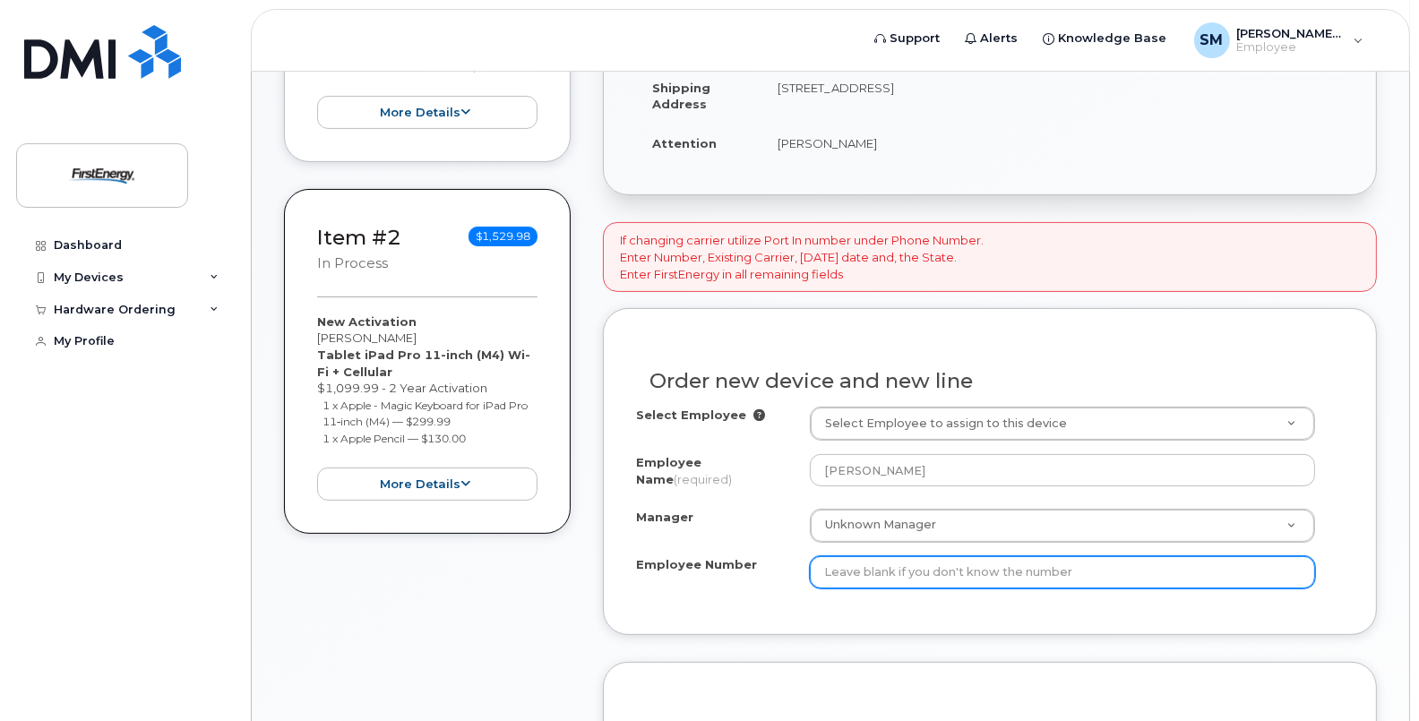
click at [954, 562] on input "Employee Number" at bounding box center [1063, 572] width 506 height 32
click at [846, 560] on input "Employee Number" at bounding box center [1063, 572] width 506 height 32
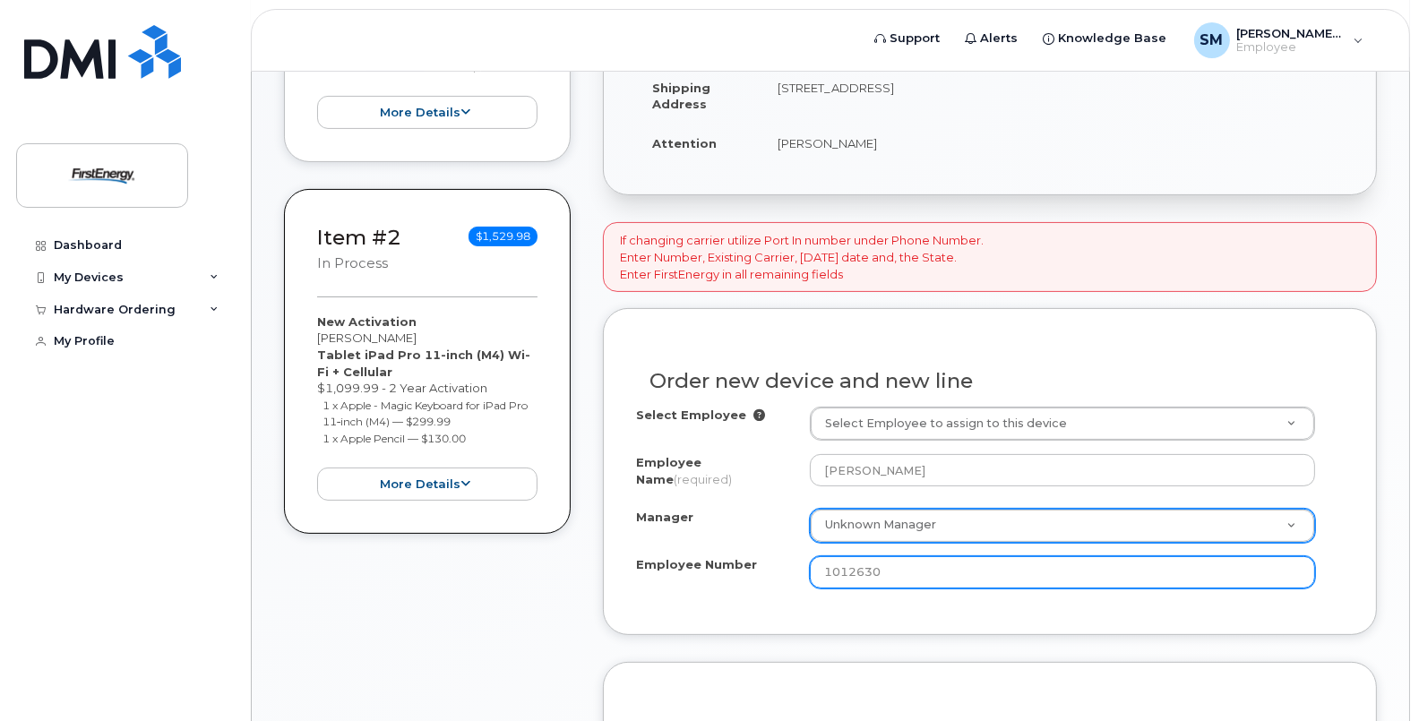
type input "1012630"
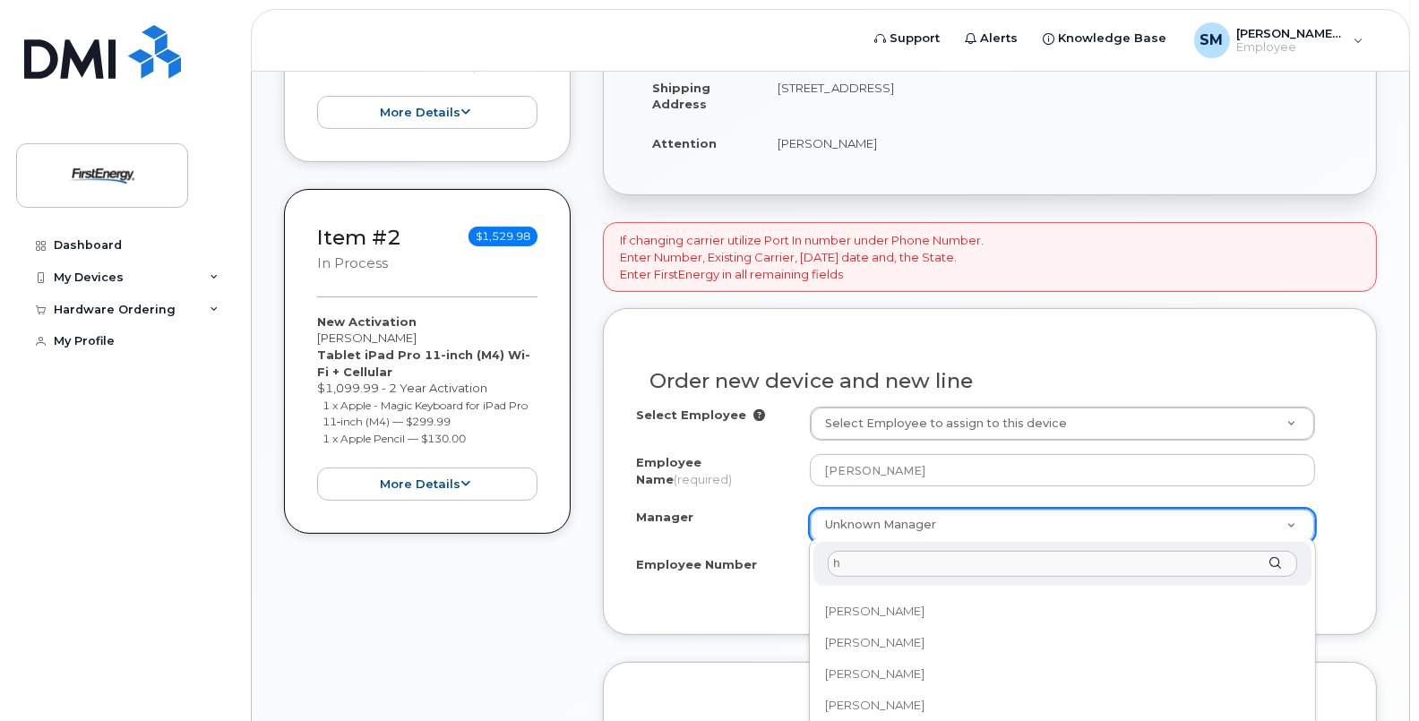
scroll to position [0, 0]
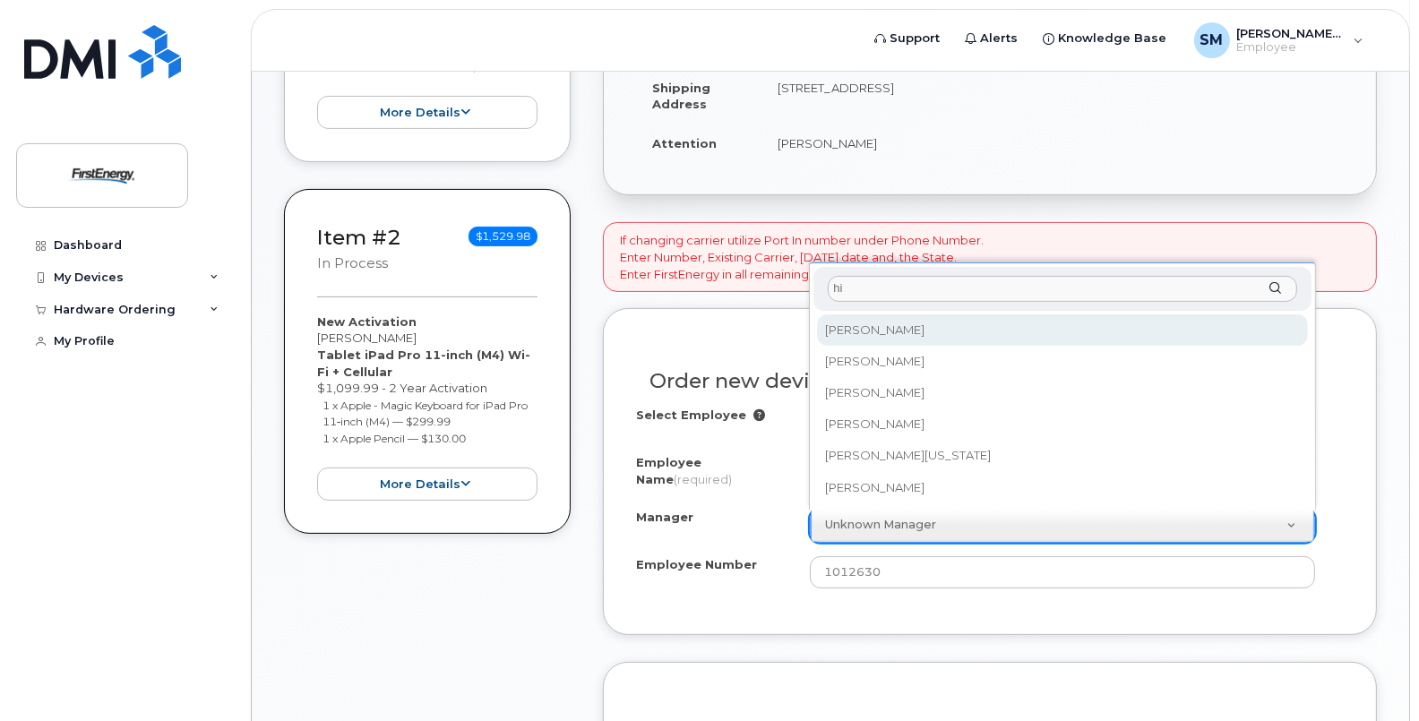
type input "h"
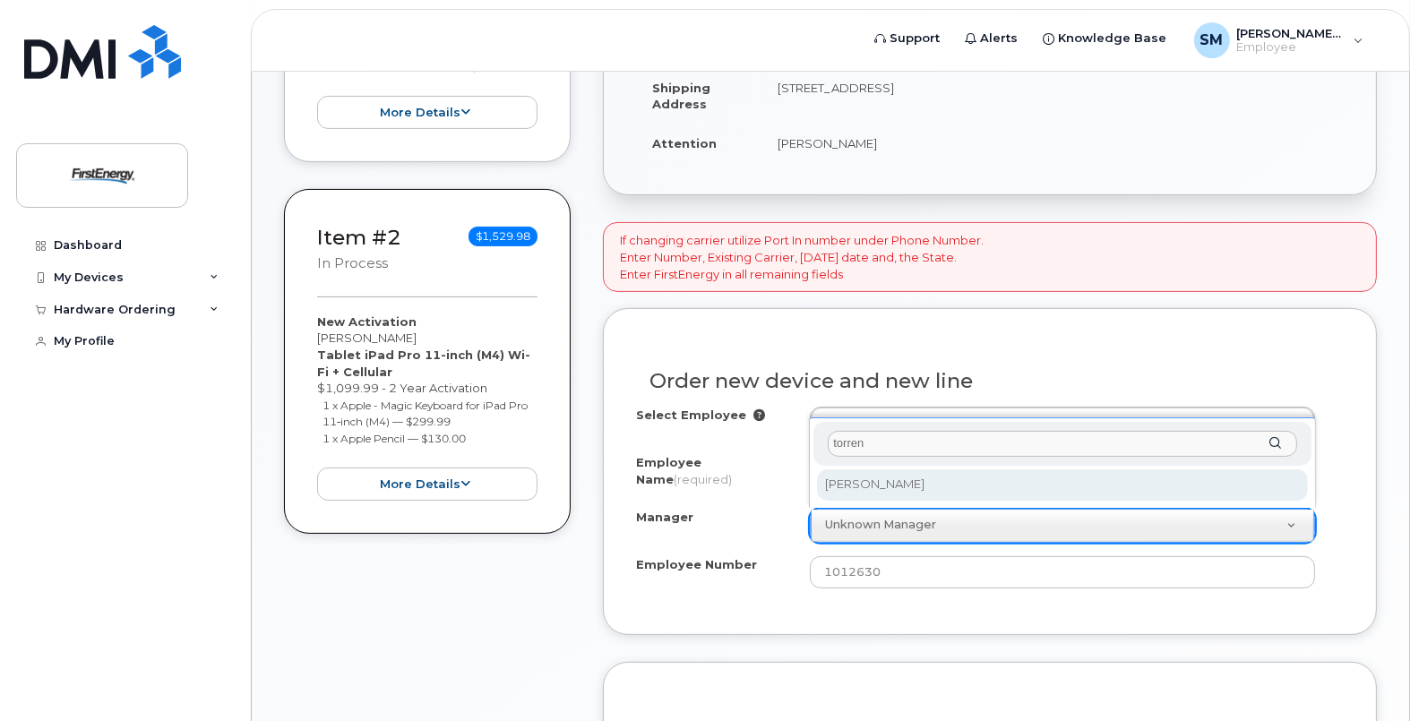
type input "torren"
select select "2102122"
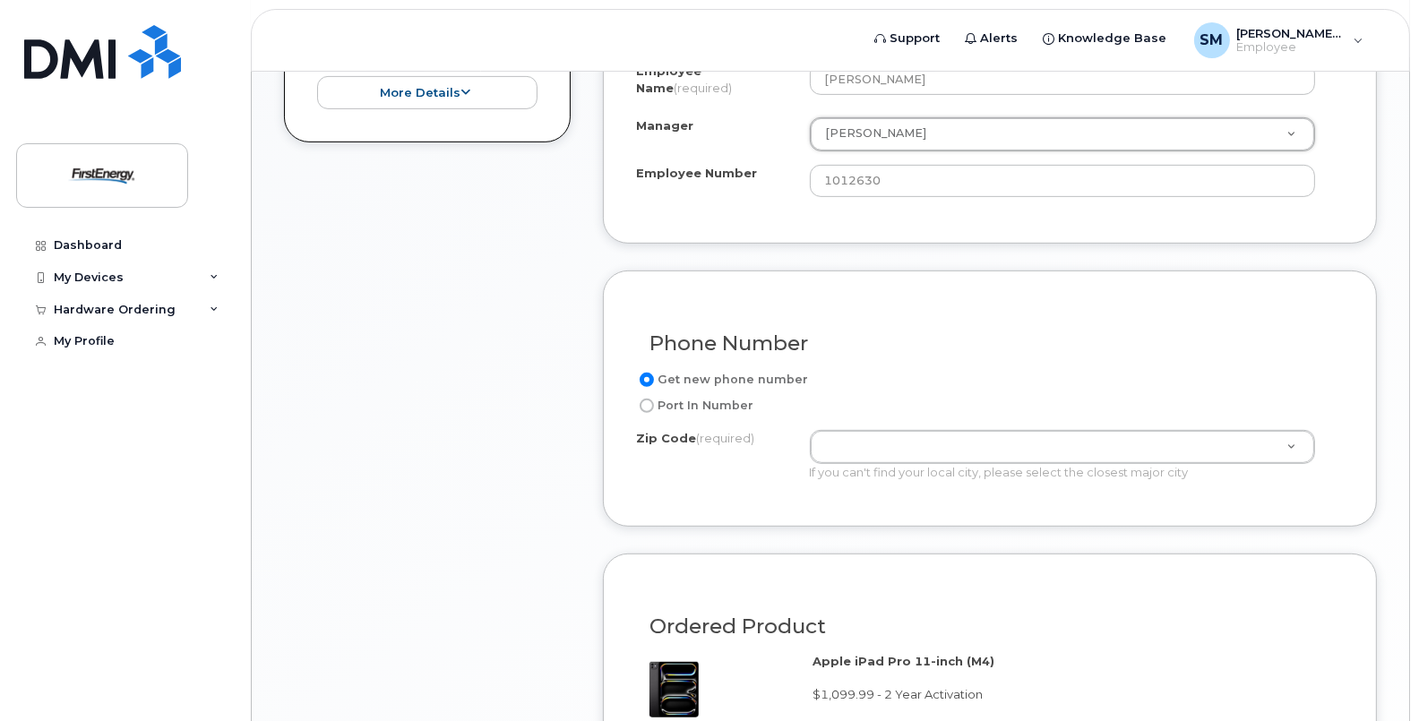
scroll to position [949, 0]
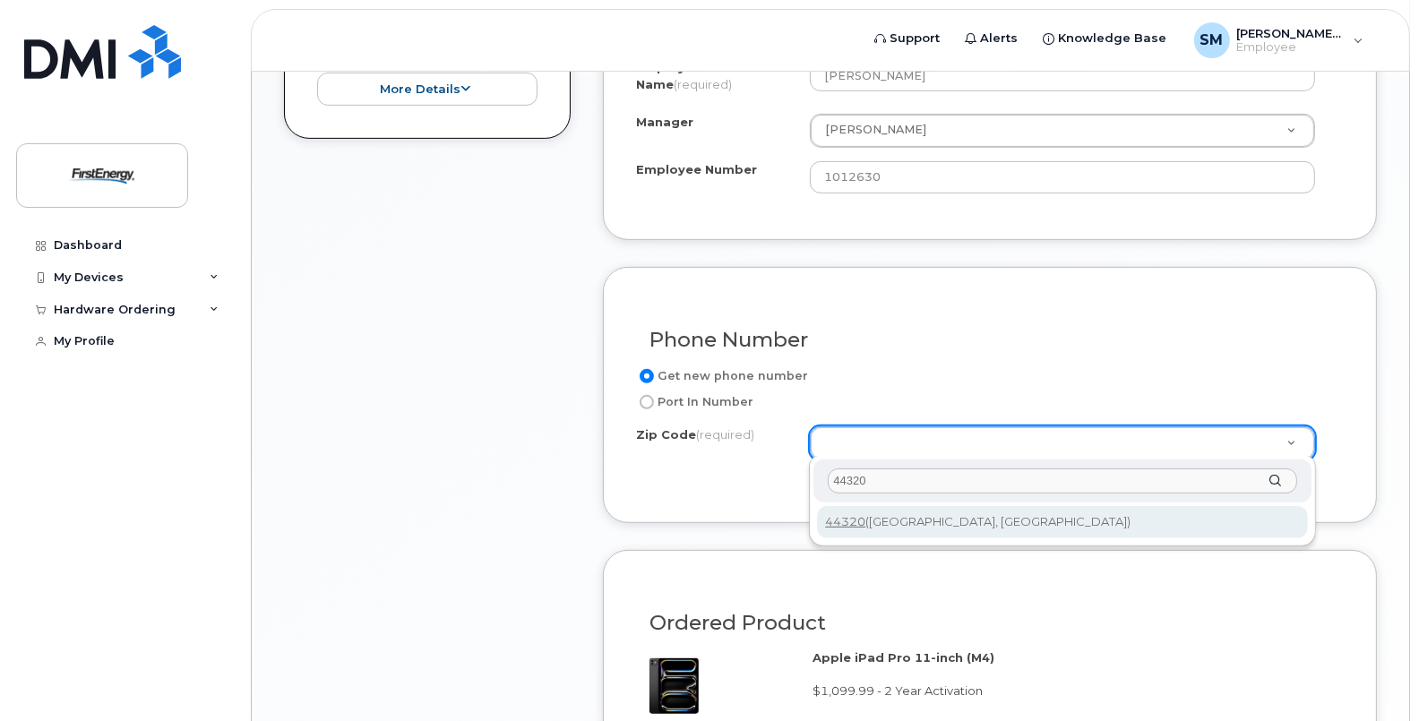
type input "44320"
type input "44320 (Akron, OH)"
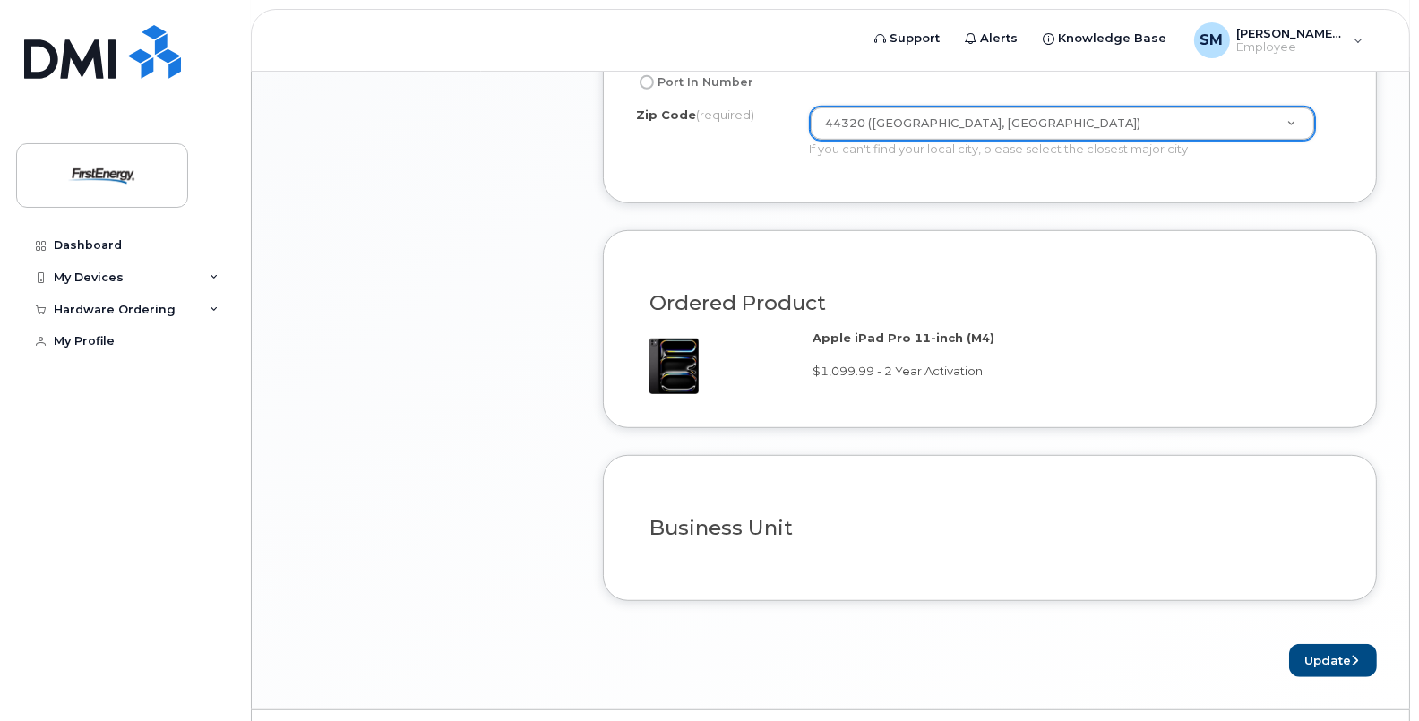
scroll to position [1281, 0]
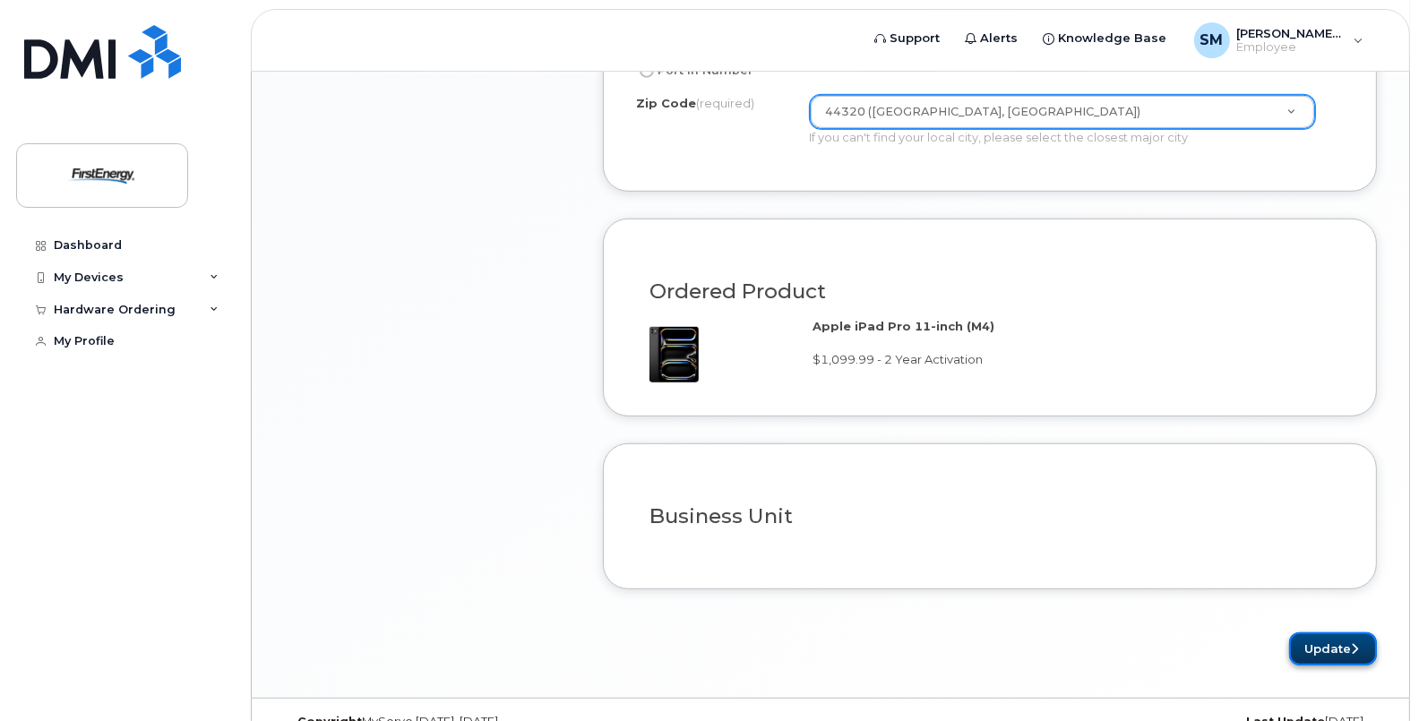
click at [1318, 632] on button "Update" at bounding box center [1333, 648] width 88 height 33
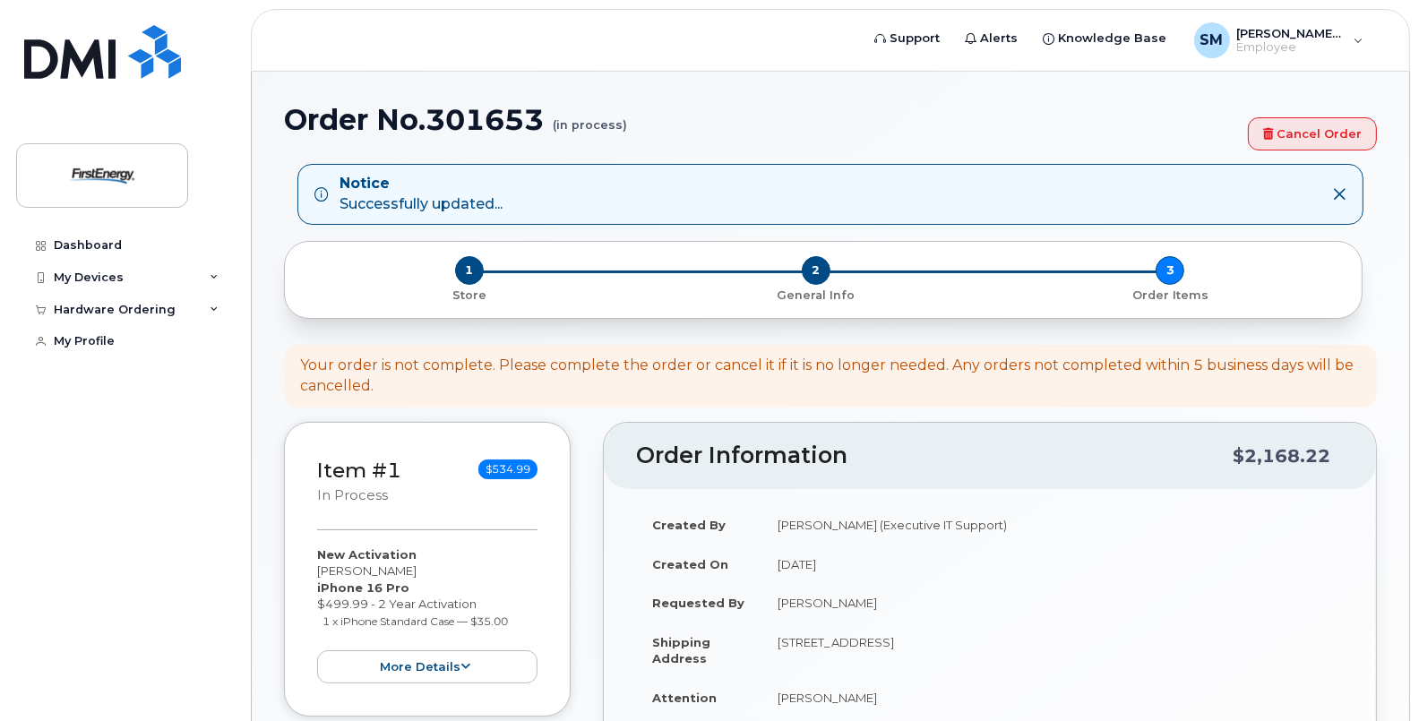
drag, startPoint x: 0, startPoint y: 0, endPoint x: 1370, endPoint y: 478, distance: 1450.7
click at [1370, 478] on div "Order Information $2,168.22 Created By [PERSON_NAME] (Executive IT Support) Cre…" at bounding box center [990, 586] width 774 height 328
click at [1133, 533] on td "[PERSON_NAME] (Executive IT Support)" at bounding box center [1052, 524] width 582 height 39
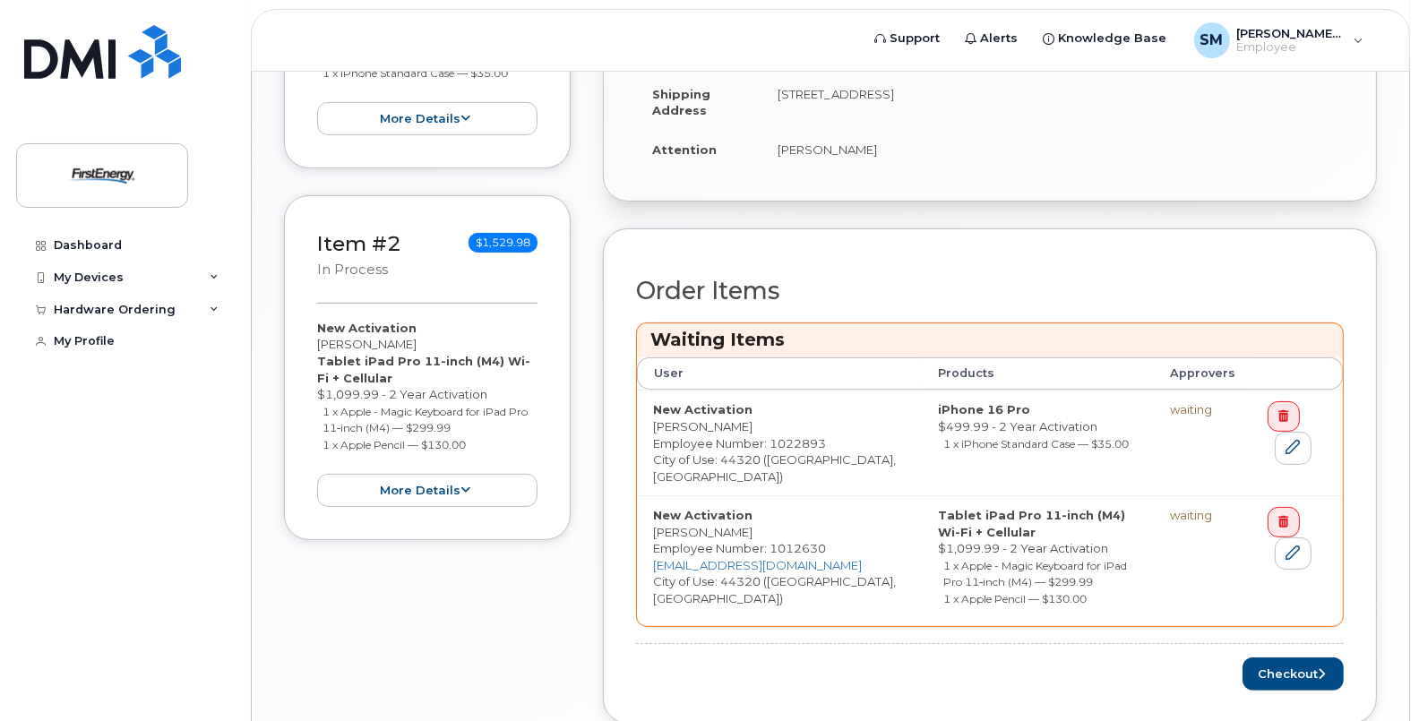
scroll to position [556, 0]
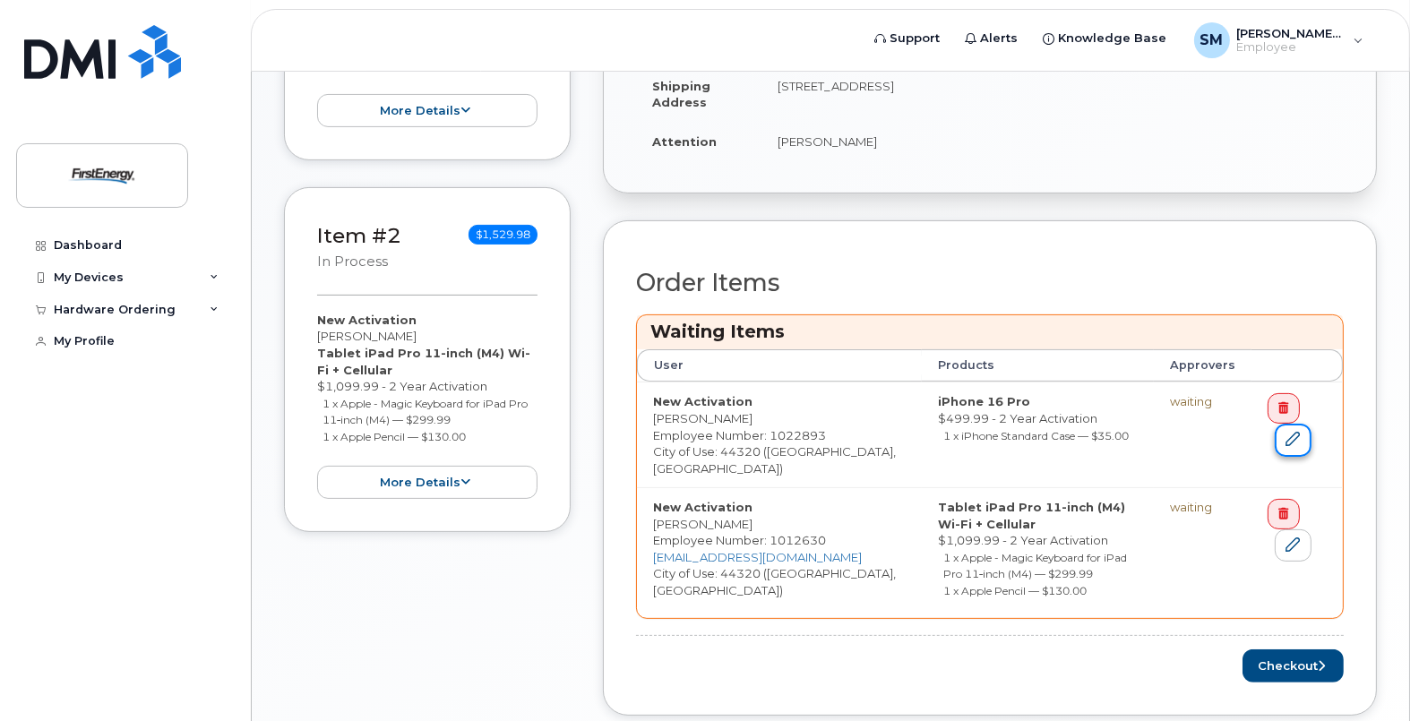
click at [1285, 434] on icon at bounding box center [1292, 439] width 14 height 14
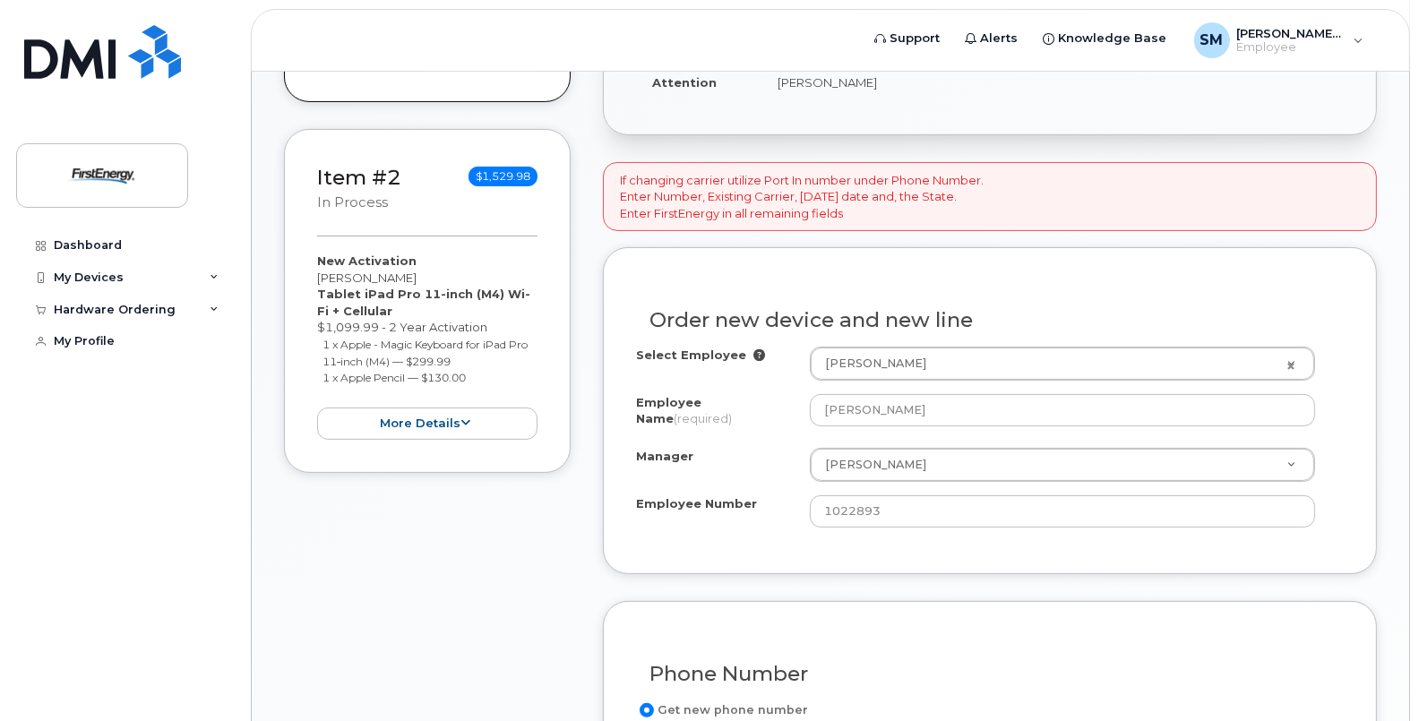
scroll to position [541, 0]
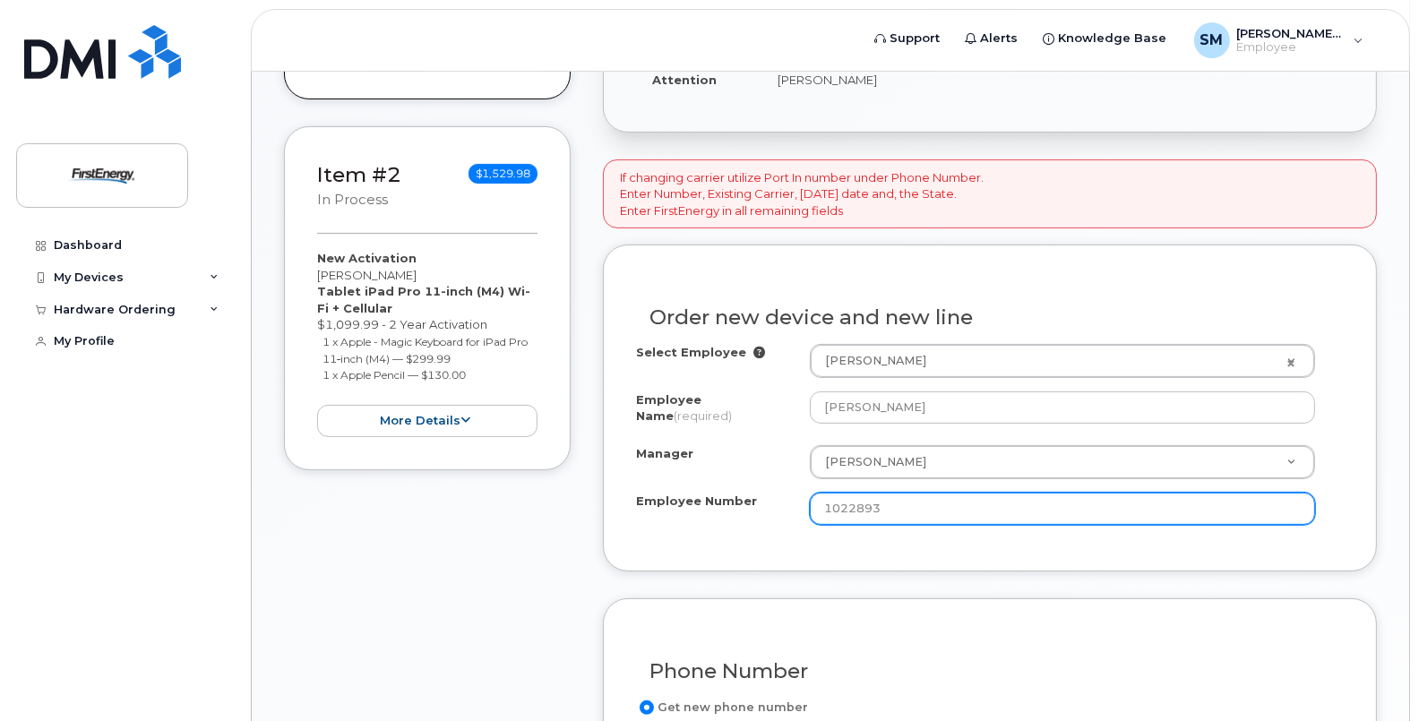
drag, startPoint x: 916, startPoint y: 500, endPoint x: 570, endPoint y: 515, distance: 347.0
click at [570, 515] on div "Item #1 in process $534.99 New Activation Brian Brackney iPhone 16 Pro $499.99 …" at bounding box center [830, 568] width 1093 height 1529
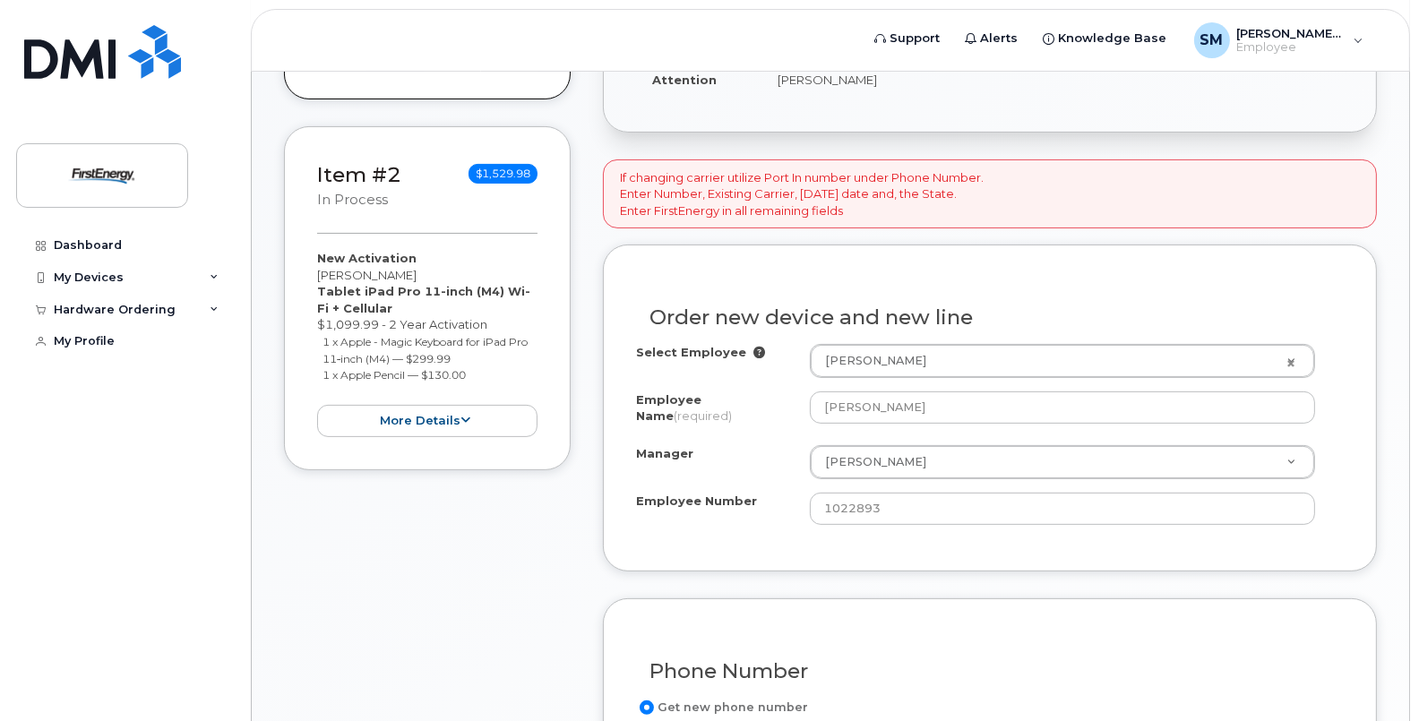
drag, startPoint x: 1413, startPoint y: 311, endPoint x: 1422, endPoint y: 363, distance: 52.9
click at [1418, 363] on html "Support Alerts Knowledge Base SM Stephens, Mack (Executive IT Support) Employee…" at bounding box center [709, 441] width 1419 height 1964
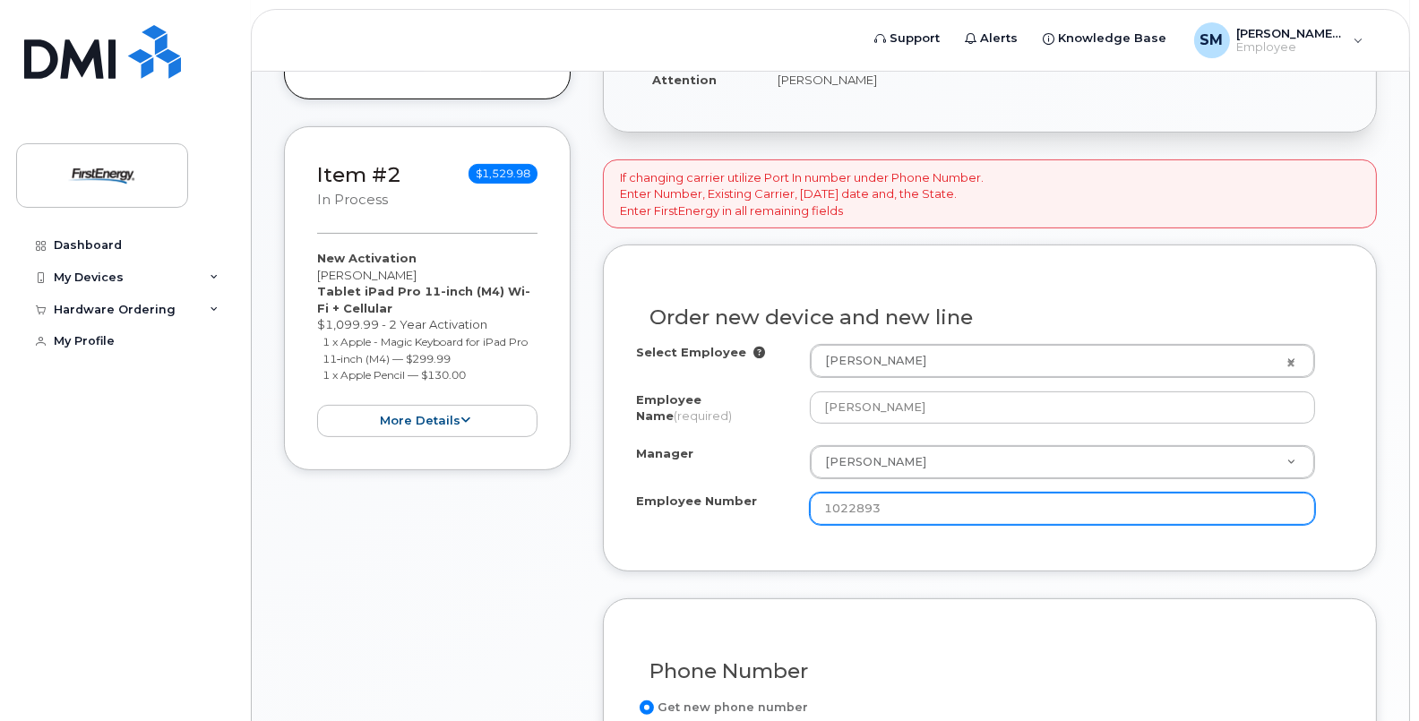
drag, startPoint x: 936, startPoint y: 503, endPoint x: 717, endPoint y: 474, distance: 220.4
click at [717, 474] on div "Select Employee Brian Brackney Brian Brackney Employee Name (required) Brian Br…" at bounding box center [990, 434] width 708 height 181
type input "1012630"
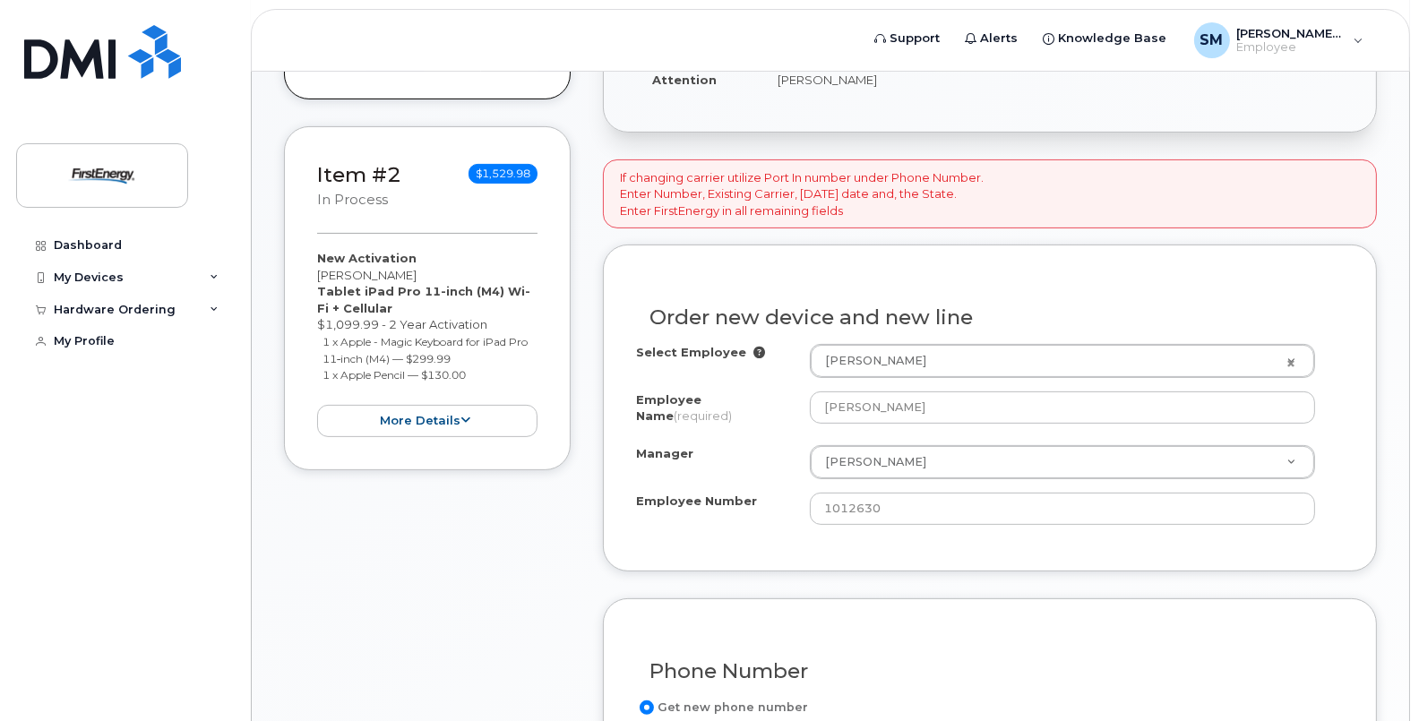
click at [717, 474] on div "Manager Torrence L Hinton Manager Manager Aaron A Brown Aaron B Hughes Aaron Di…" at bounding box center [990, 462] width 708 height 34
drag, startPoint x: 1417, startPoint y: 318, endPoint x: 1424, endPoint y: 362, distance: 44.5
click at [1418, 362] on html "Support Alerts Knowledge Base SM Stephens, Mack (Executive IT Support) Employee…" at bounding box center [709, 441] width 1419 height 1964
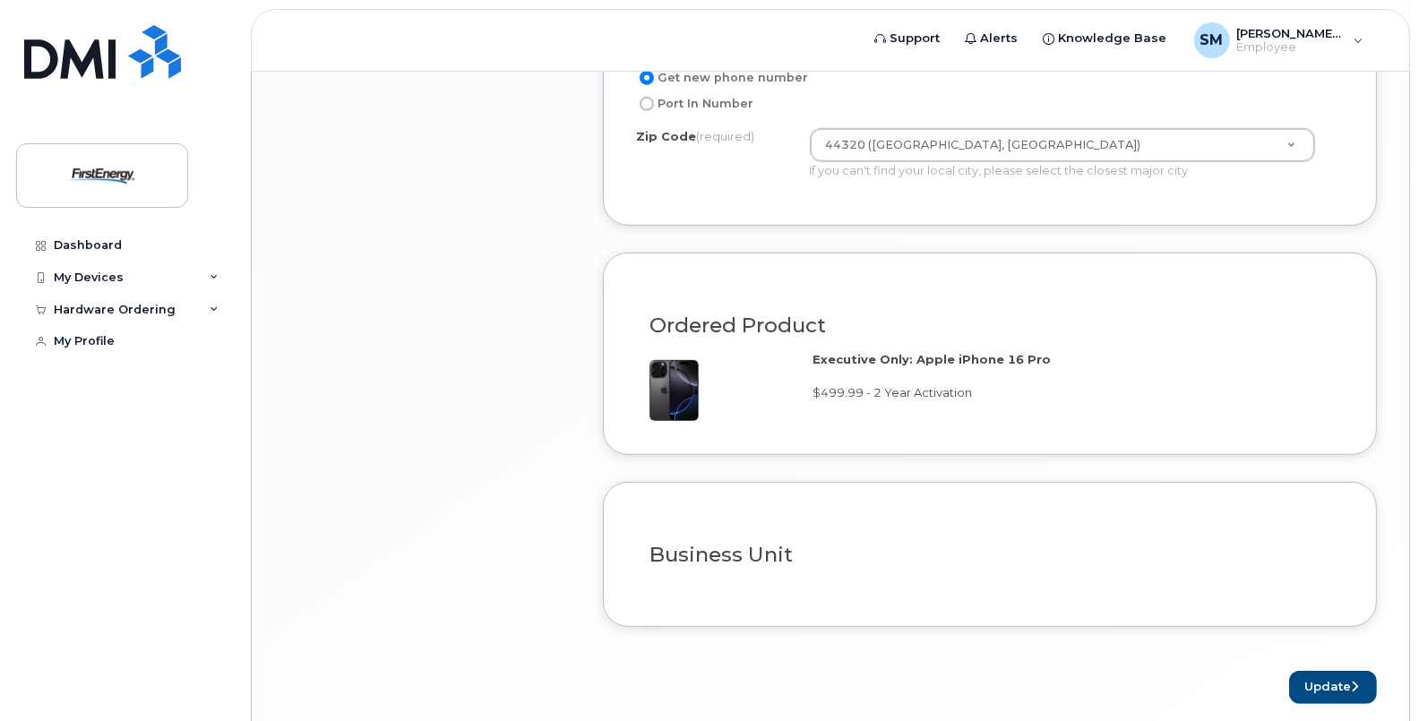
scroll to position [1181, 0]
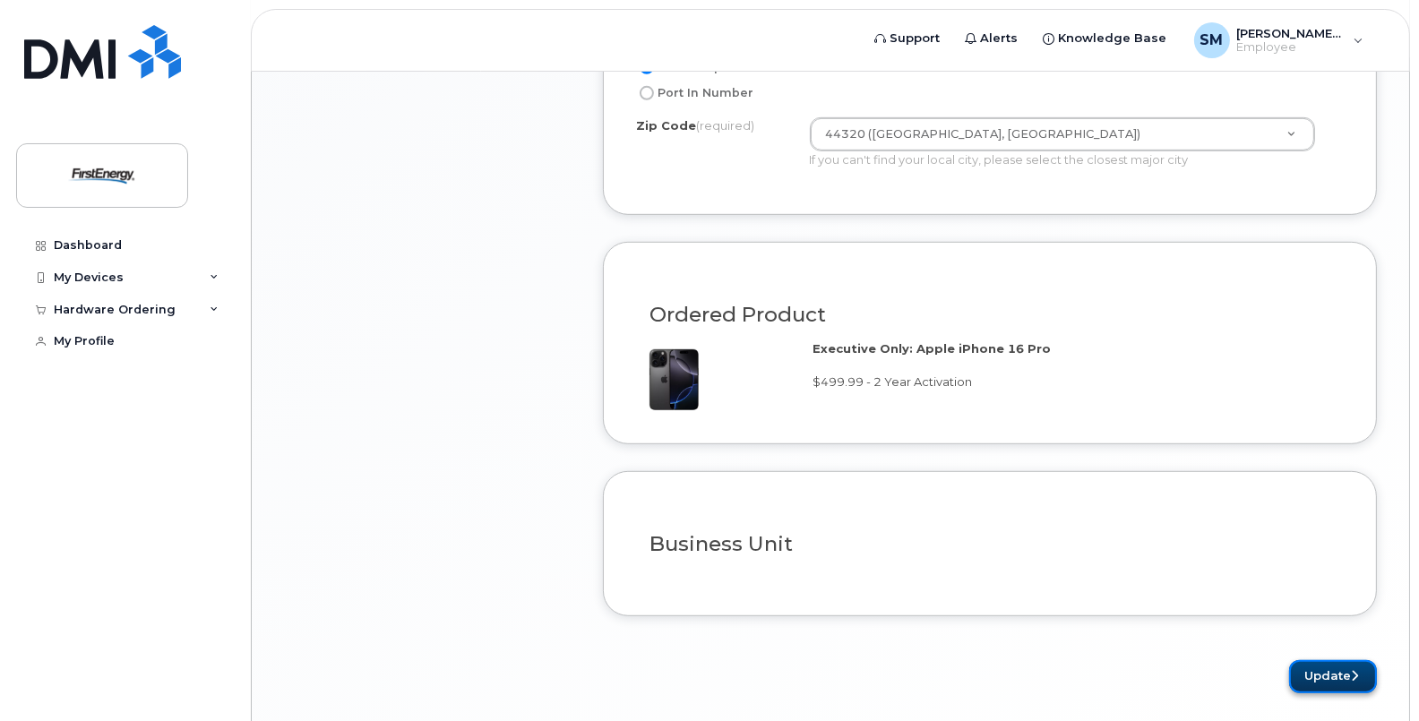
click at [1313, 660] on button "Update" at bounding box center [1333, 676] width 88 height 33
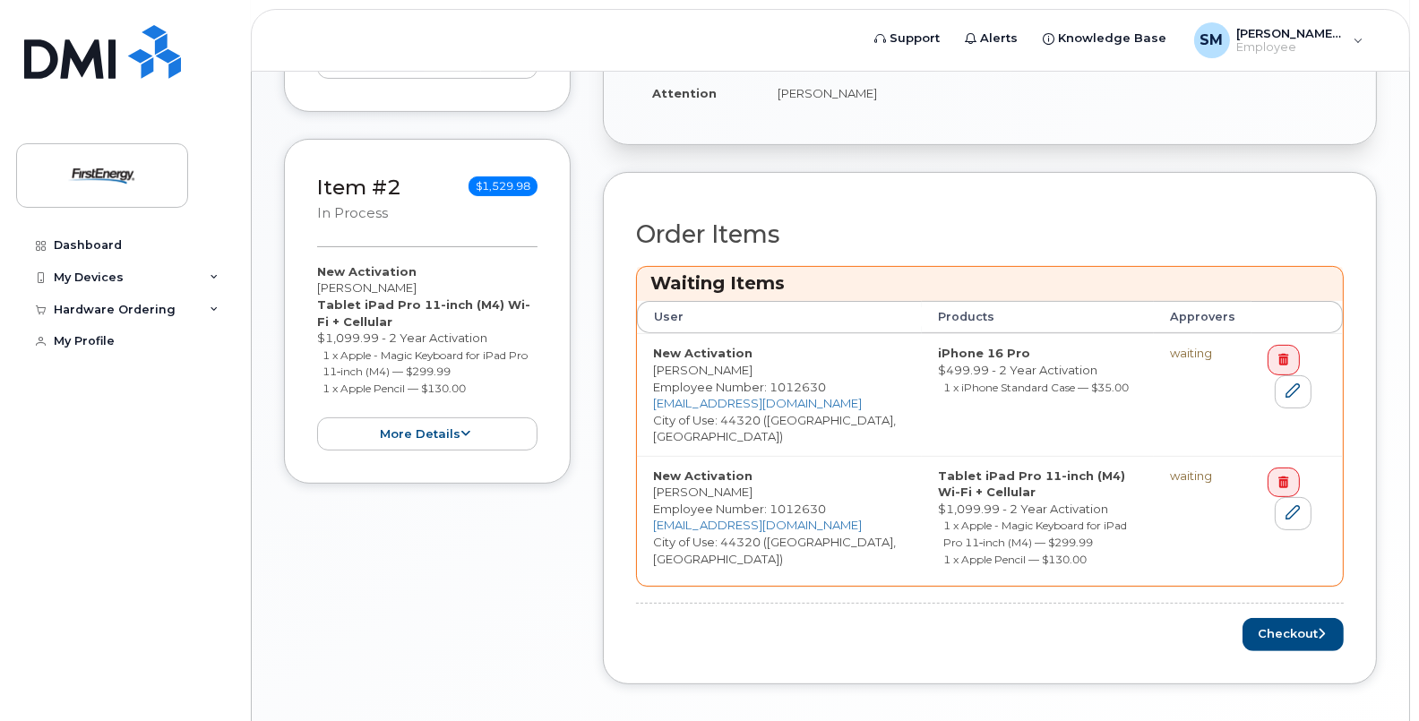
scroll to position [613, 0]
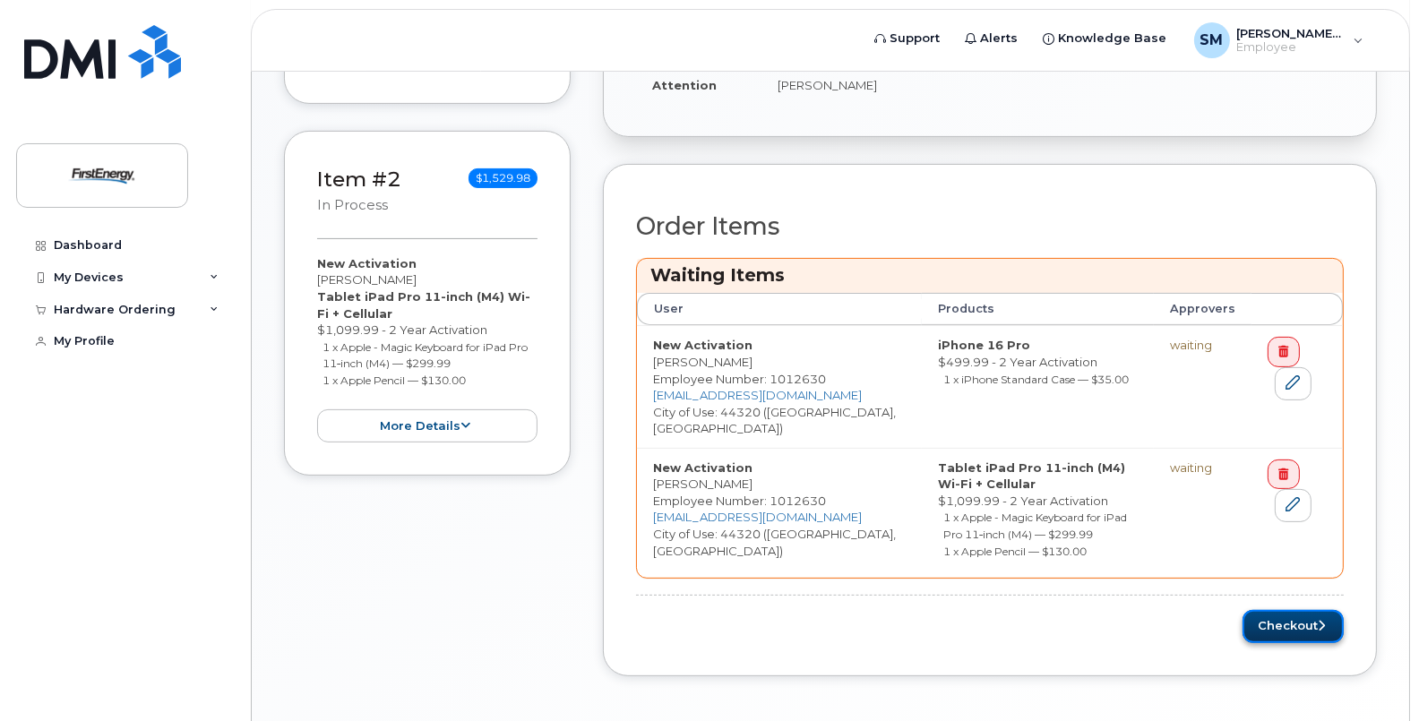
click at [1285, 610] on button "Checkout" at bounding box center [1292, 626] width 101 height 33
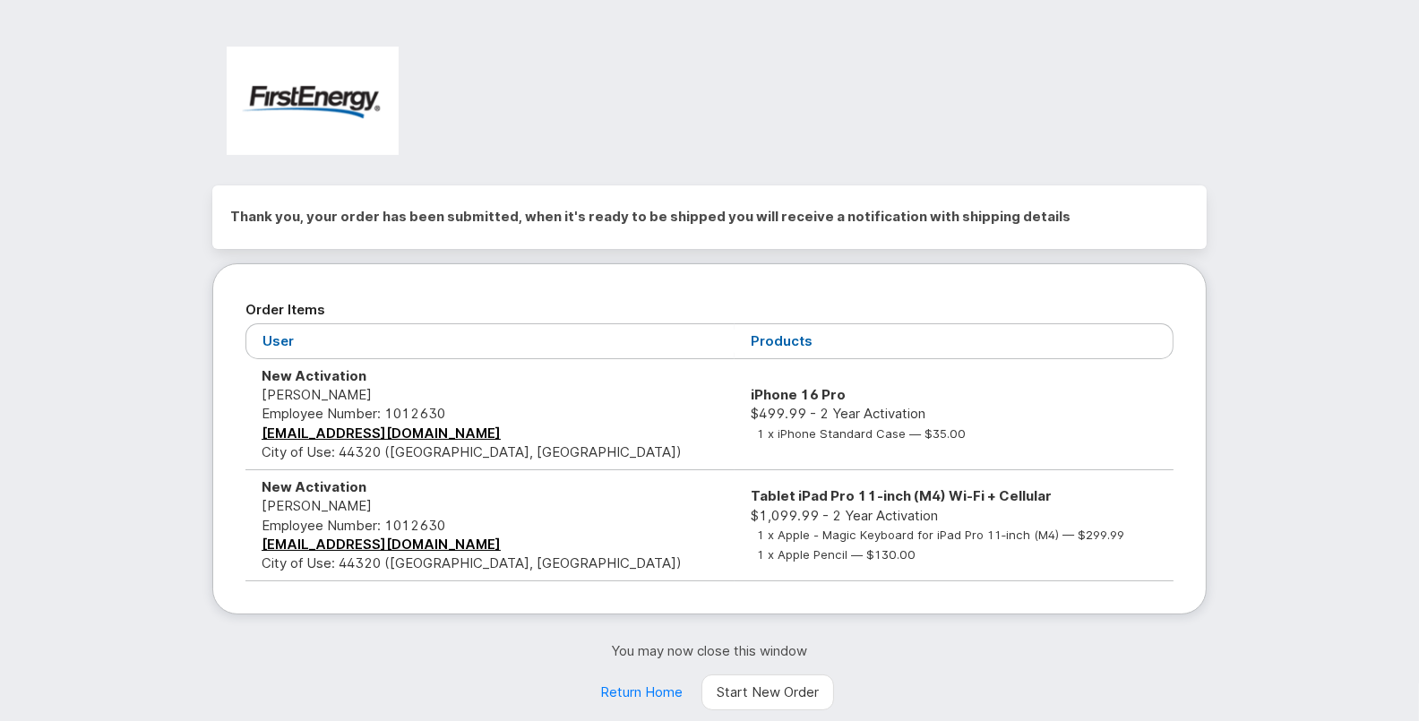
click at [1351, 227] on div "Thank you, your order has been submitted, when it's ready to be shipped you wil…" at bounding box center [709, 371] width 1419 height 743
